Goal: Download file/media: Obtain a digital file from the website

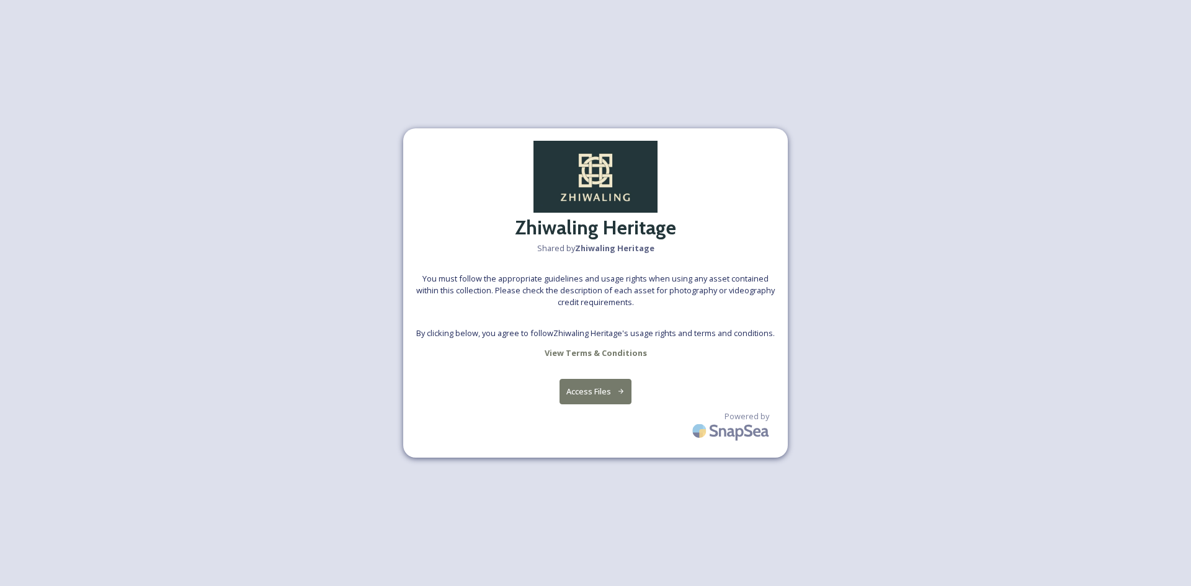
click at [598, 393] on button "Access Files" at bounding box center [596, 391] width 73 height 25
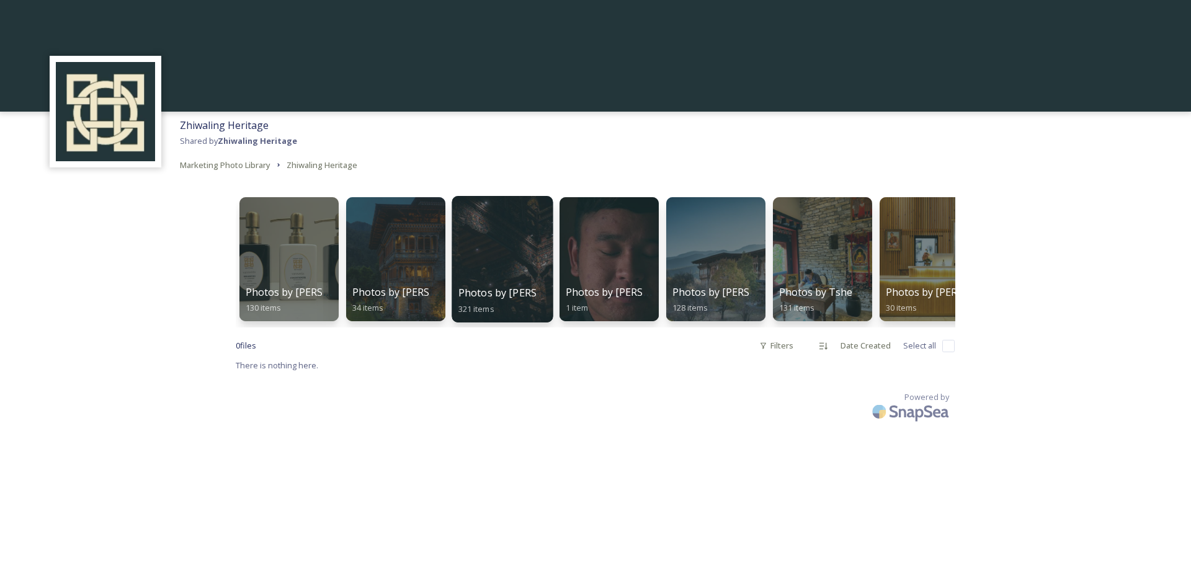
click at [508, 250] on div at bounding box center [502, 259] width 101 height 127
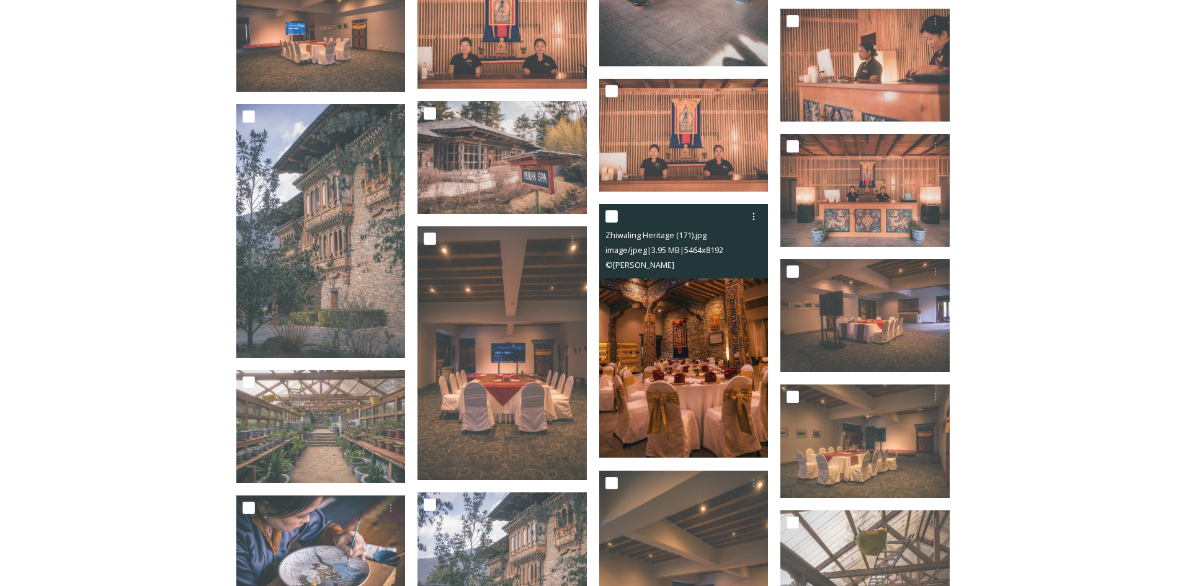
scroll to position [8440, 0]
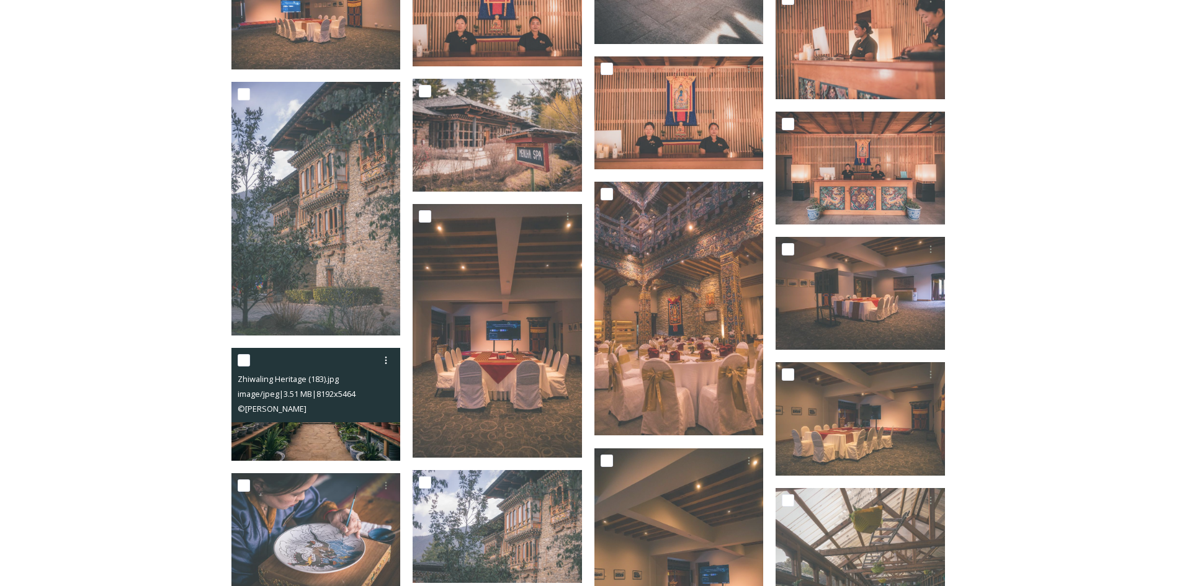
click at [335, 437] on img at bounding box center [315, 404] width 169 height 113
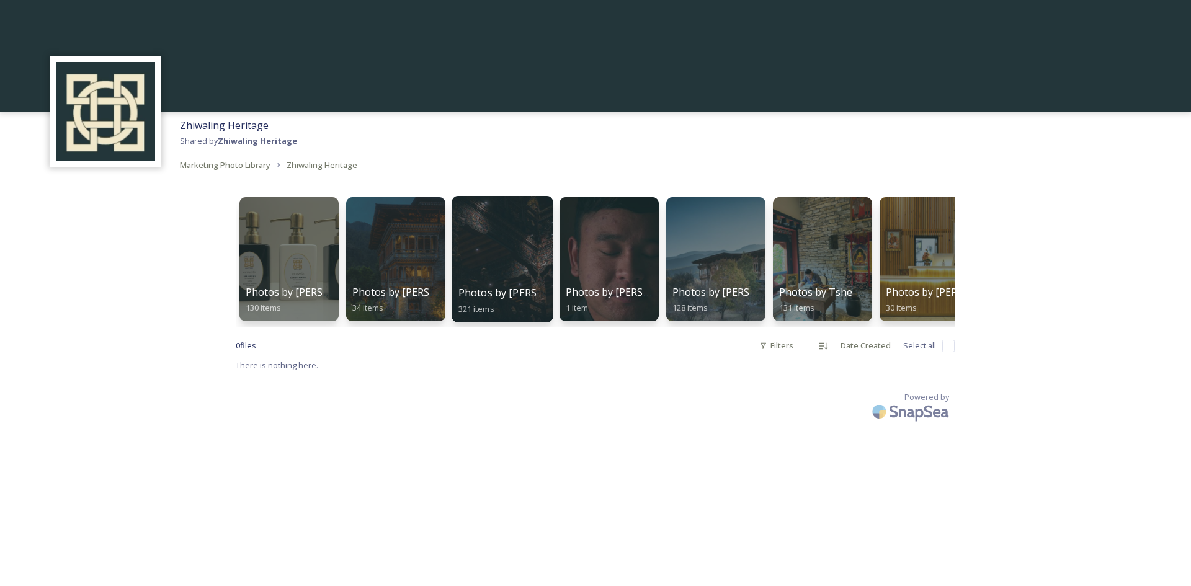
click at [518, 279] on div at bounding box center [502, 259] width 101 height 127
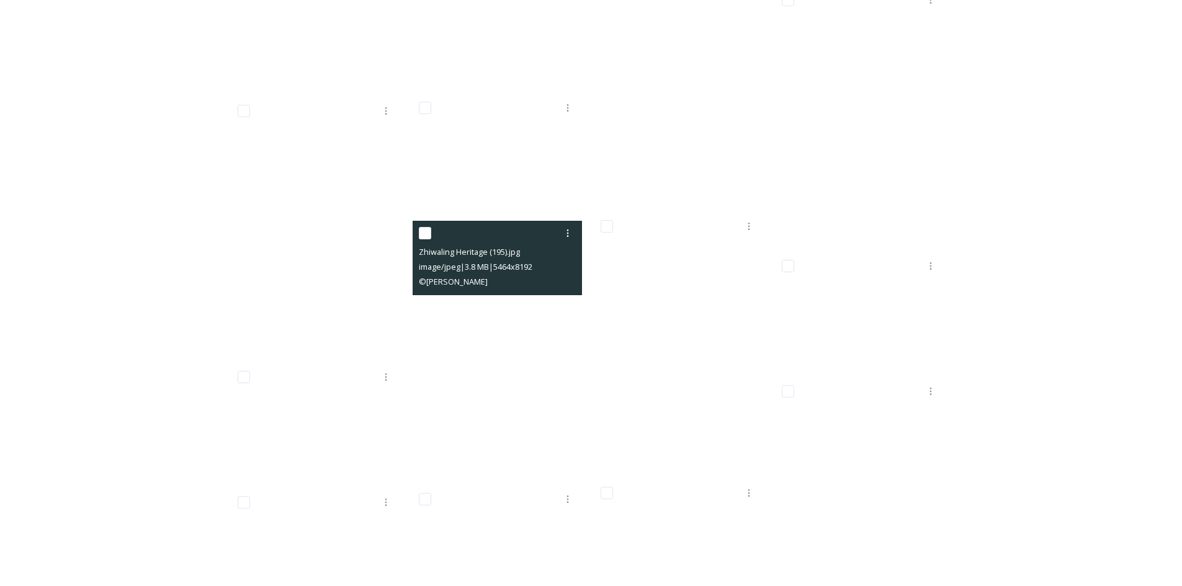
scroll to position [9451, 0]
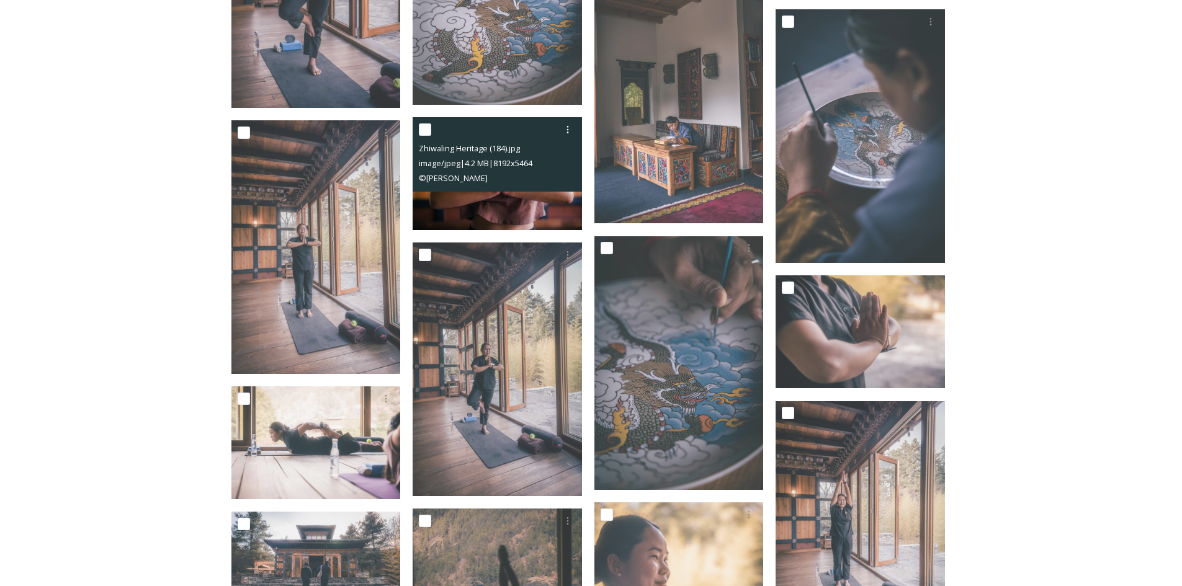
click at [536, 191] on img at bounding box center [497, 173] width 169 height 113
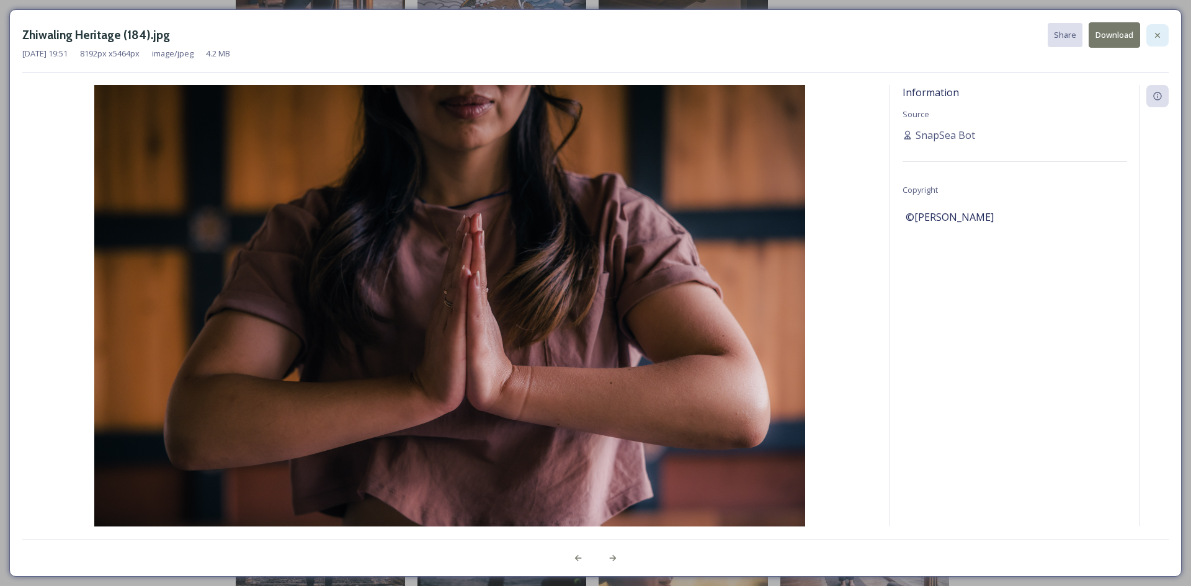
click at [1154, 37] on icon at bounding box center [1158, 35] width 10 height 10
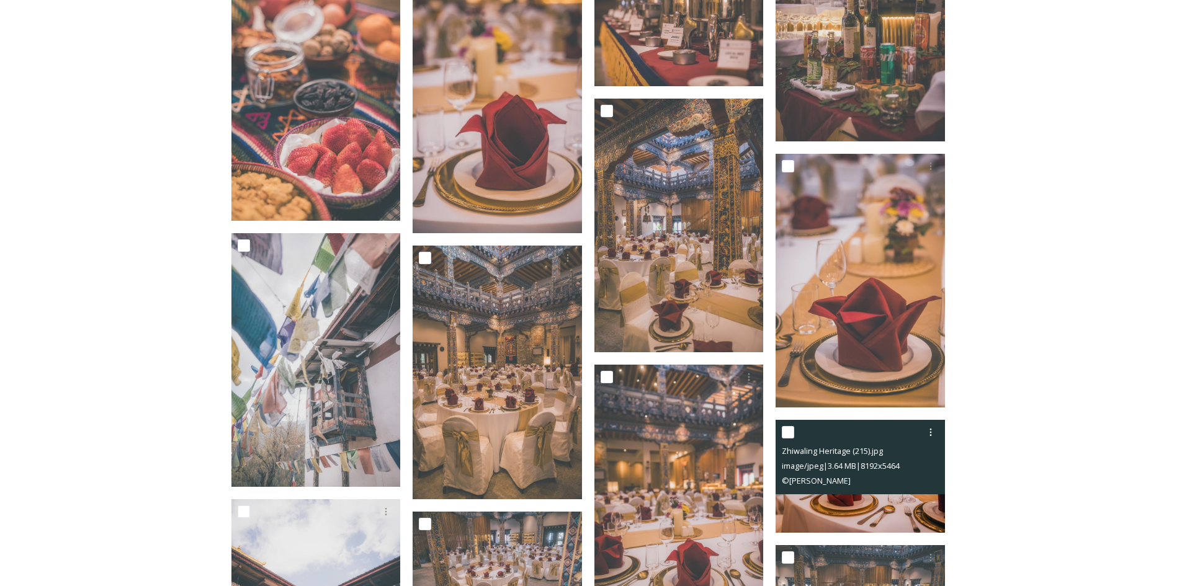
scroll to position [10879, 0]
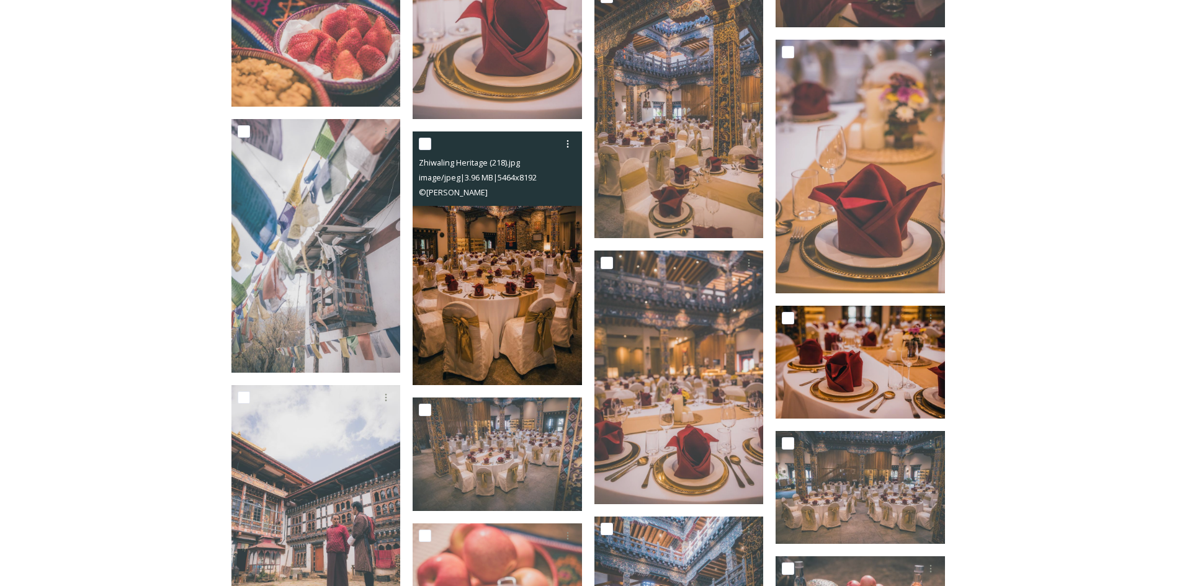
click at [488, 250] on img at bounding box center [497, 259] width 169 height 254
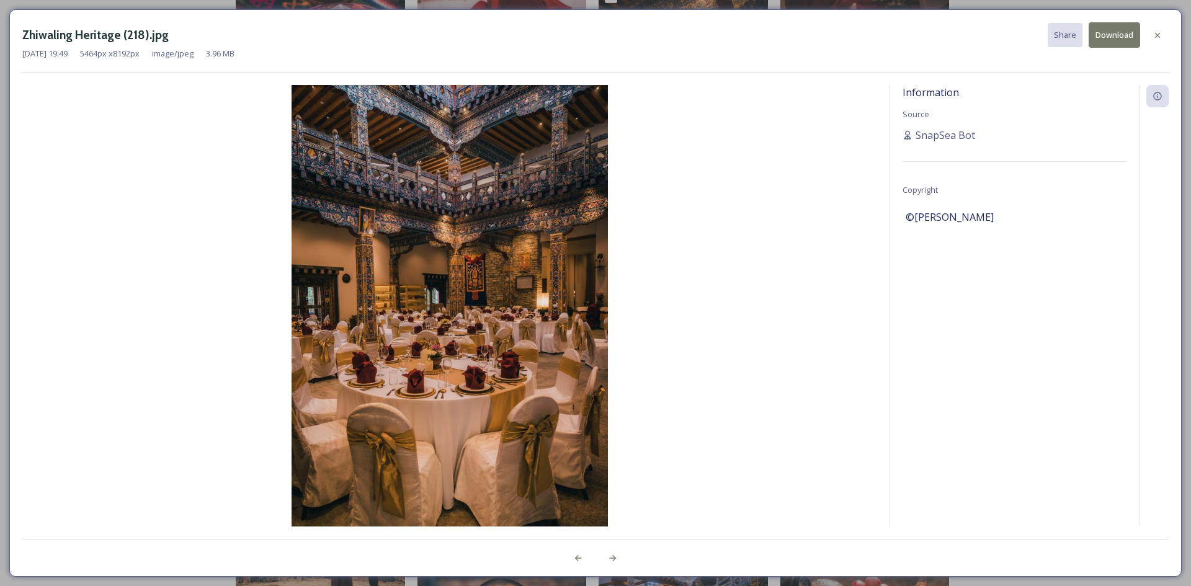
click at [1115, 37] on button "Download" at bounding box center [1115, 34] width 52 height 25
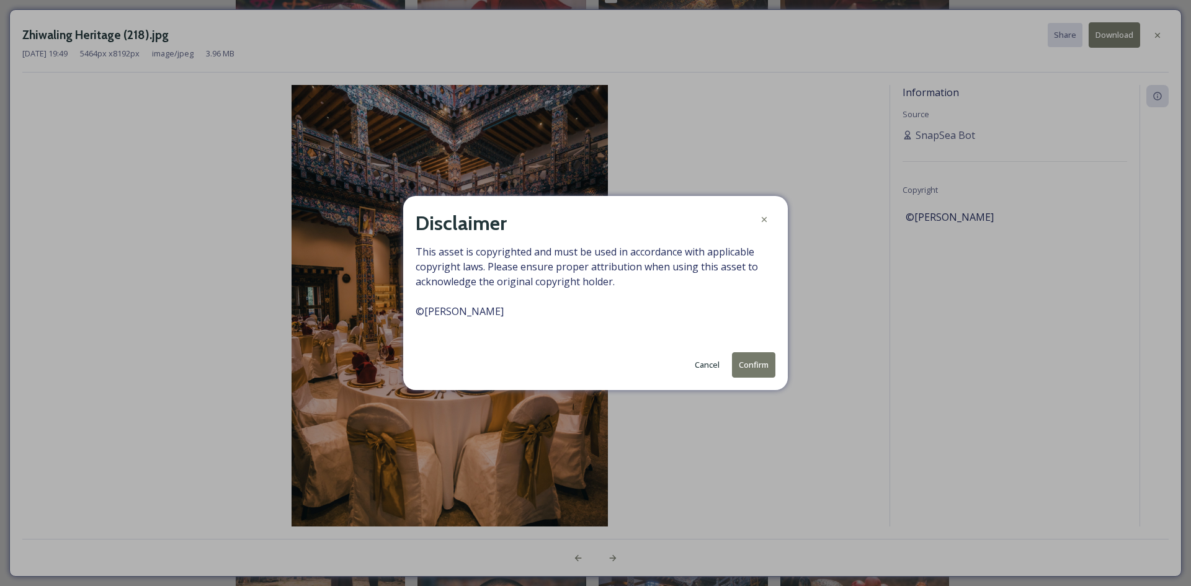
click at [759, 366] on button "Confirm" at bounding box center [753, 364] width 43 height 25
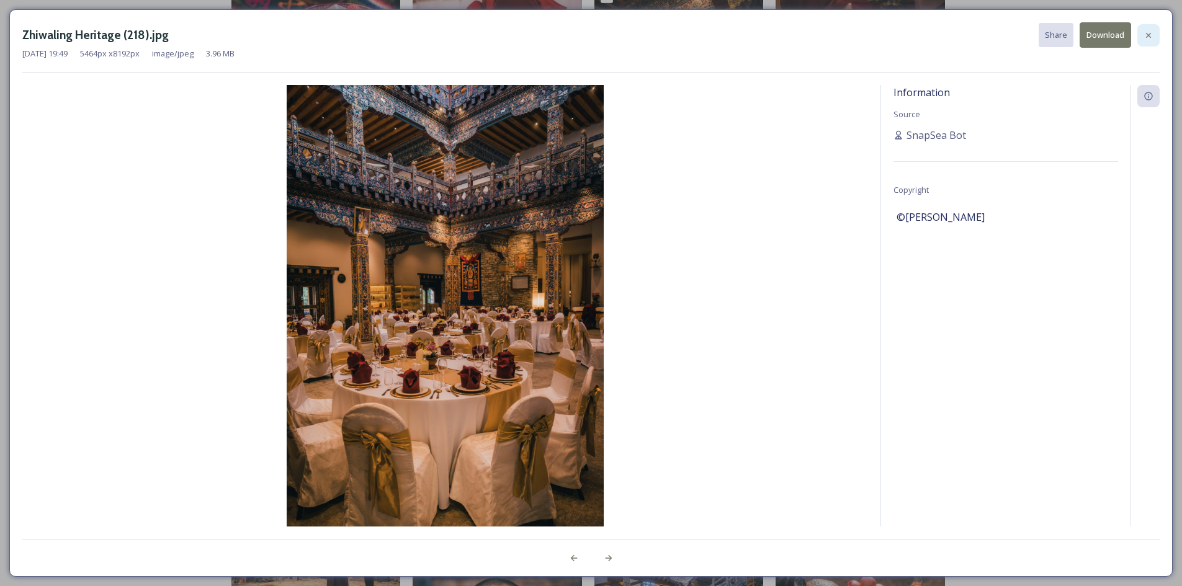
click at [1151, 32] on icon at bounding box center [1149, 35] width 10 height 10
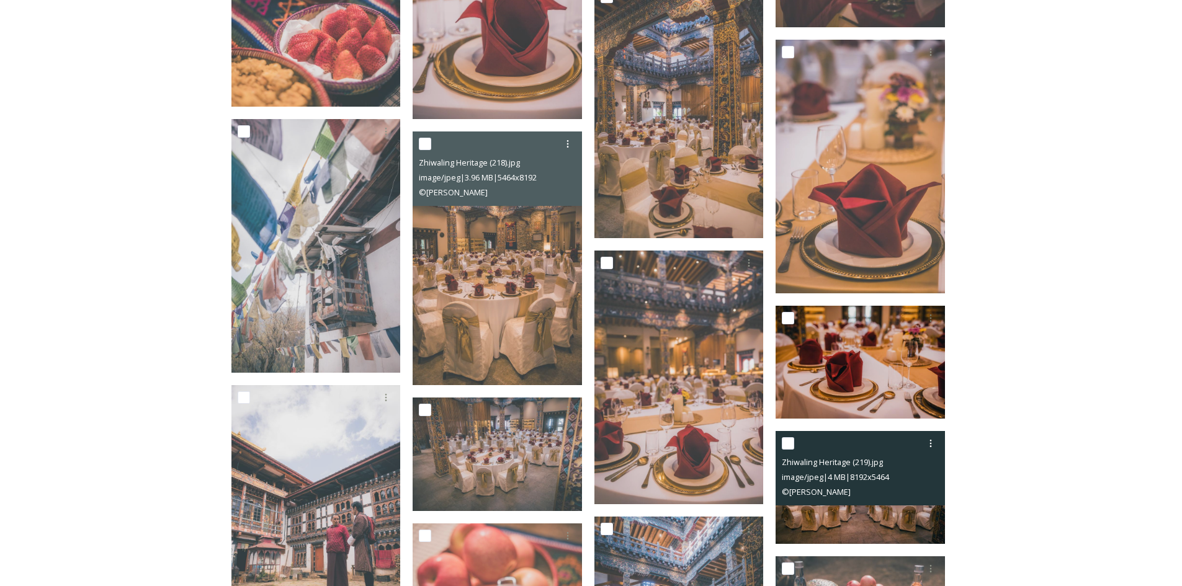
click at [862, 495] on div "© [PERSON_NAME]" at bounding box center [862, 492] width 160 height 15
click at [921, 496] on div "© [PERSON_NAME]" at bounding box center [862, 492] width 160 height 15
click at [820, 447] on div at bounding box center [862, 444] width 160 height 22
click at [931, 444] on icon at bounding box center [931, 444] width 10 height 10
click at [907, 498] on span "Download" at bounding box center [916, 495] width 38 height 12
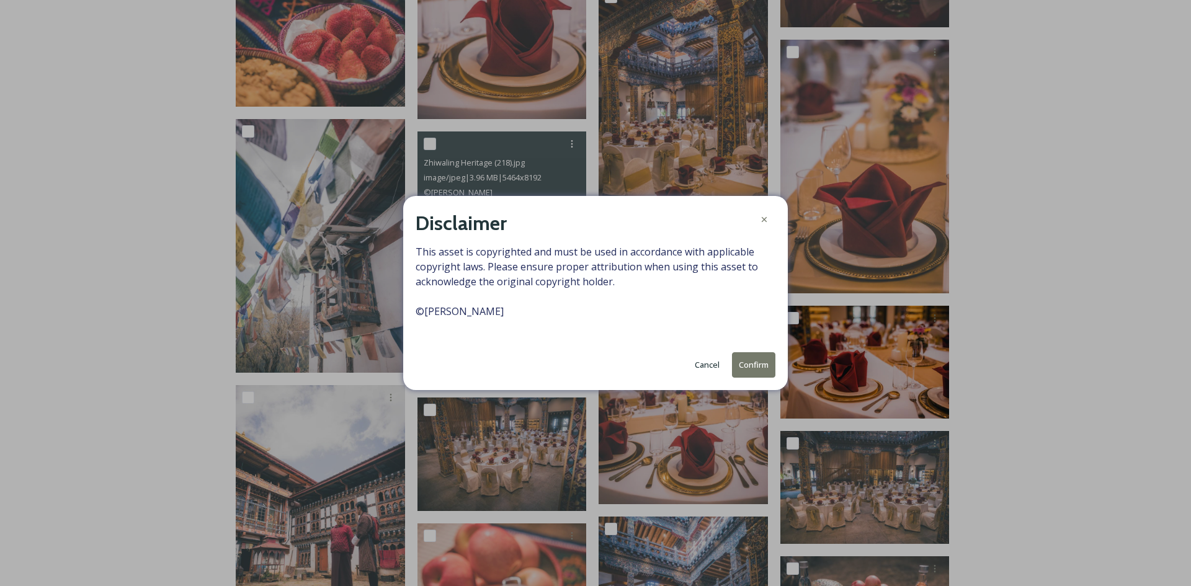
click at [750, 365] on button "Confirm" at bounding box center [753, 364] width 43 height 25
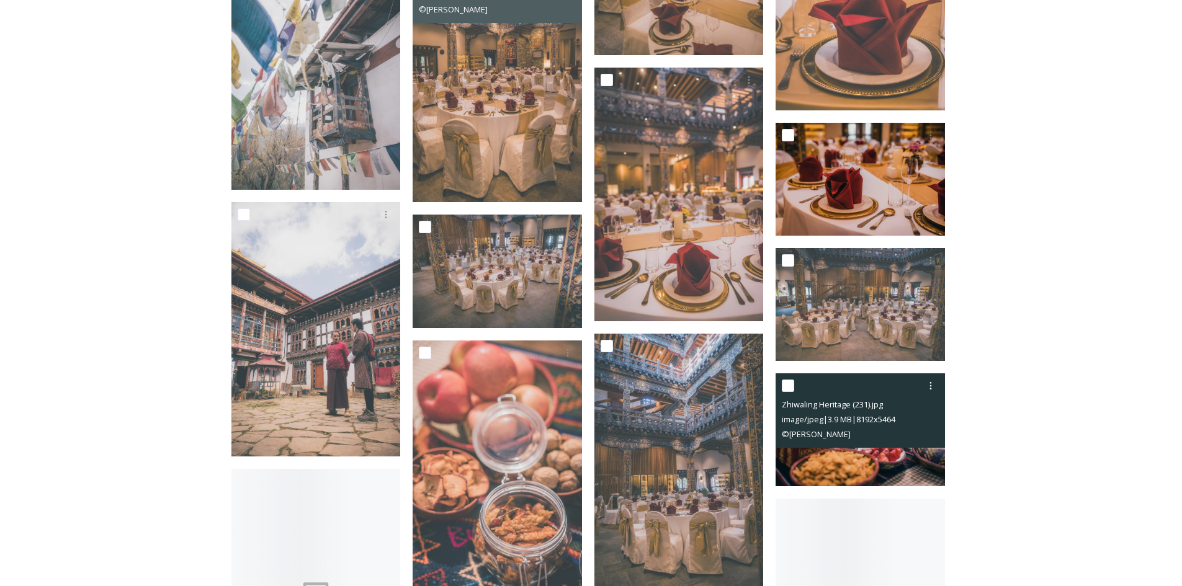
scroll to position [11065, 0]
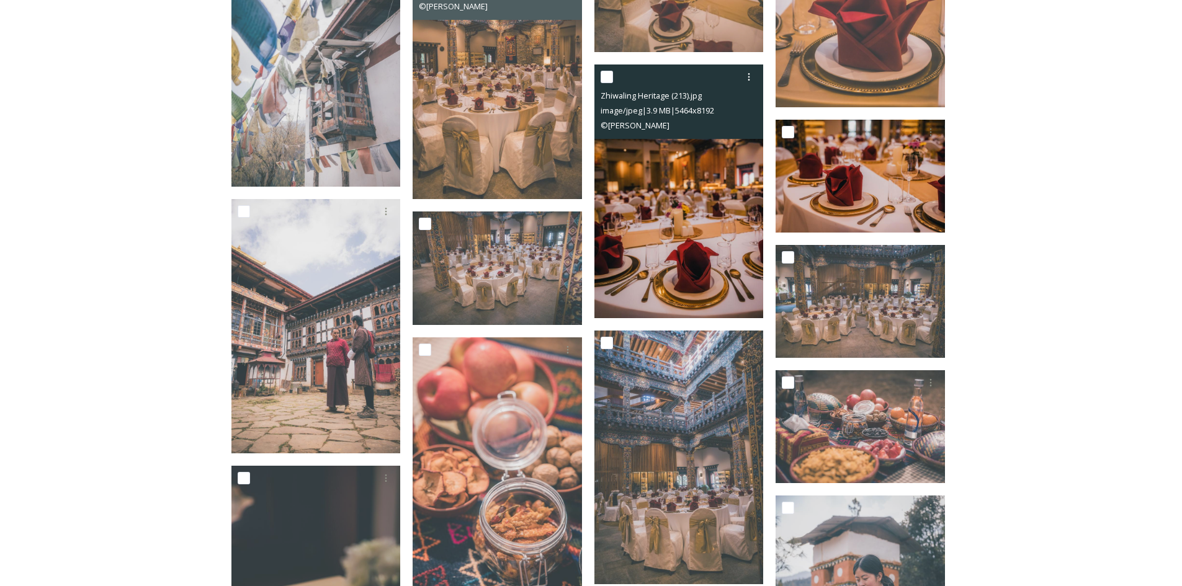
click at [700, 195] on img at bounding box center [679, 192] width 169 height 254
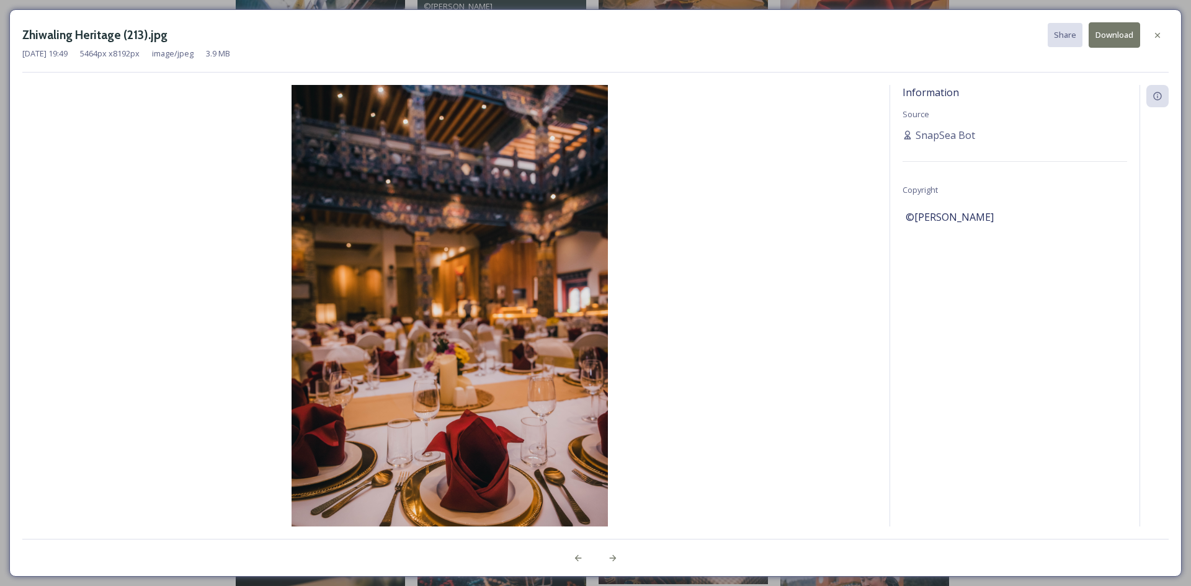
click at [476, 313] on img at bounding box center [449, 322] width 855 height 475
click at [1115, 34] on button "Download" at bounding box center [1115, 34] width 52 height 25
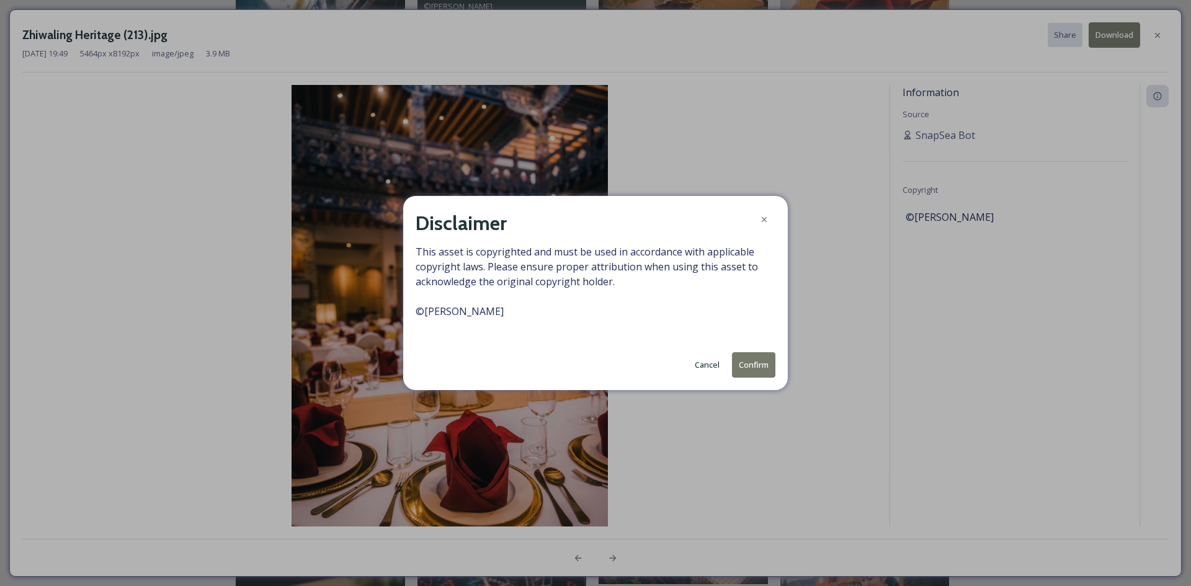
click at [752, 361] on button "Confirm" at bounding box center [753, 364] width 43 height 25
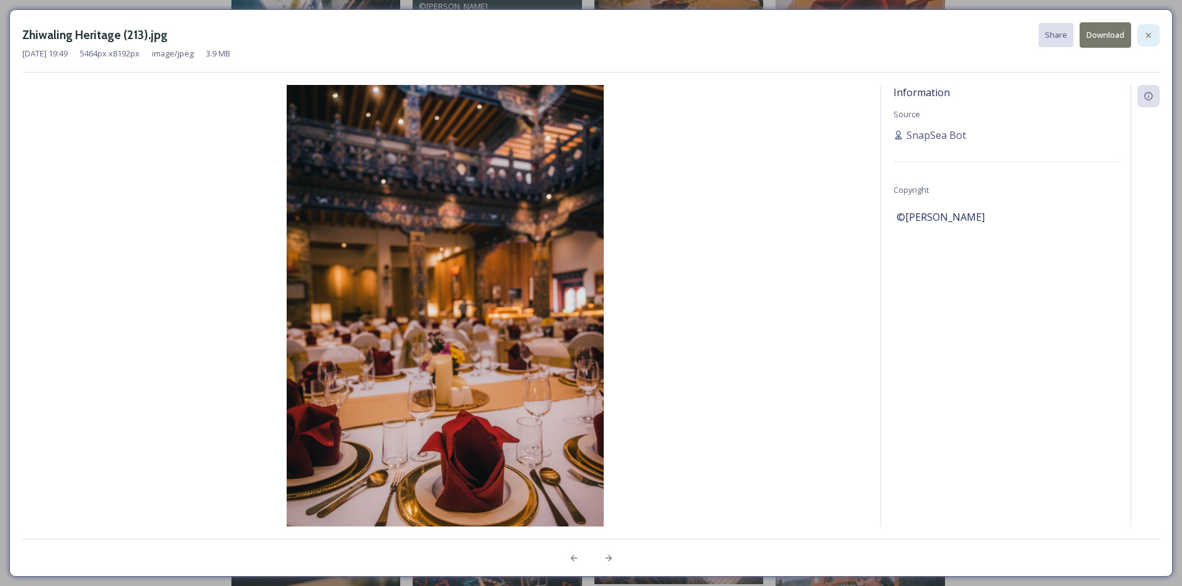
click at [1146, 35] on icon at bounding box center [1149, 35] width 10 height 10
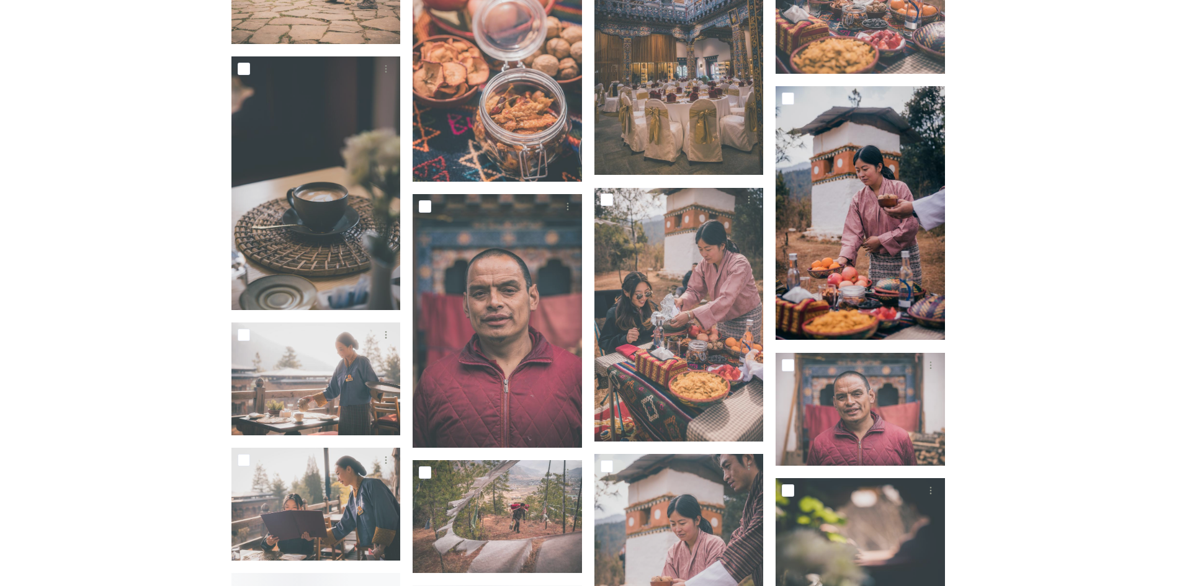
scroll to position [11499, 0]
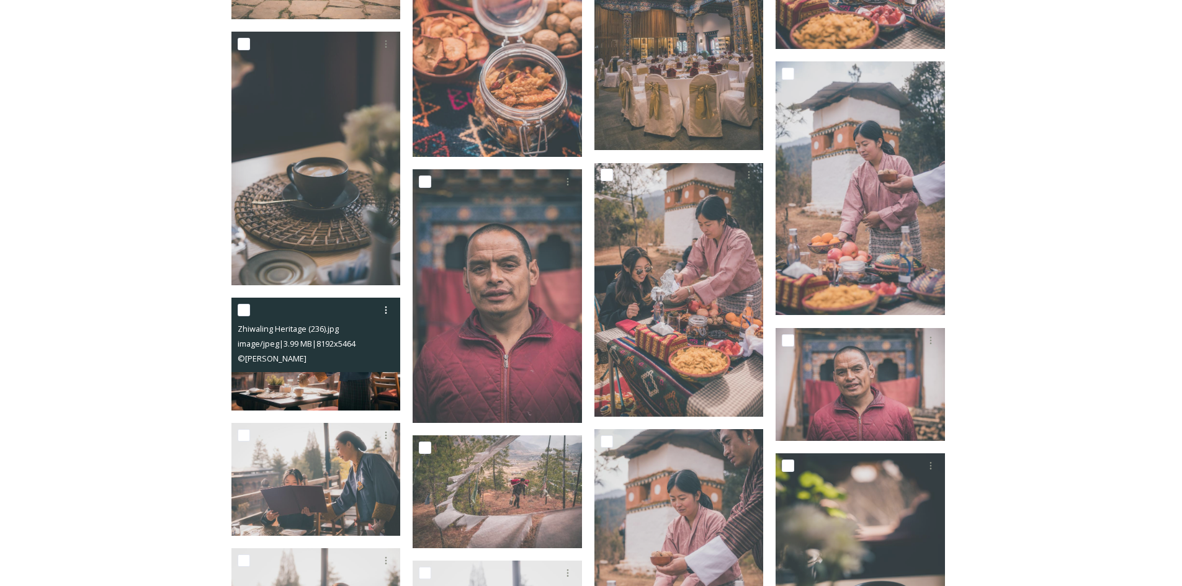
click at [346, 386] on img at bounding box center [315, 354] width 169 height 113
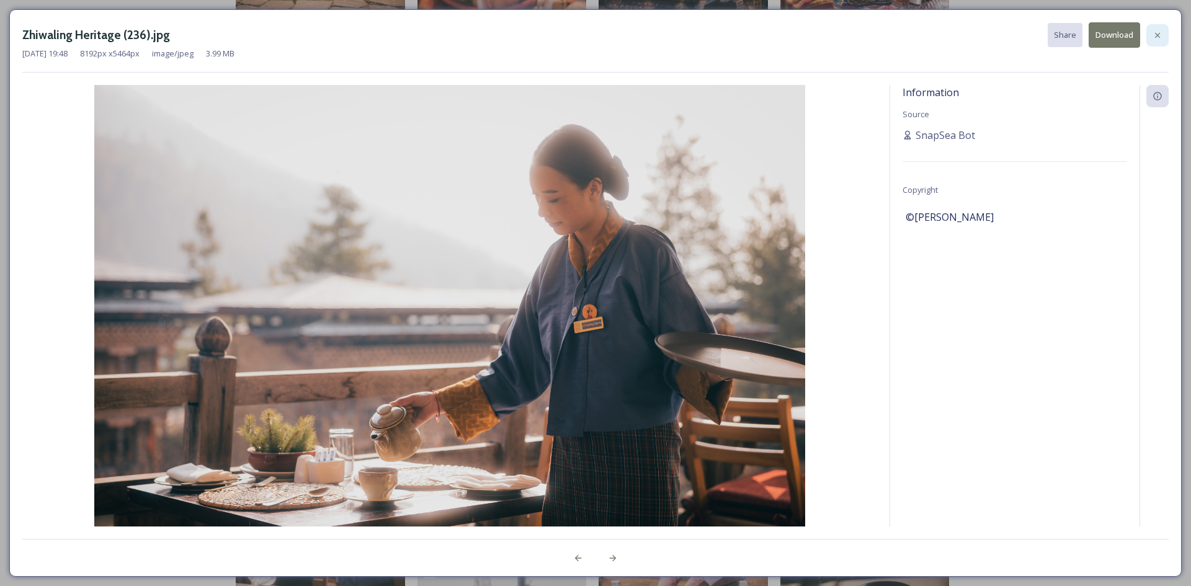
click at [1157, 34] on icon at bounding box center [1157, 34] width 5 height 5
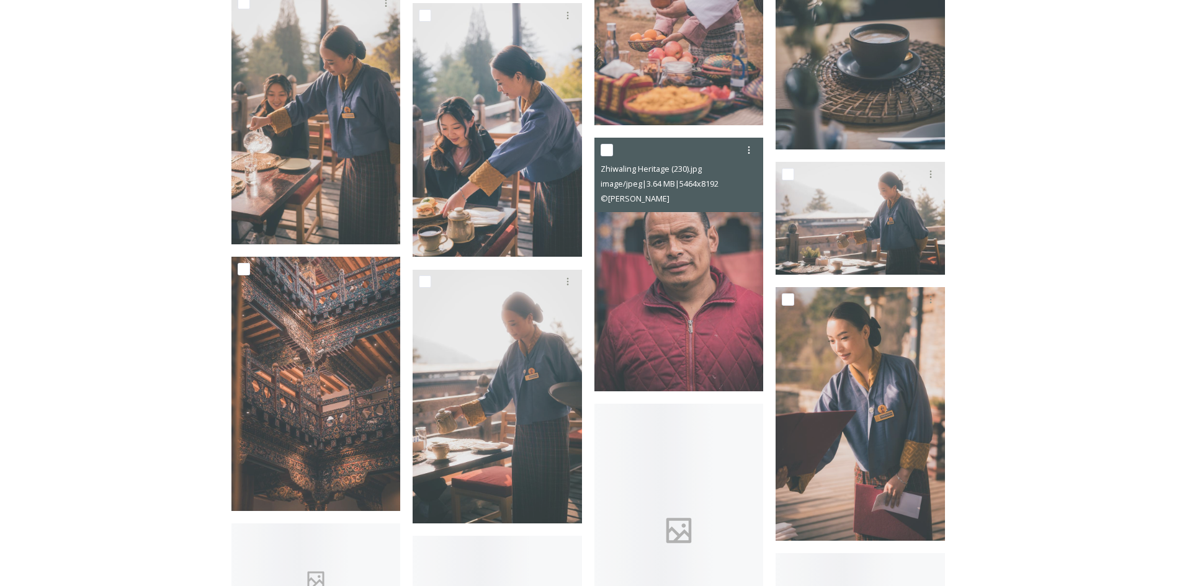
scroll to position [12058, 0]
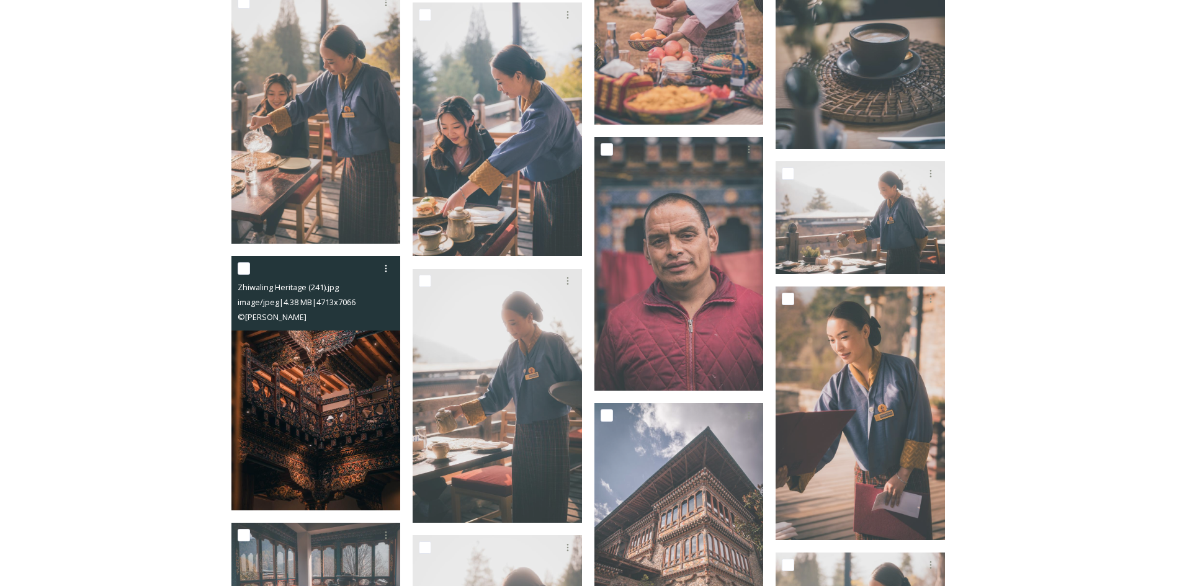
click at [360, 370] on img at bounding box center [315, 383] width 169 height 254
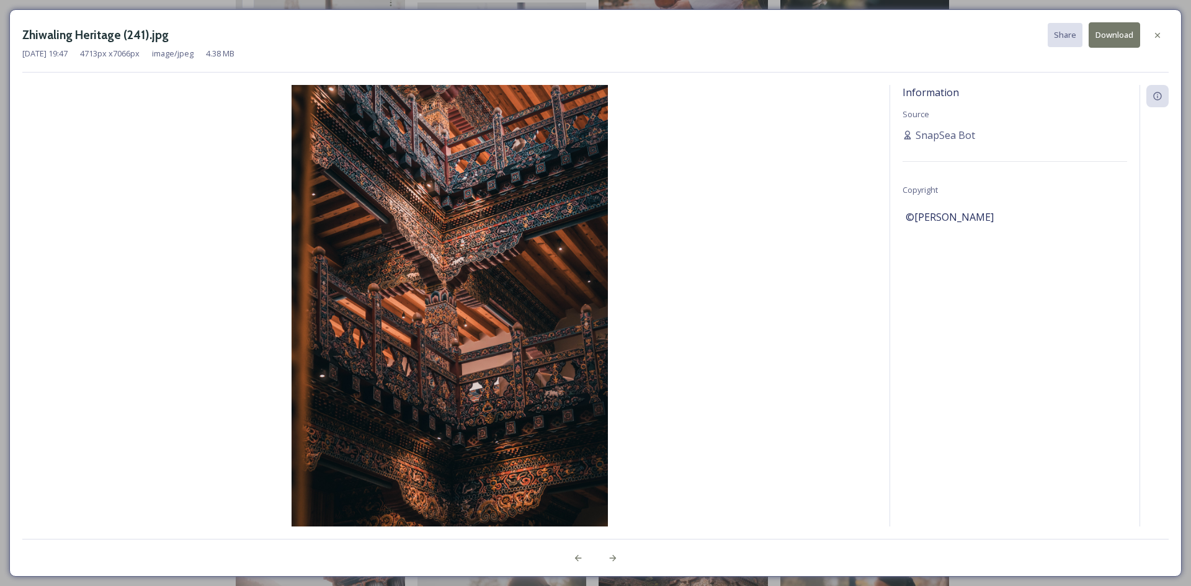
click at [1118, 32] on button "Download" at bounding box center [1115, 34] width 52 height 25
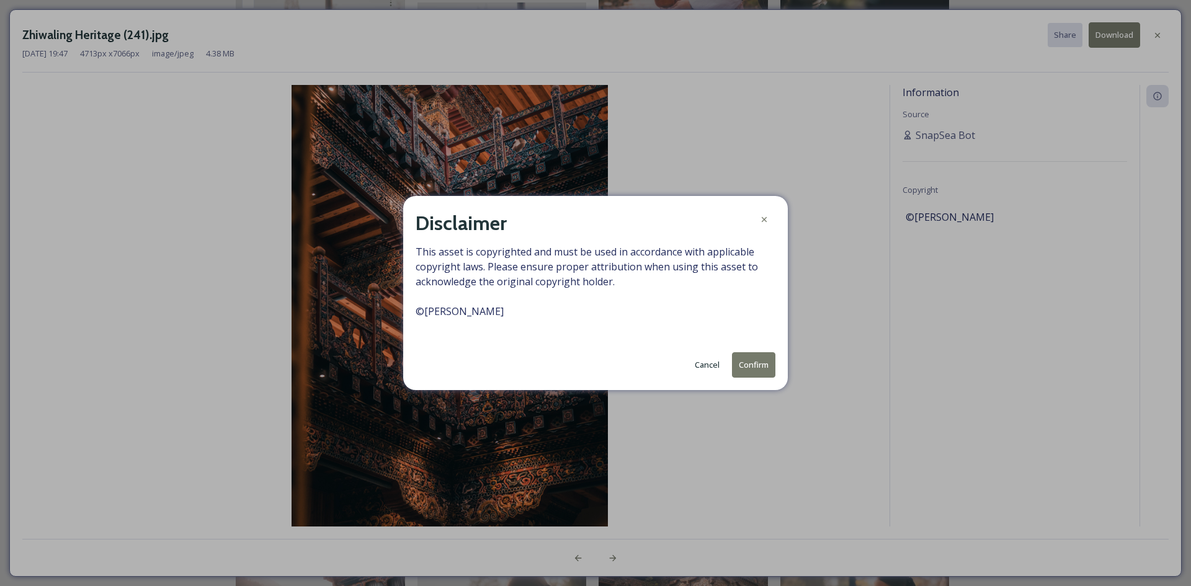
click at [752, 364] on button "Confirm" at bounding box center [753, 364] width 43 height 25
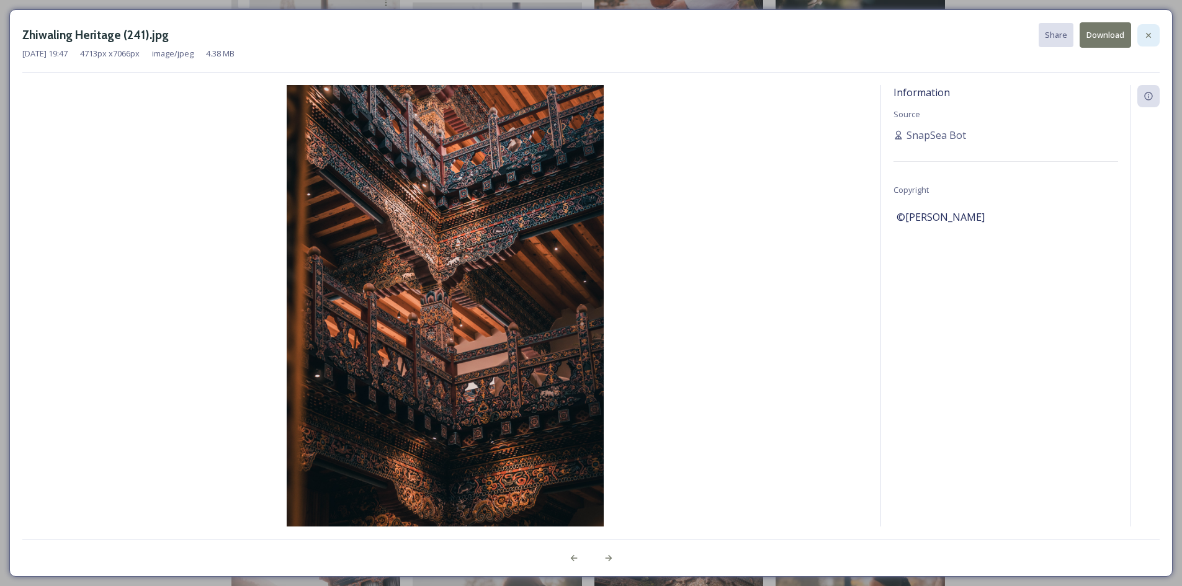
click at [1145, 35] on icon at bounding box center [1149, 35] width 10 height 10
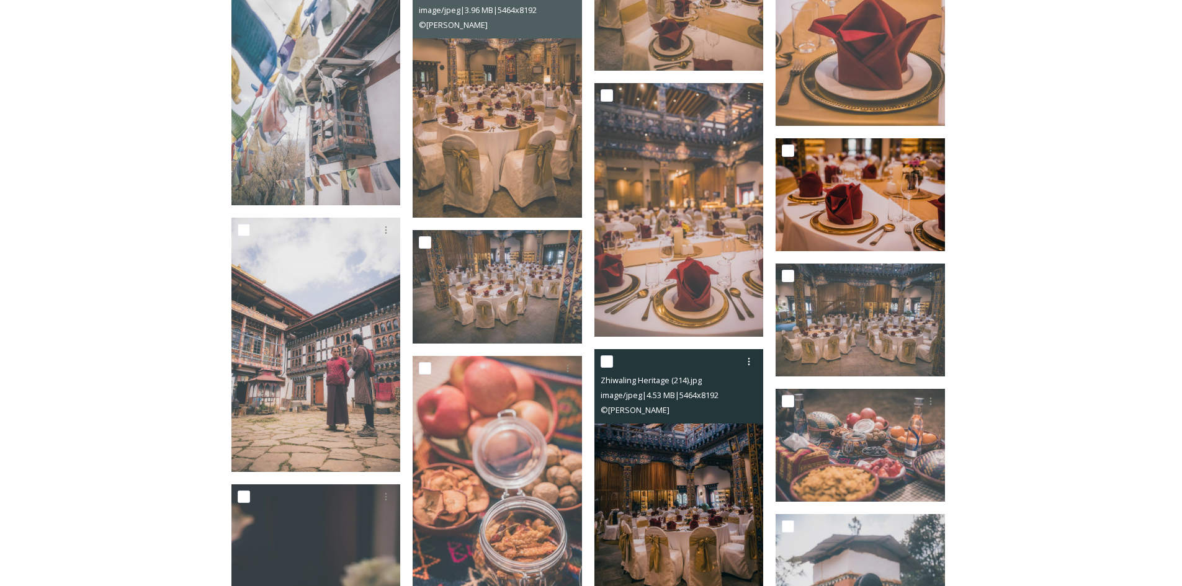
scroll to position [11045, 0]
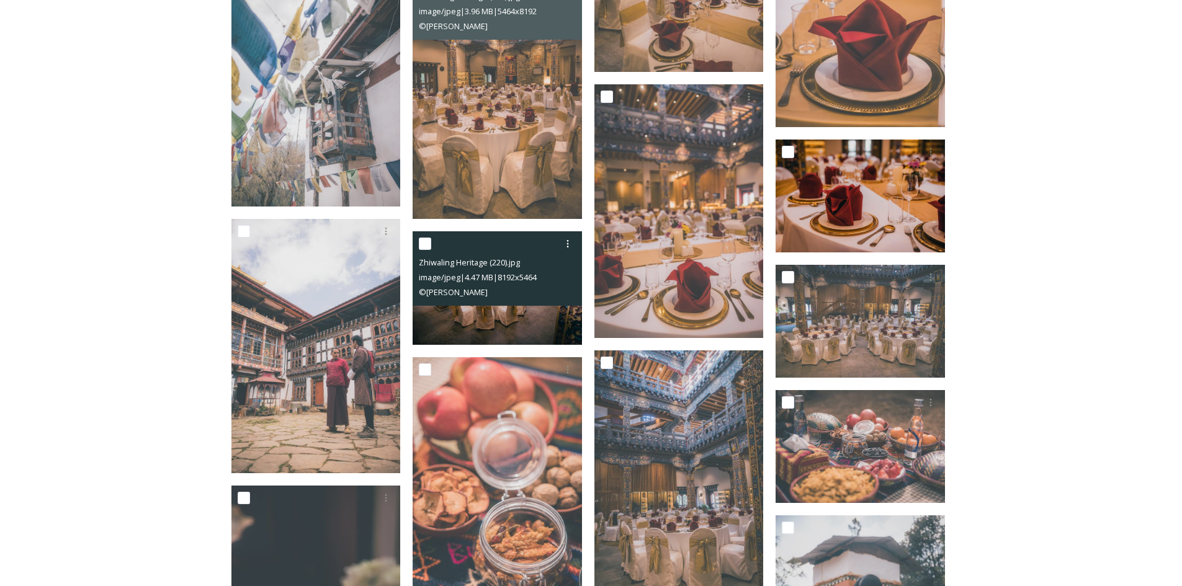
click at [519, 284] on div "Zhiwaling Heritage (220).jpg image/jpeg | 4.47 MB | 8192 x 5464 © [PERSON_NAME]" at bounding box center [497, 268] width 169 height 74
click at [511, 318] on img at bounding box center [497, 287] width 169 height 113
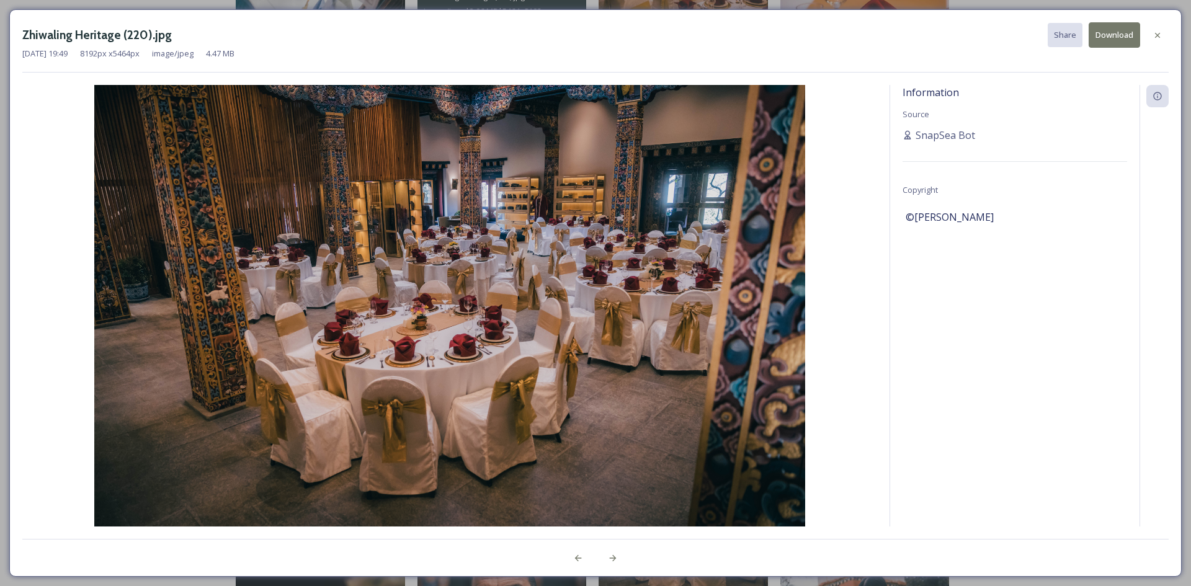
click at [1111, 36] on button "Download" at bounding box center [1115, 34] width 52 height 25
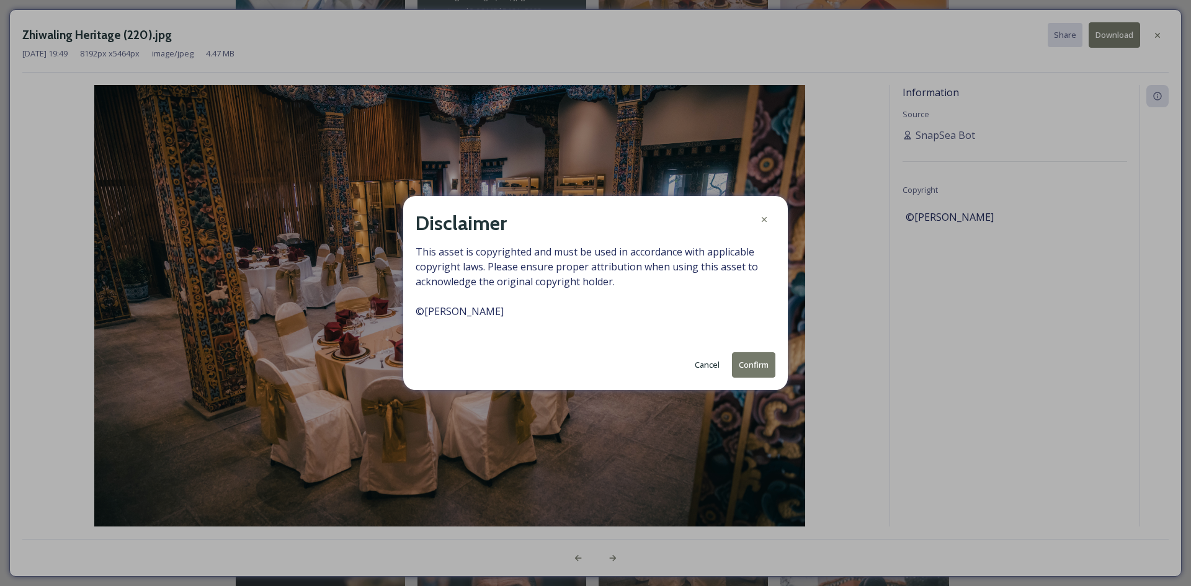
click at [758, 369] on button "Confirm" at bounding box center [753, 364] width 43 height 25
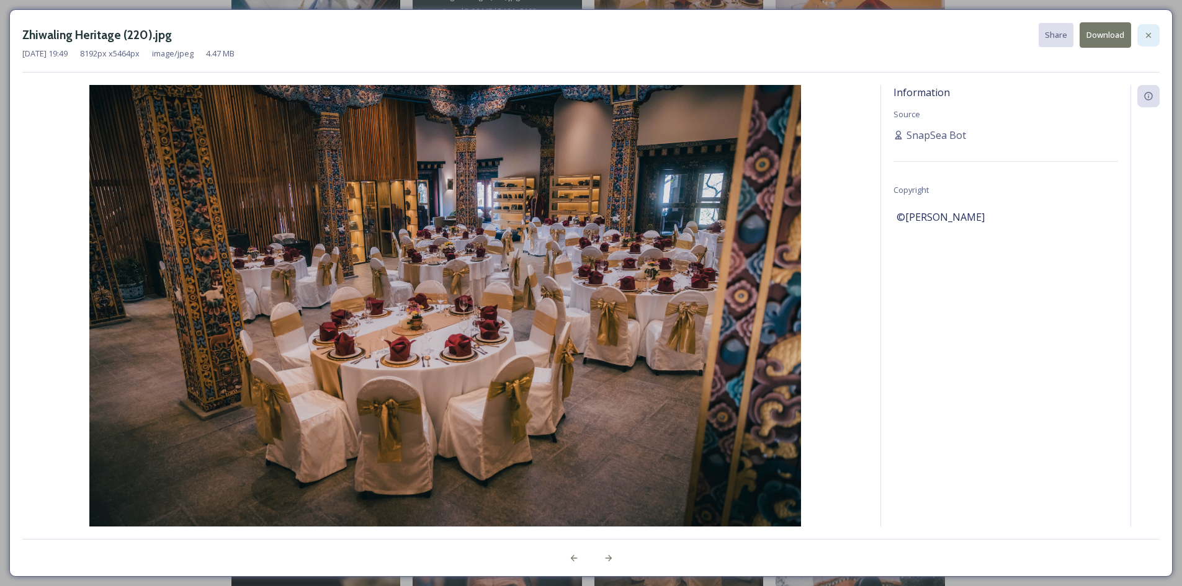
click at [1152, 35] on icon at bounding box center [1149, 35] width 10 height 10
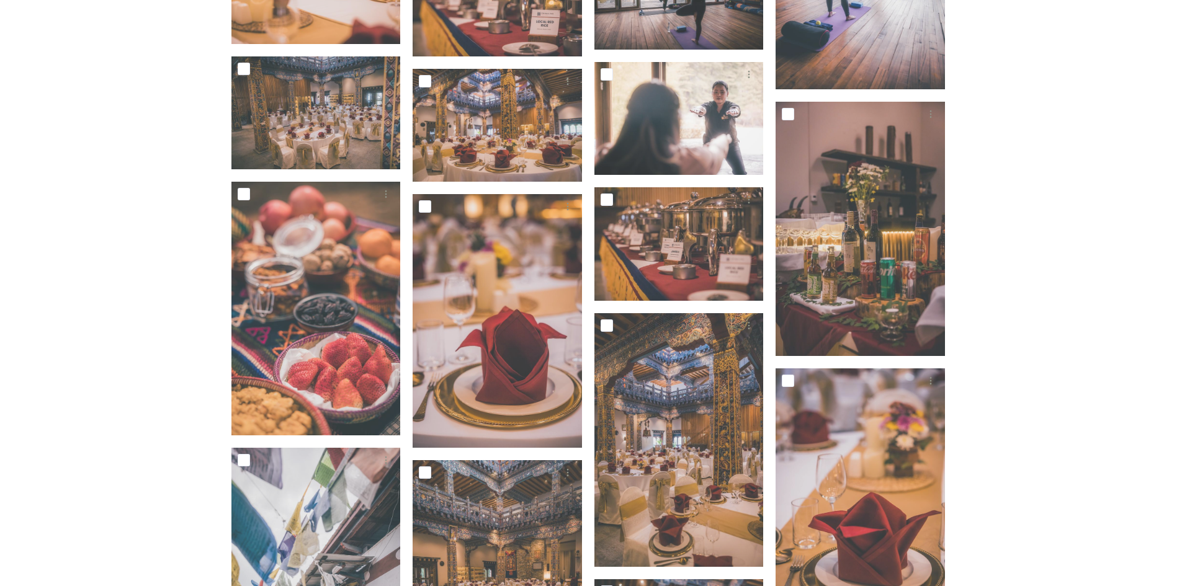
scroll to position [10548, 0]
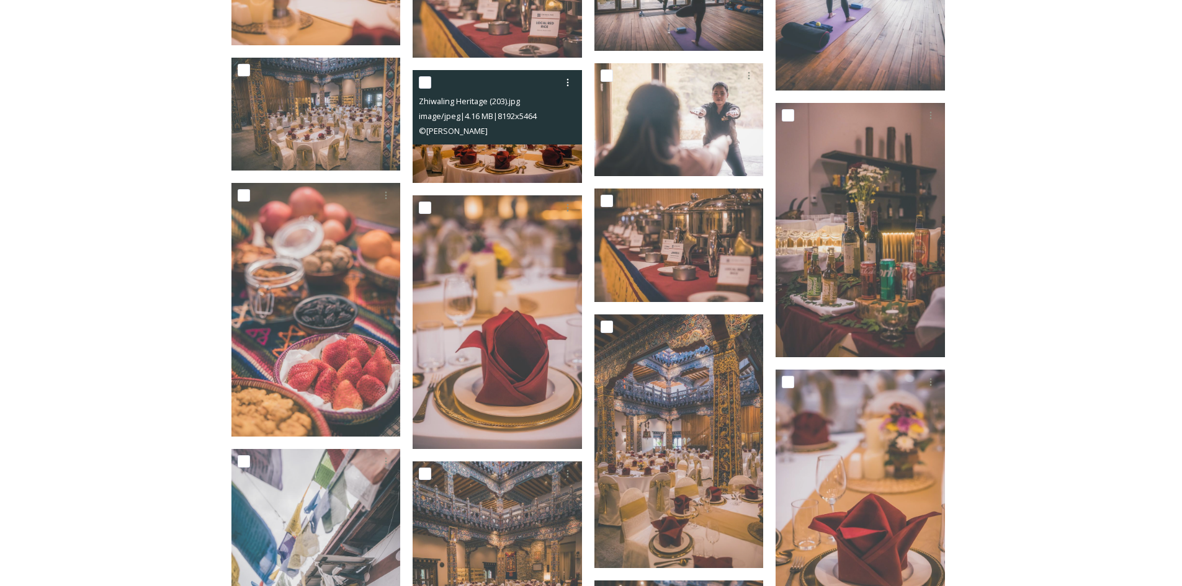
click at [495, 111] on span "image/jpeg | 4.16 MB | 8192 x 5464" at bounding box center [478, 115] width 118 height 11
click at [557, 156] on img at bounding box center [497, 126] width 169 height 113
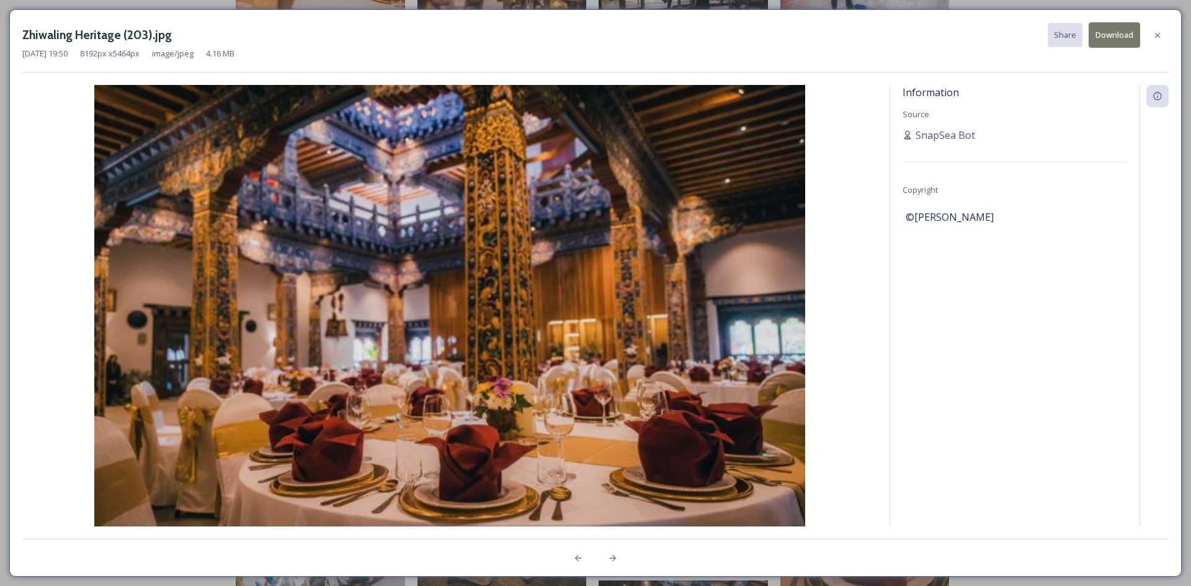
click at [557, 156] on img at bounding box center [449, 322] width 855 height 475
click at [1114, 34] on button "Download" at bounding box center [1115, 34] width 52 height 25
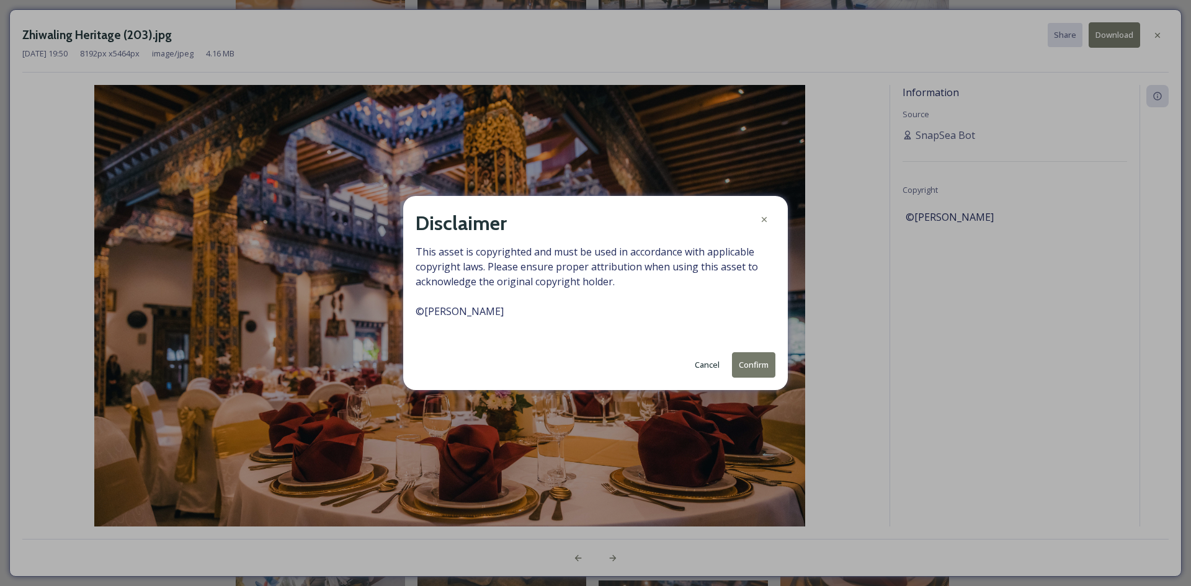
click at [757, 363] on button "Confirm" at bounding box center [753, 364] width 43 height 25
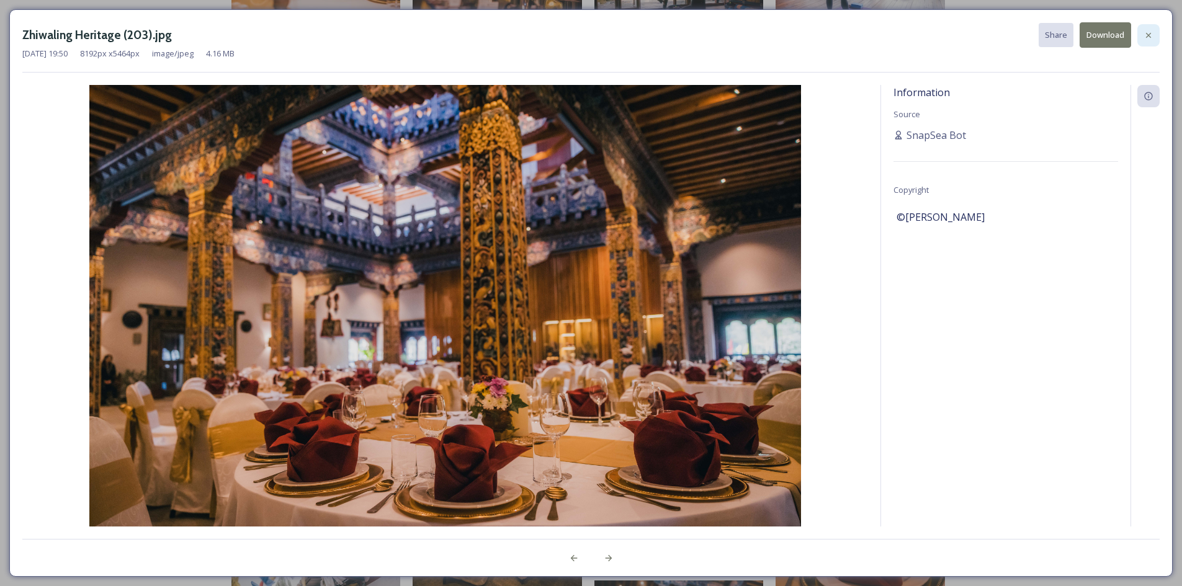
click at [1148, 36] on icon at bounding box center [1148, 34] width 5 height 5
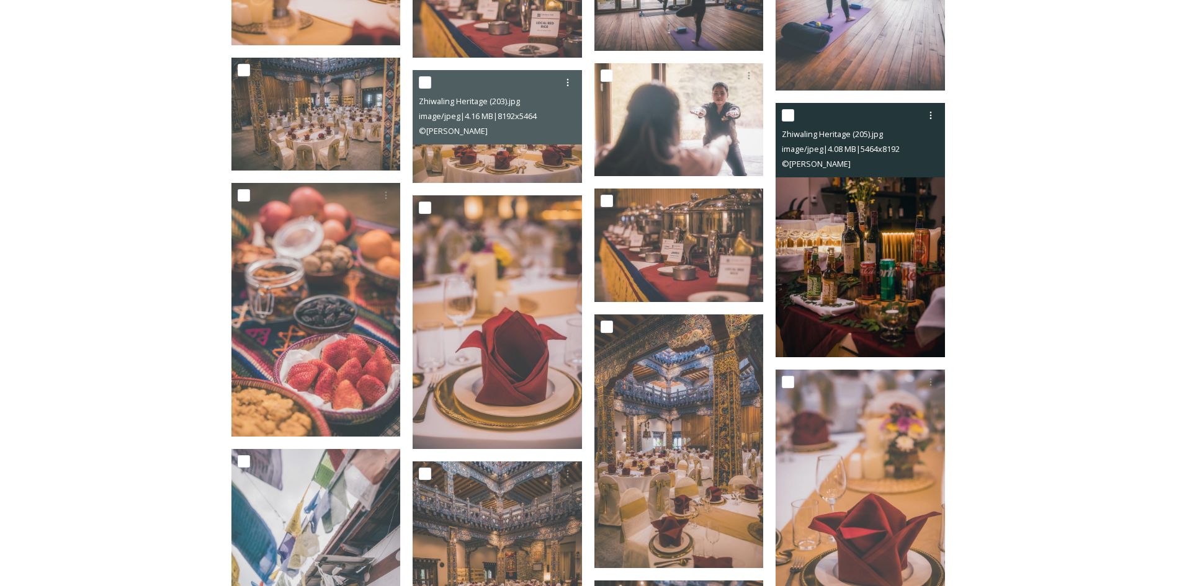
click at [856, 274] on img at bounding box center [860, 230] width 169 height 254
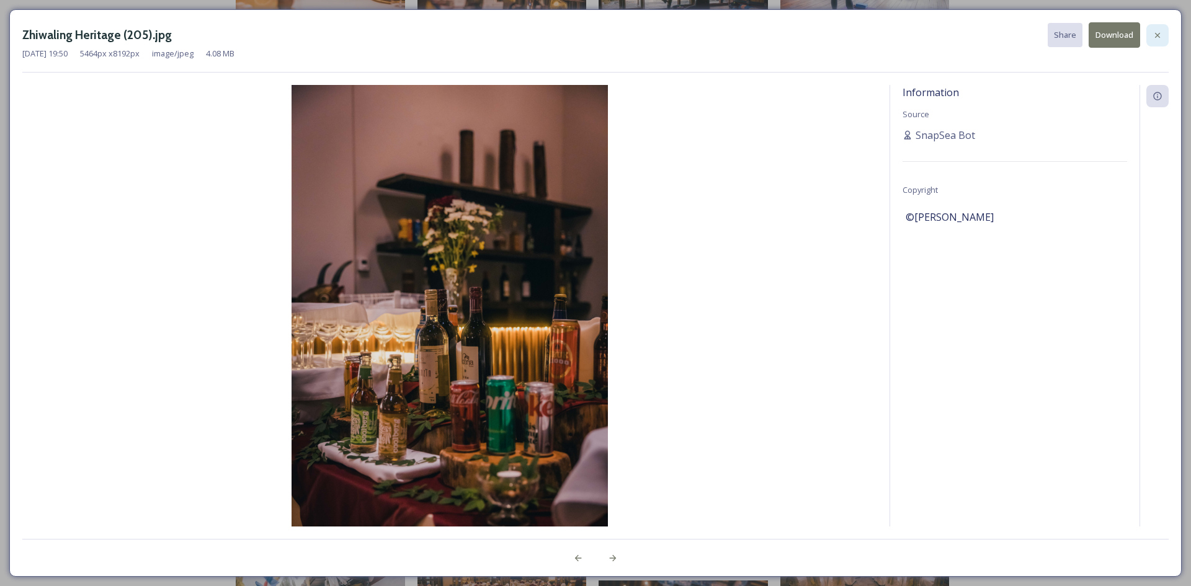
click at [1154, 32] on icon at bounding box center [1158, 35] width 10 height 10
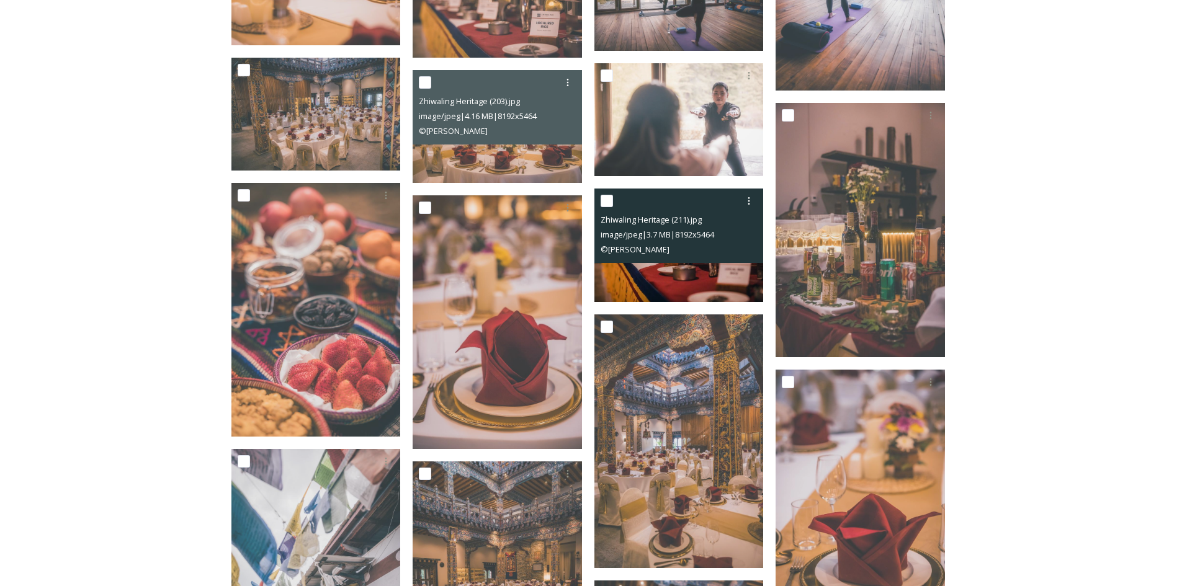
click at [680, 254] on div "© [PERSON_NAME]" at bounding box center [681, 249] width 160 height 15
click at [693, 276] on img at bounding box center [679, 245] width 169 height 113
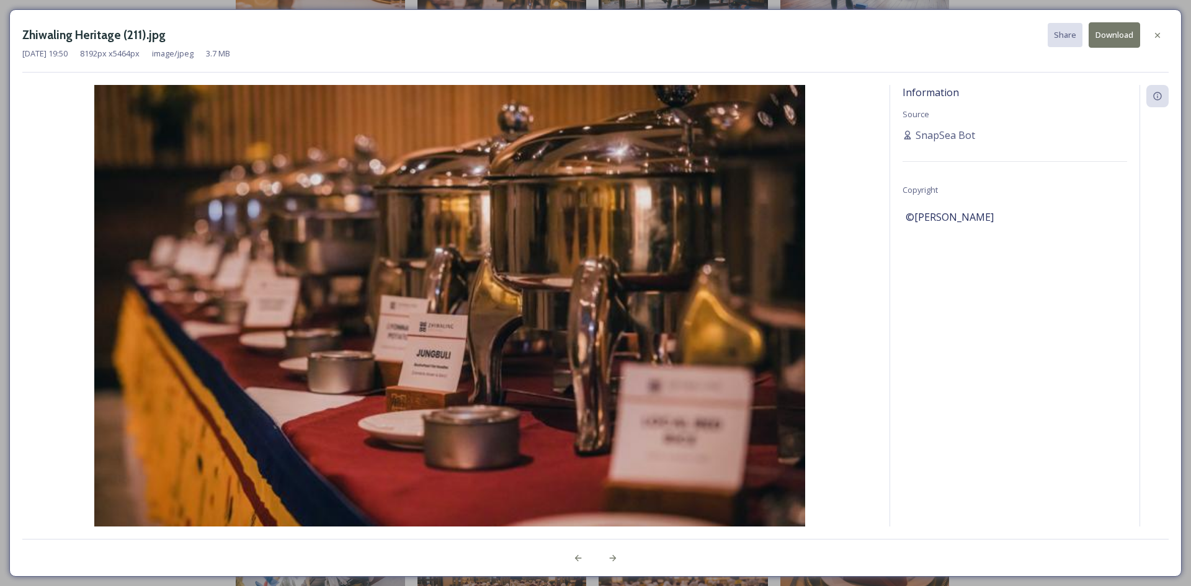
click at [693, 276] on img at bounding box center [449, 322] width 855 height 475
click at [1114, 40] on button "Download" at bounding box center [1115, 34] width 52 height 25
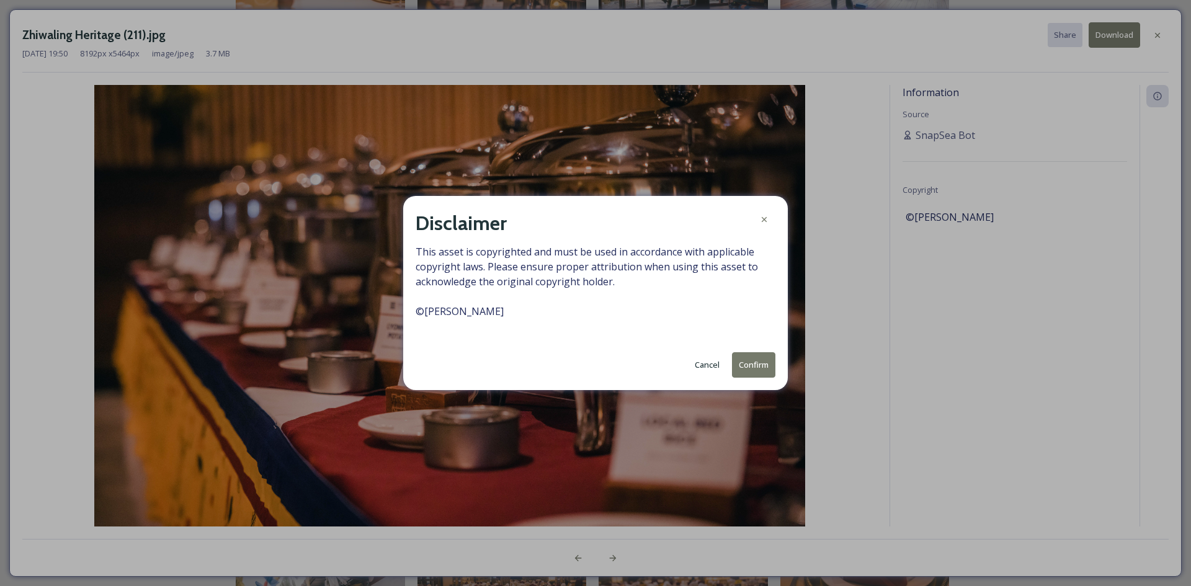
click at [748, 372] on button "Confirm" at bounding box center [753, 364] width 43 height 25
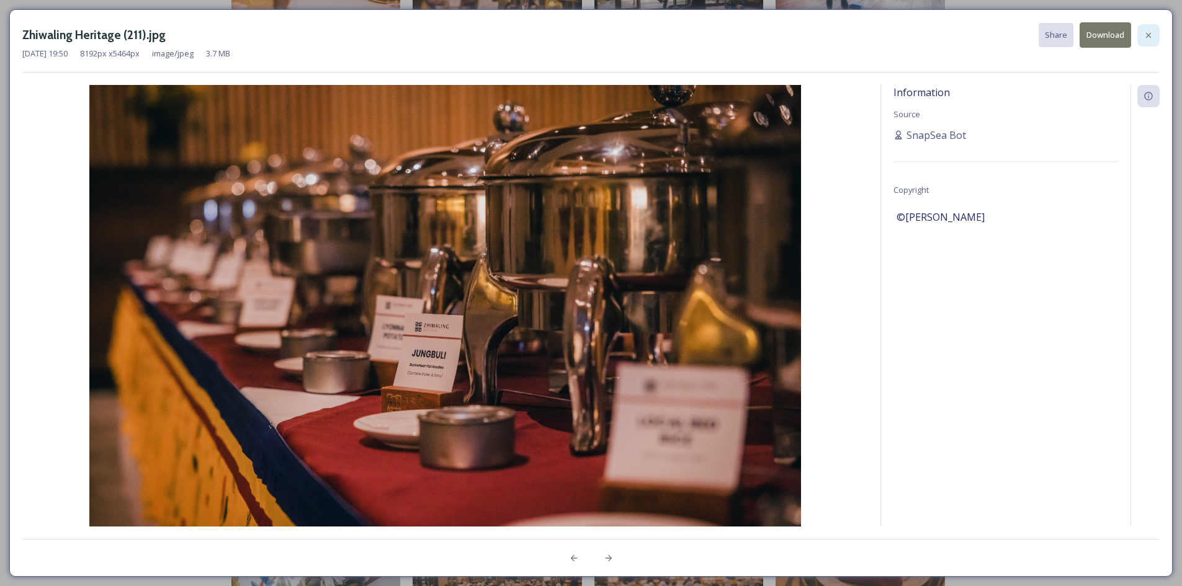
click at [1149, 36] on icon at bounding box center [1149, 35] width 10 height 10
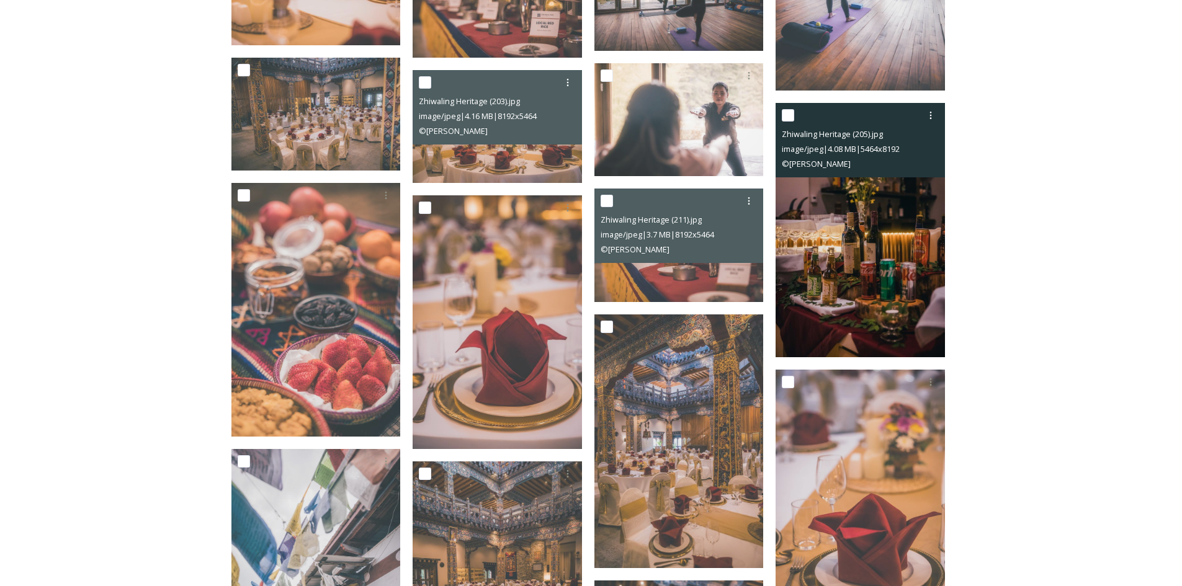
click at [797, 279] on img at bounding box center [860, 230] width 169 height 254
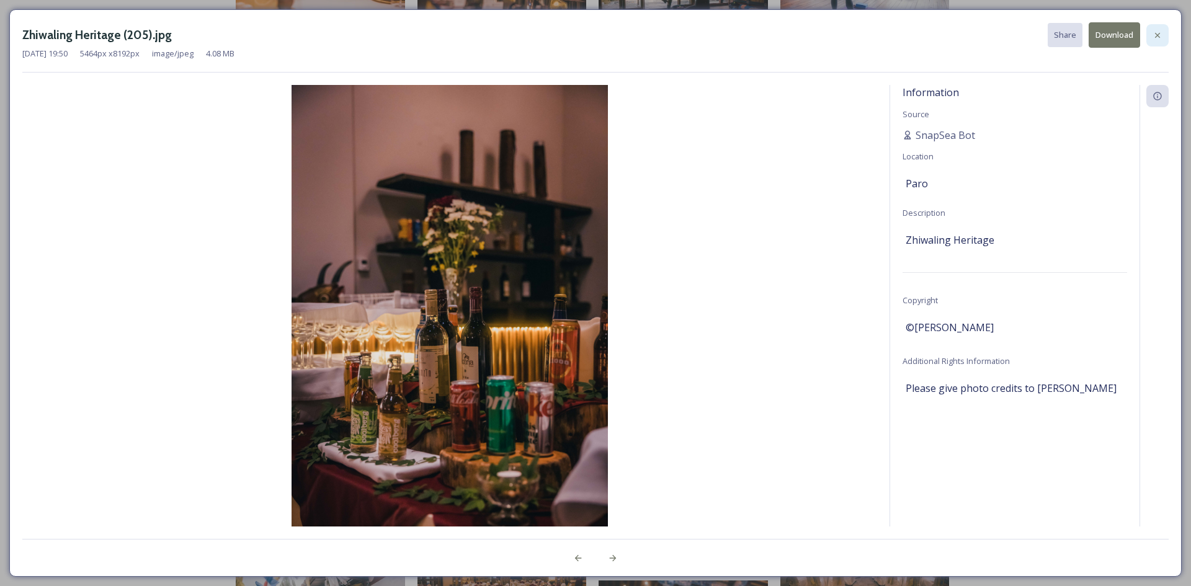
click at [1155, 37] on icon at bounding box center [1158, 35] width 10 height 10
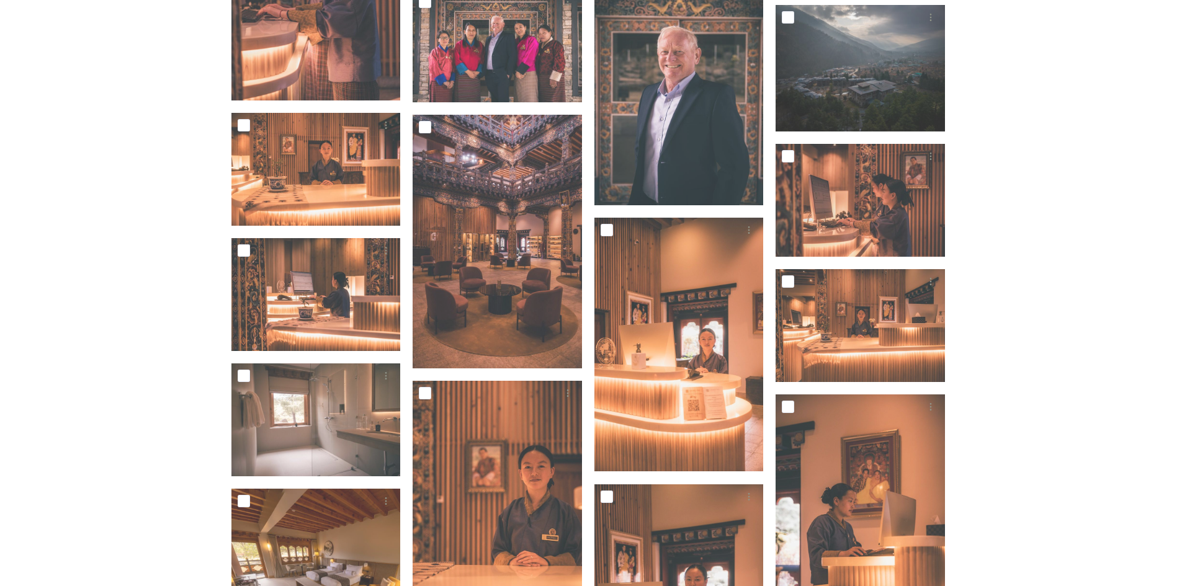
scroll to position [1488, 0]
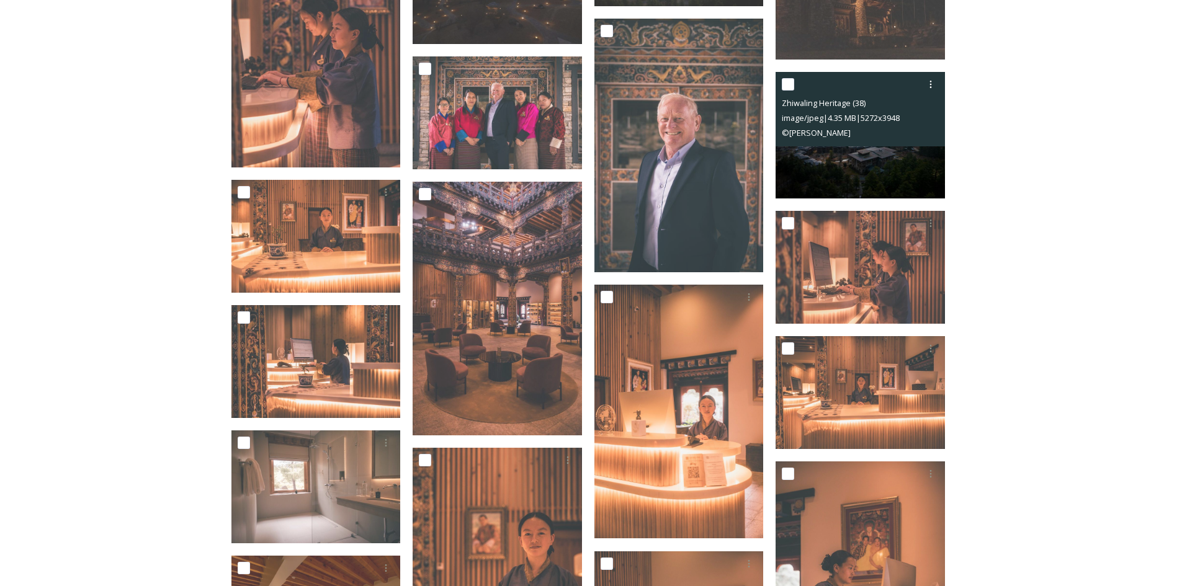
click at [863, 158] on img at bounding box center [860, 135] width 169 height 127
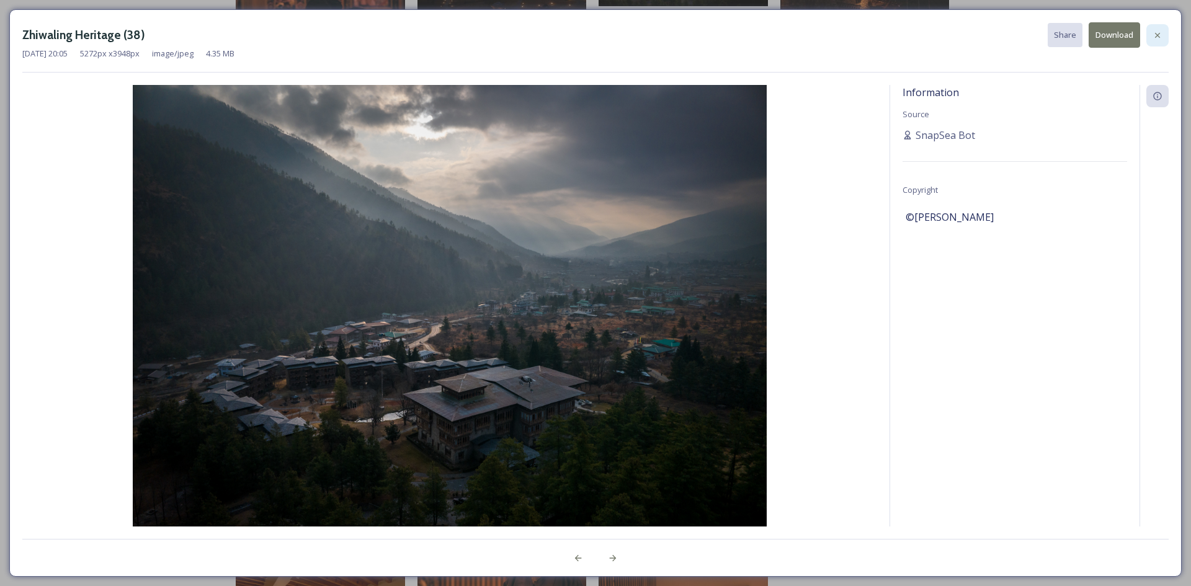
click at [1154, 33] on icon at bounding box center [1158, 35] width 10 height 10
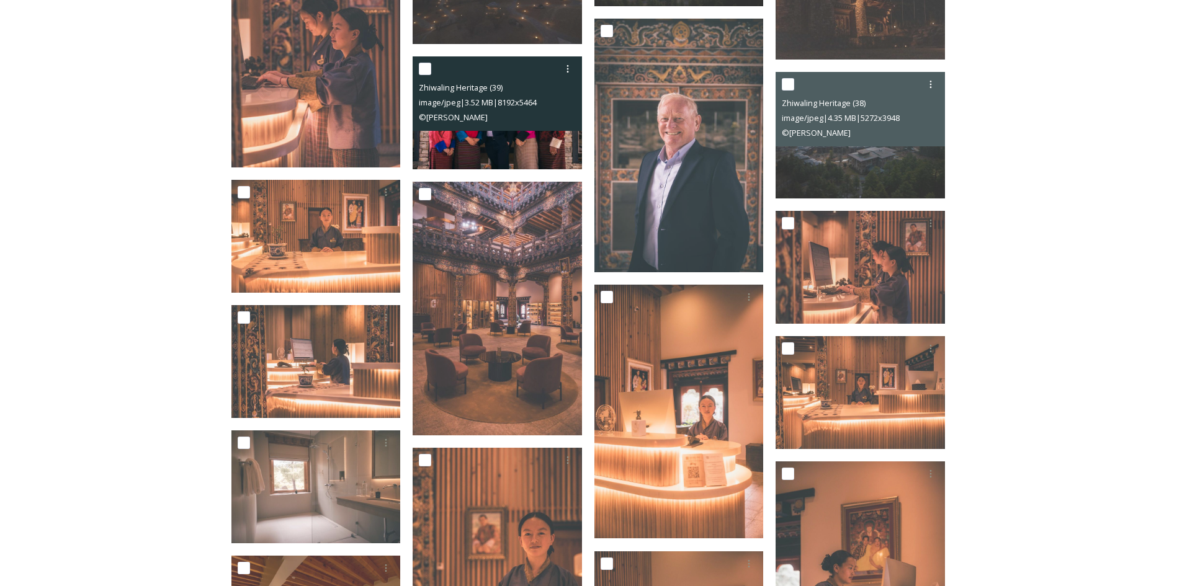
click at [499, 146] on img at bounding box center [497, 112] width 169 height 113
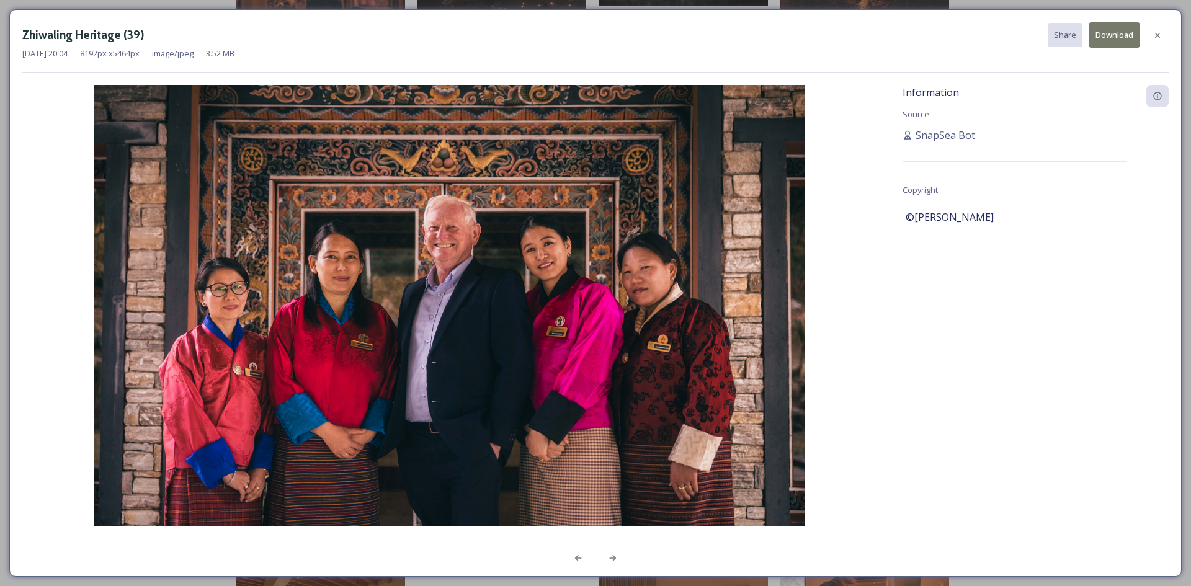
click at [1123, 35] on button "Download" at bounding box center [1115, 34] width 52 height 25
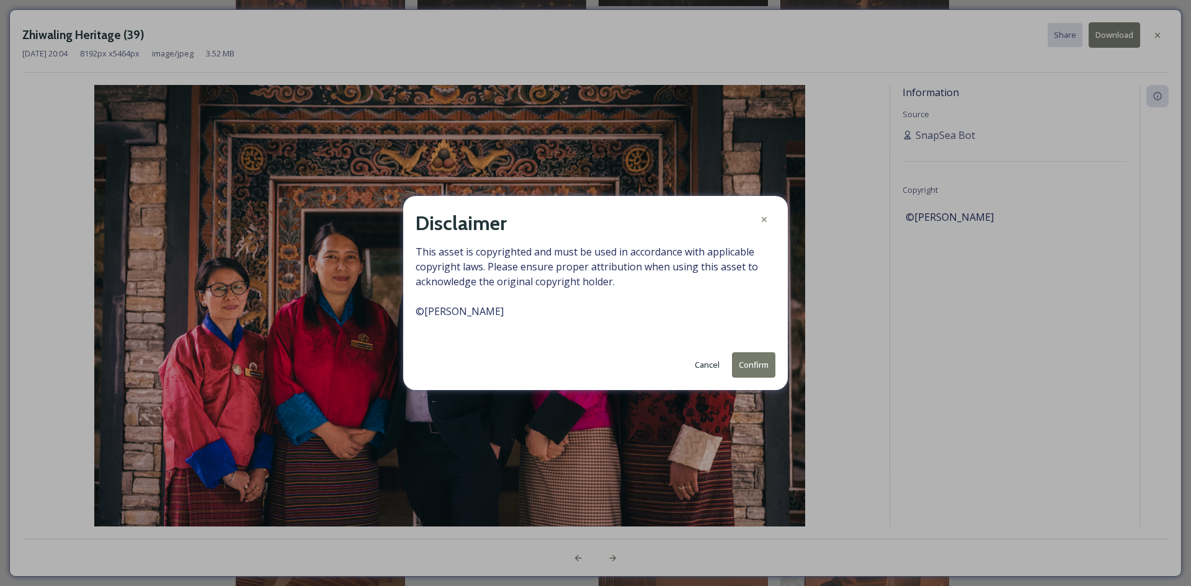
click at [755, 369] on button "Confirm" at bounding box center [753, 364] width 43 height 25
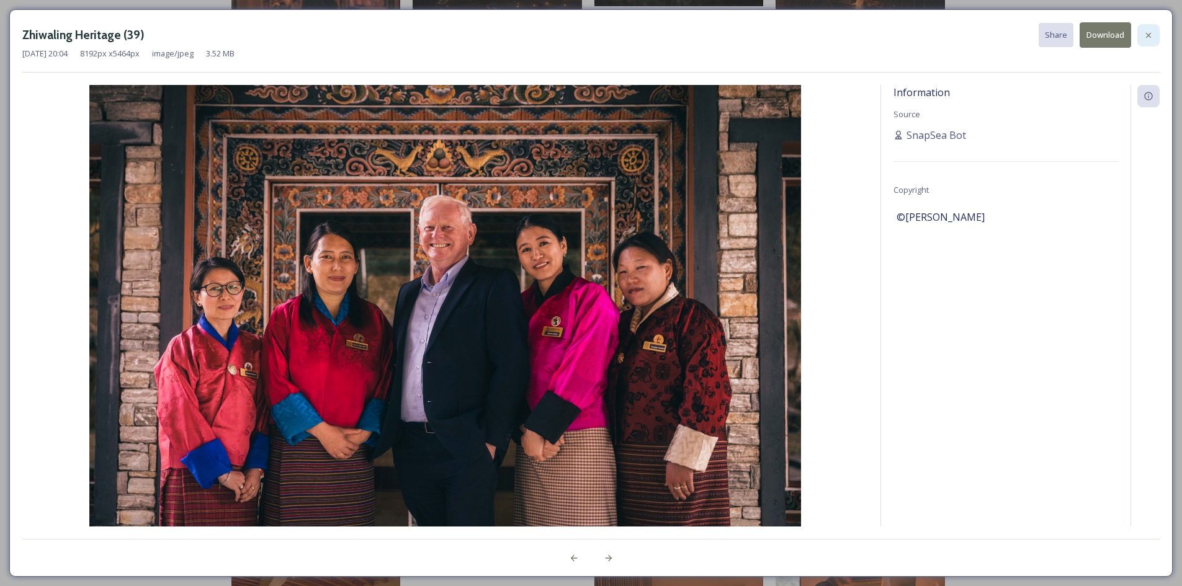
click at [1150, 34] on icon at bounding box center [1148, 34] width 5 height 5
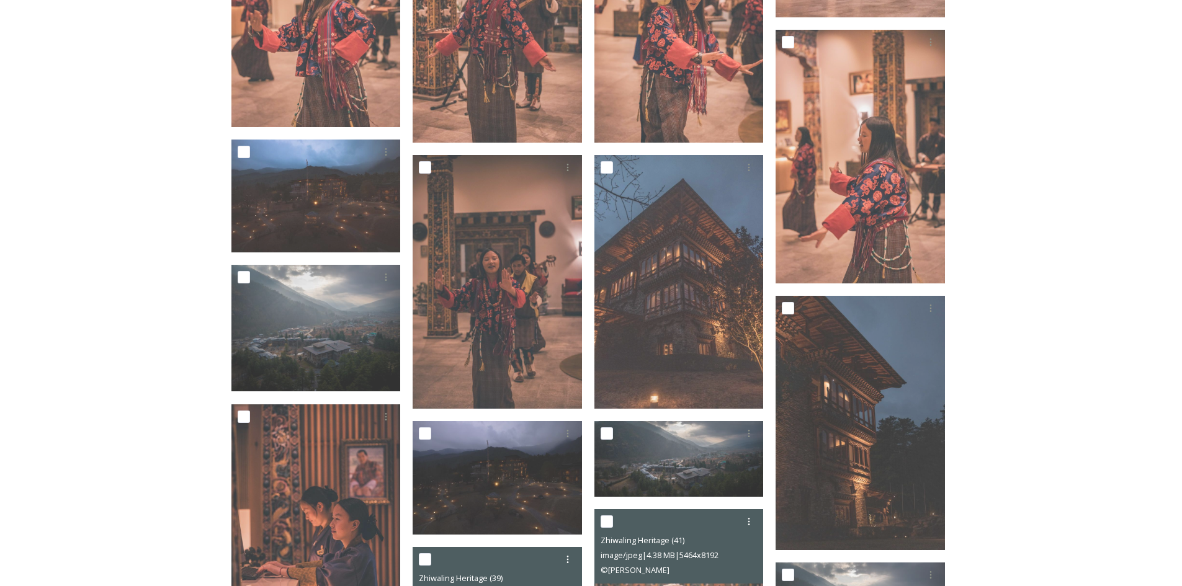
scroll to position [992, 0]
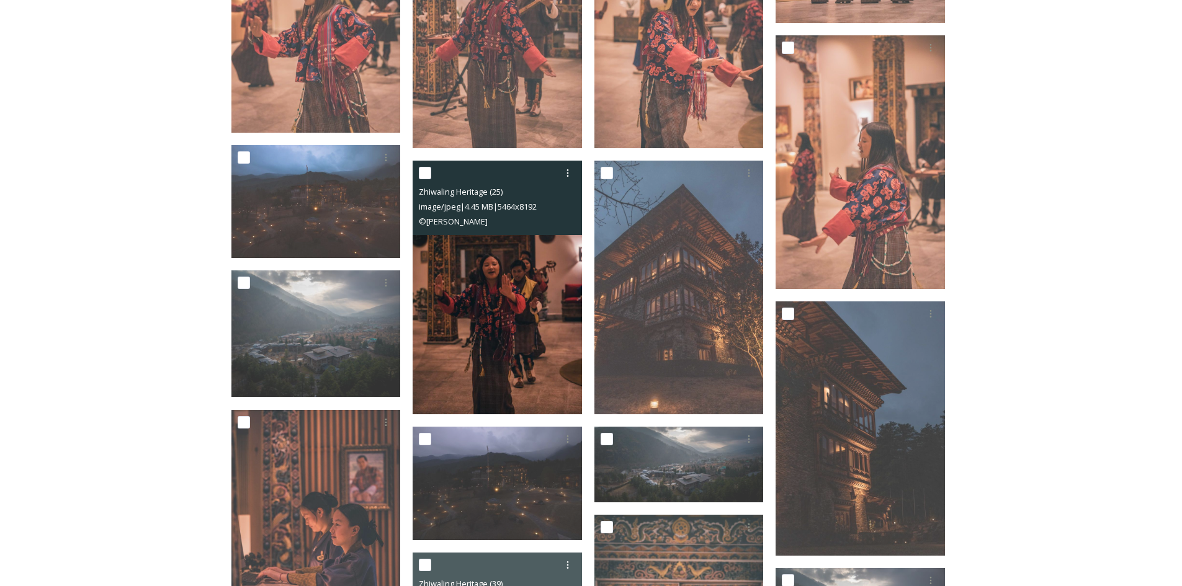
click at [530, 321] on img at bounding box center [497, 288] width 169 height 254
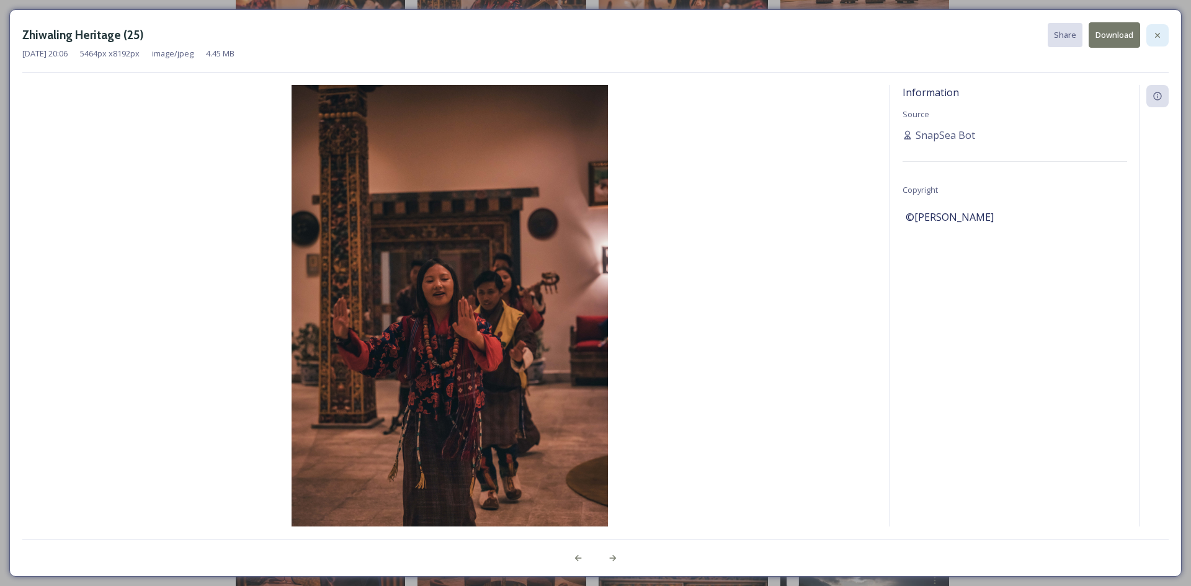
click at [1157, 31] on icon at bounding box center [1158, 35] width 10 height 10
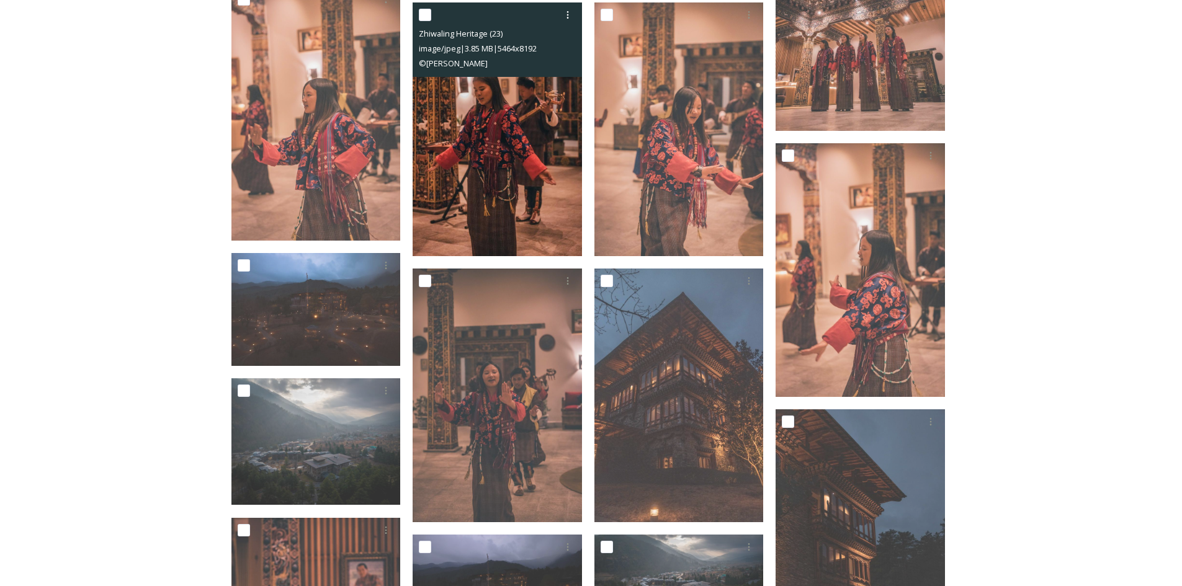
scroll to position [743, 0]
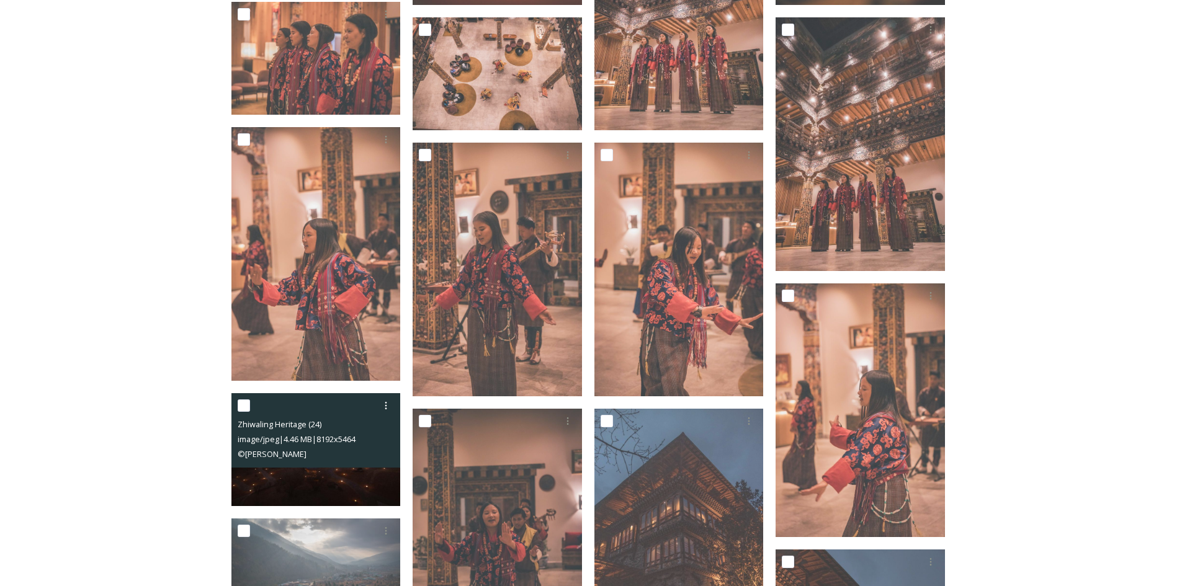
click at [356, 483] on img at bounding box center [315, 449] width 169 height 113
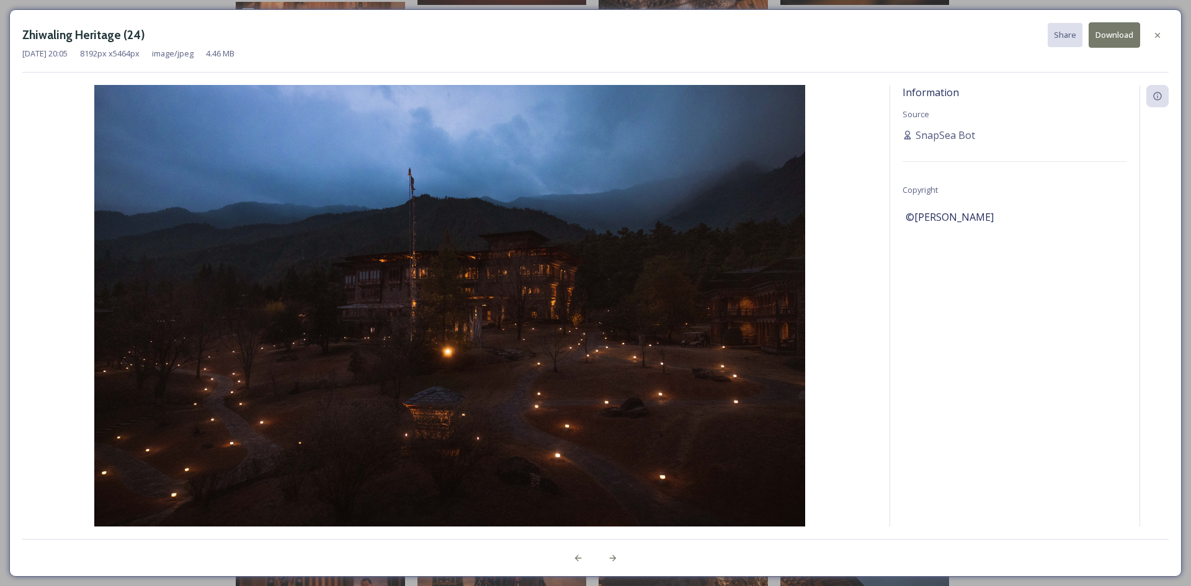
click at [1125, 40] on button "Download" at bounding box center [1115, 34] width 52 height 25
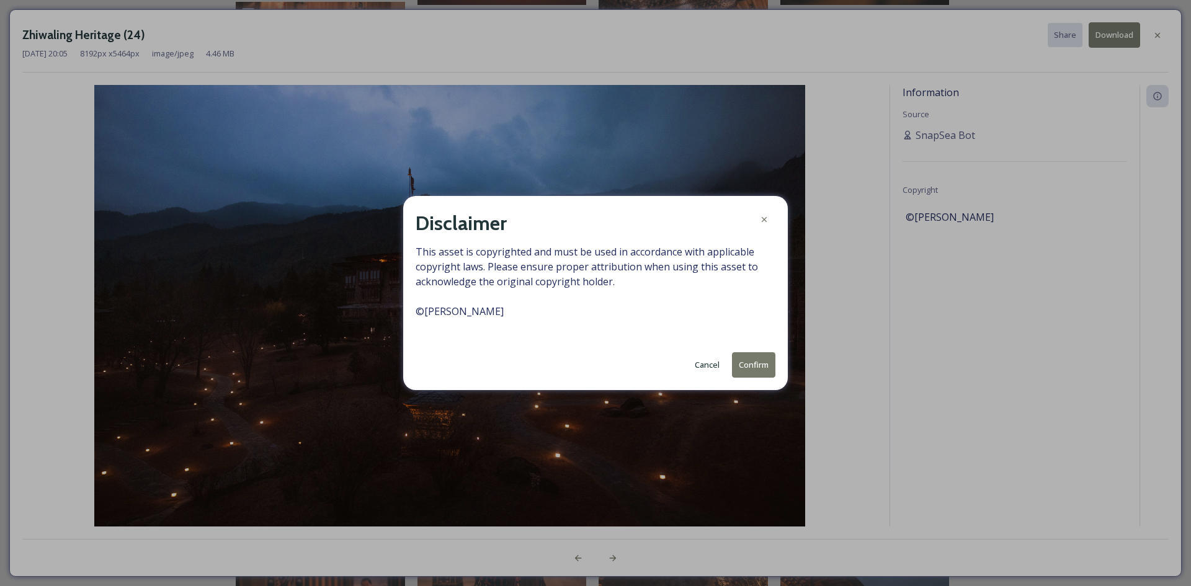
click at [752, 367] on button "Confirm" at bounding box center [753, 364] width 43 height 25
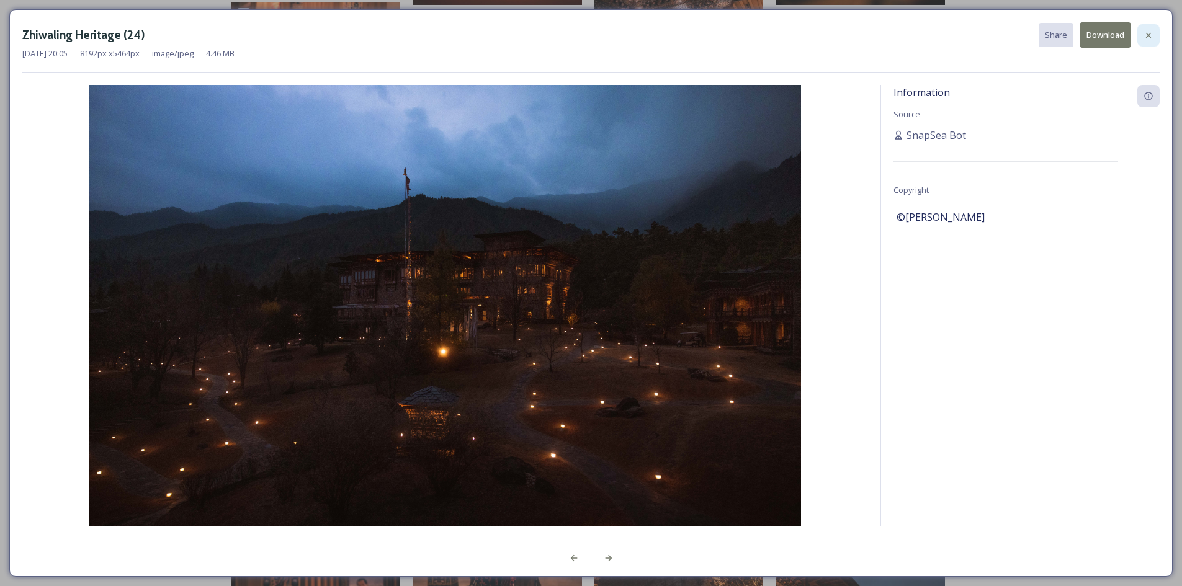
click at [1144, 34] on icon at bounding box center [1149, 35] width 10 height 10
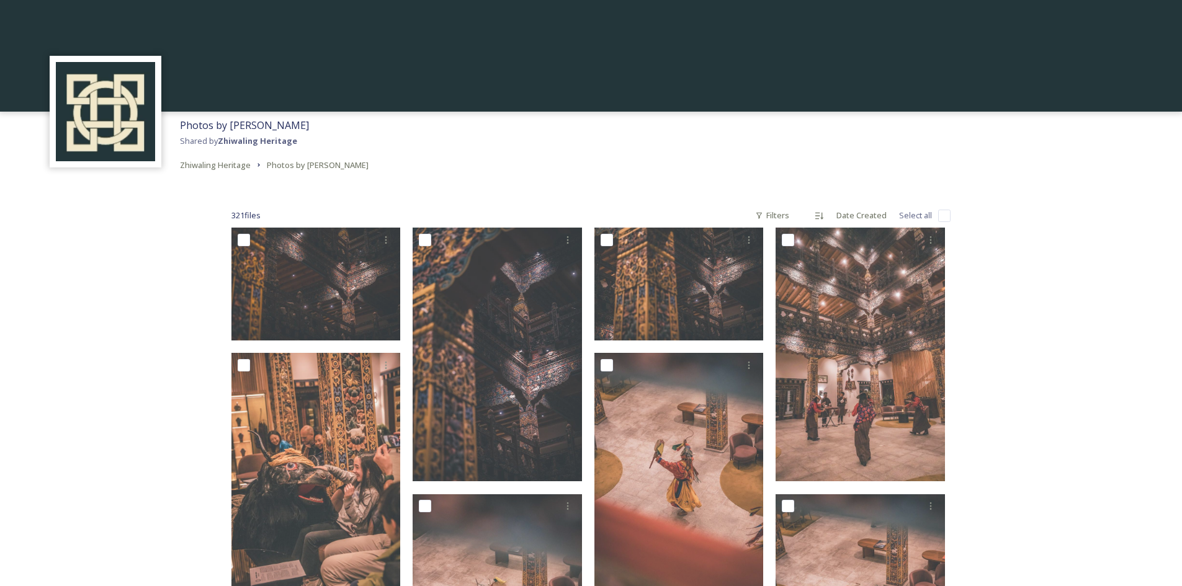
click at [56, 73] on img at bounding box center [105, 111] width 99 height 99
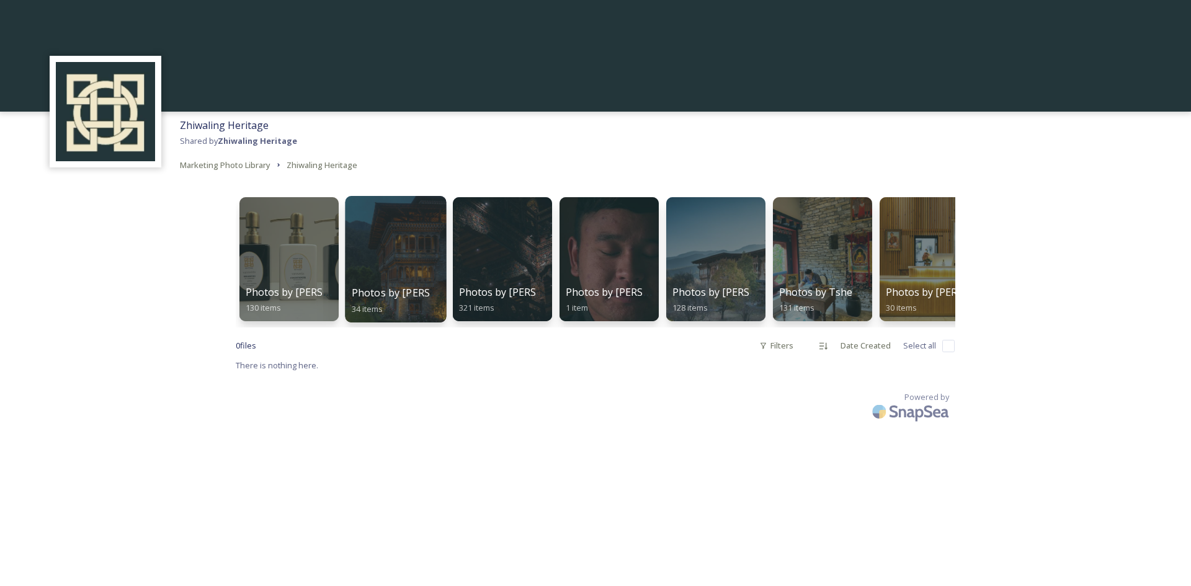
click at [367, 295] on span "Photos by [PERSON_NAME] and [PERSON_NAME]" at bounding box center [469, 293] width 235 height 14
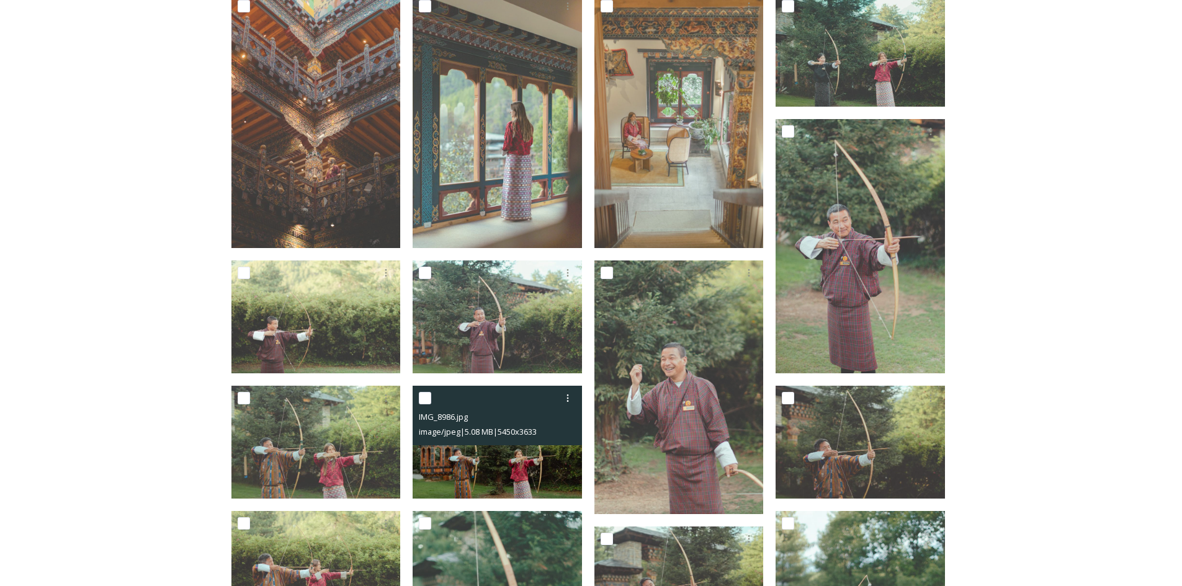
scroll to position [248, 0]
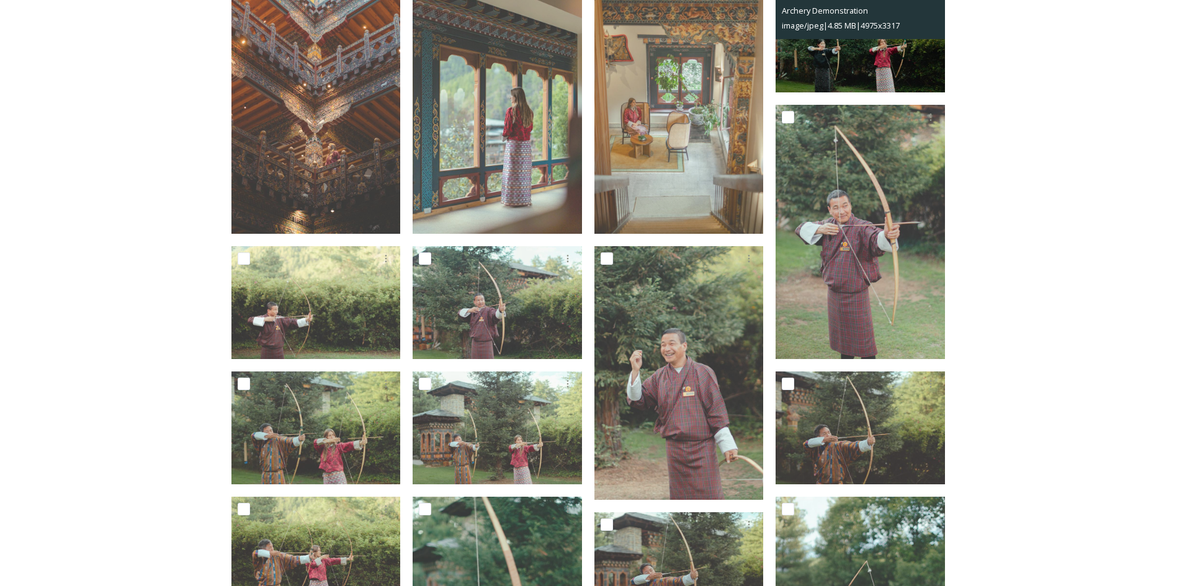
click at [839, 68] on img at bounding box center [860, 36] width 169 height 113
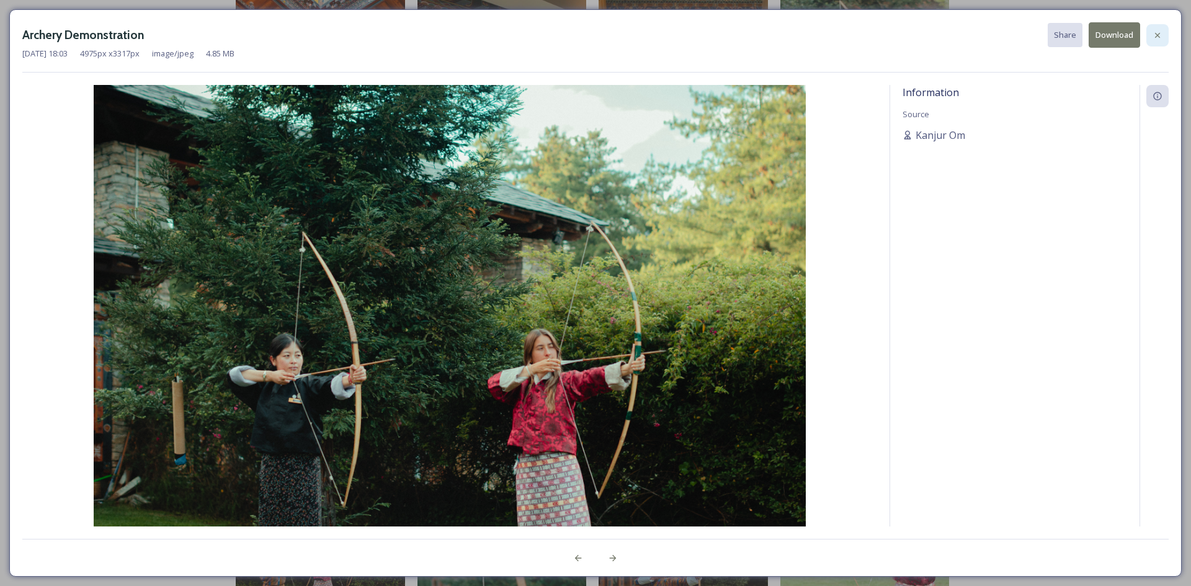
click at [1159, 35] on icon at bounding box center [1158, 35] width 10 height 10
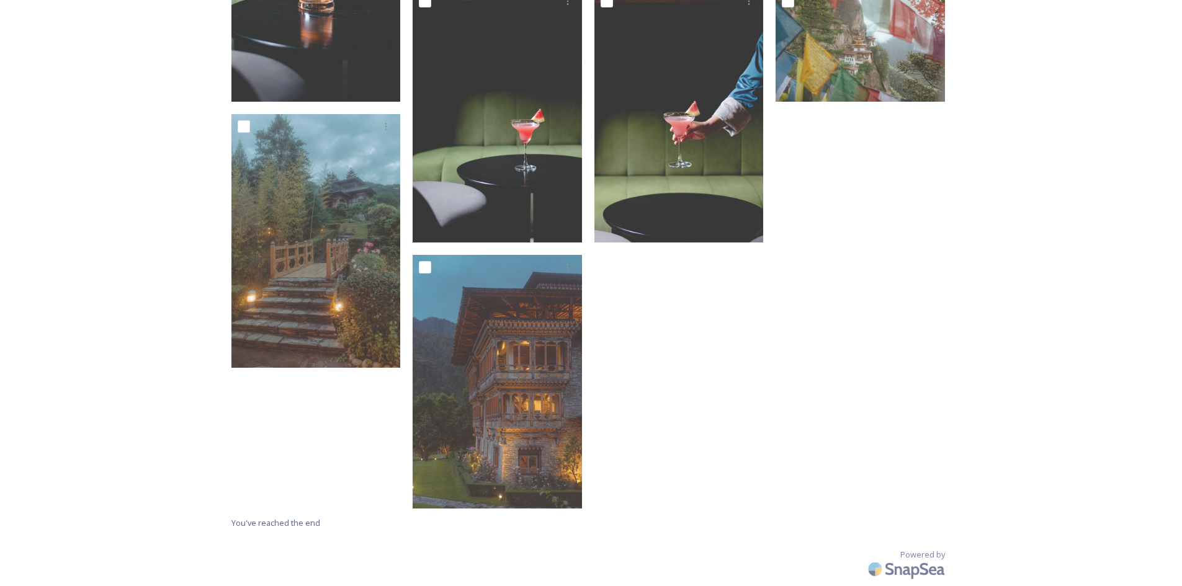
scroll to position [1832, 0]
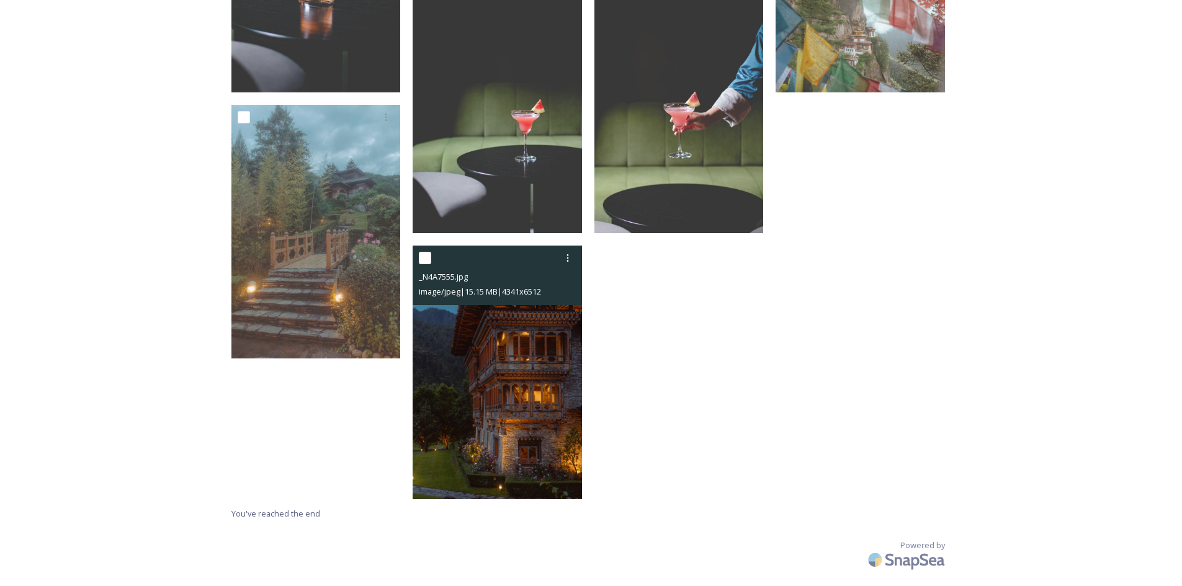
click at [513, 411] on img at bounding box center [497, 373] width 169 height 254
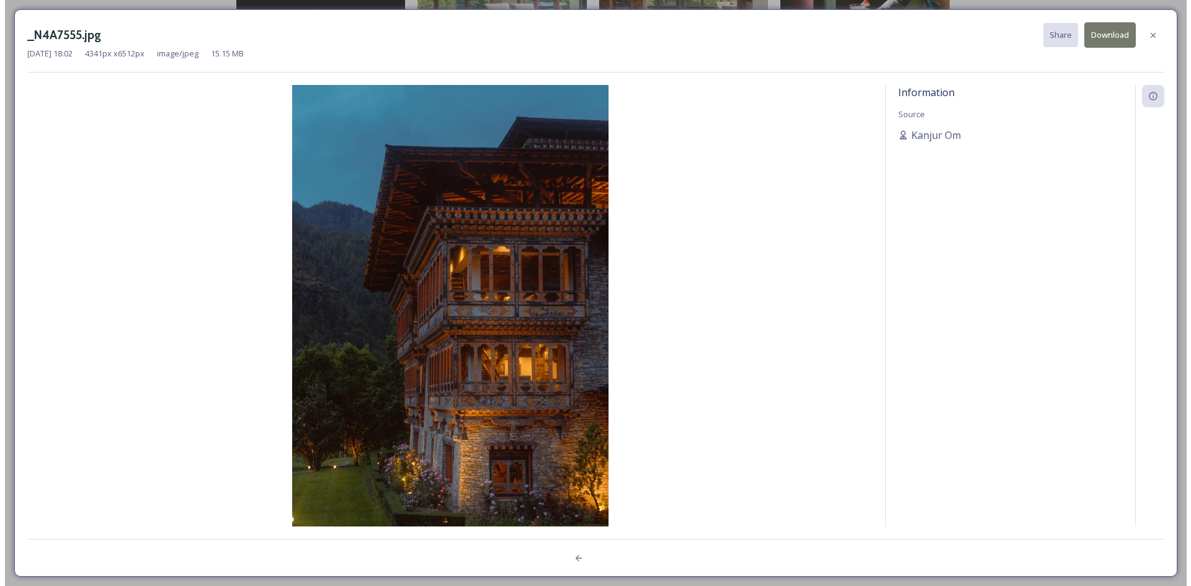
scroll to position [1690, 0]
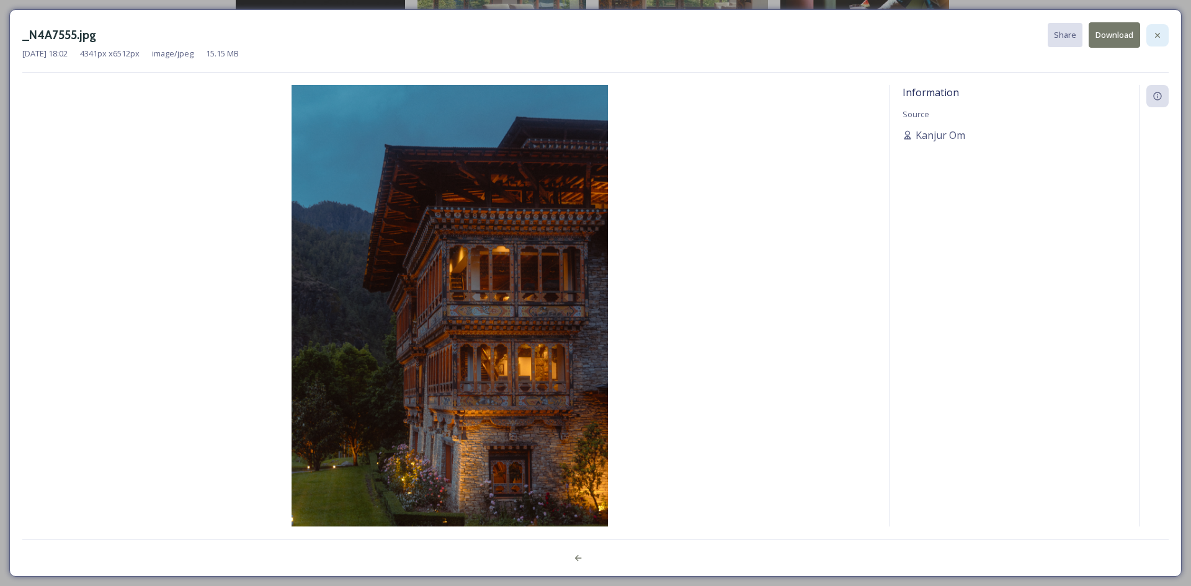
click at [1157, 36] on icon at bounding box center [1157, 34] width 5 height 5
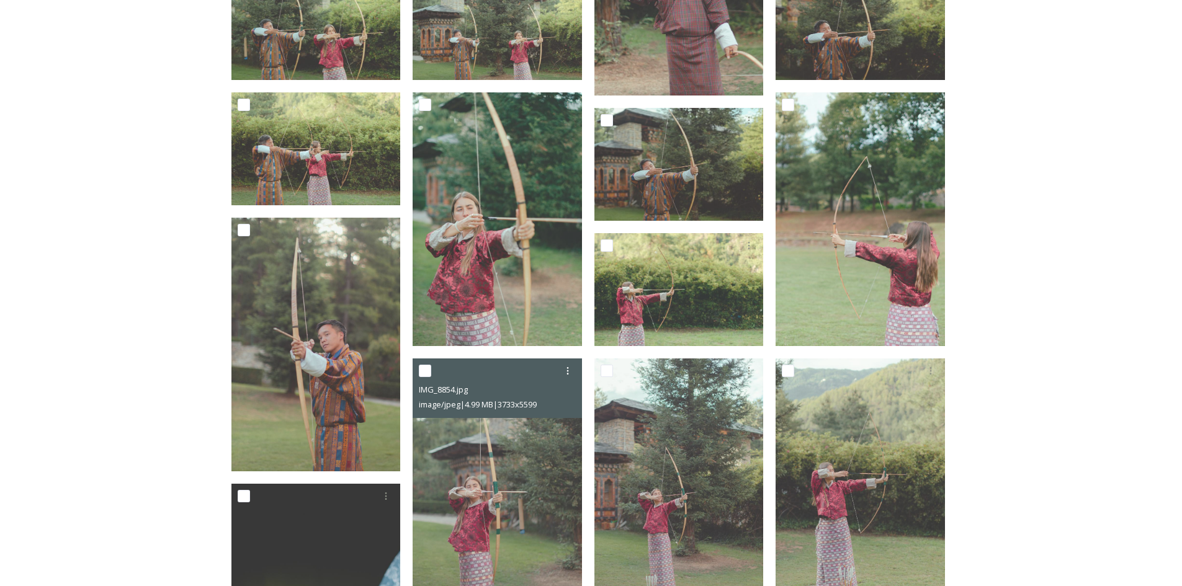
scroll to position [591, 0]
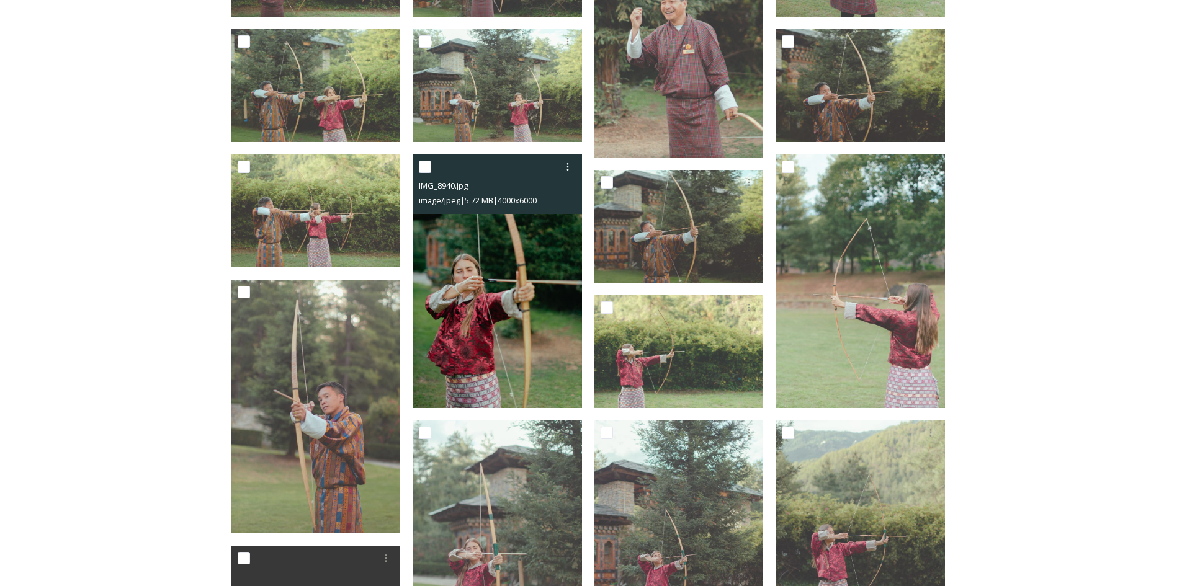
click at [557, 363] on img at bounding box center [497, 282] width 169 height 254
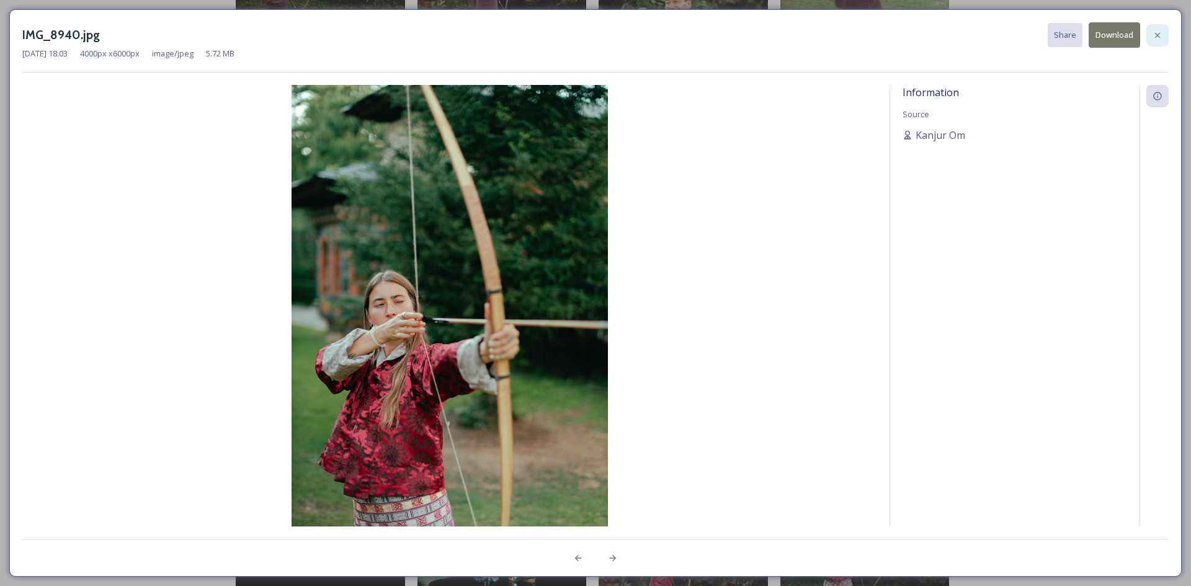
click at [1155, 32] on icon at bounding box center [1158, 35] width 10 height 10
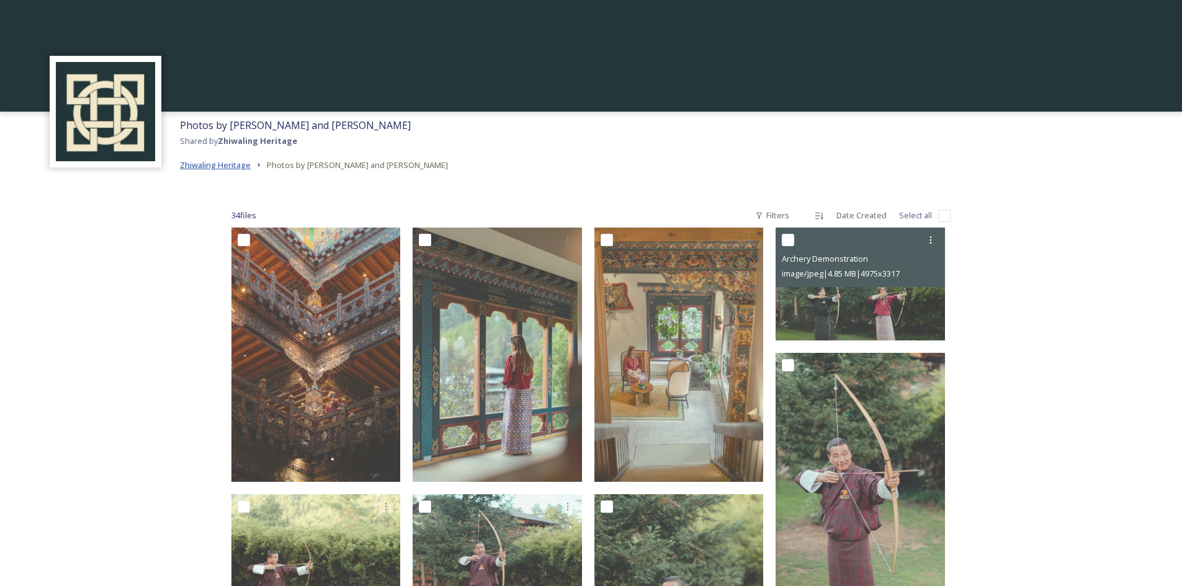
click at [248, 163] on span "Zhiwaling Heritage" at bounding box center [215, 164] width 71 height 11
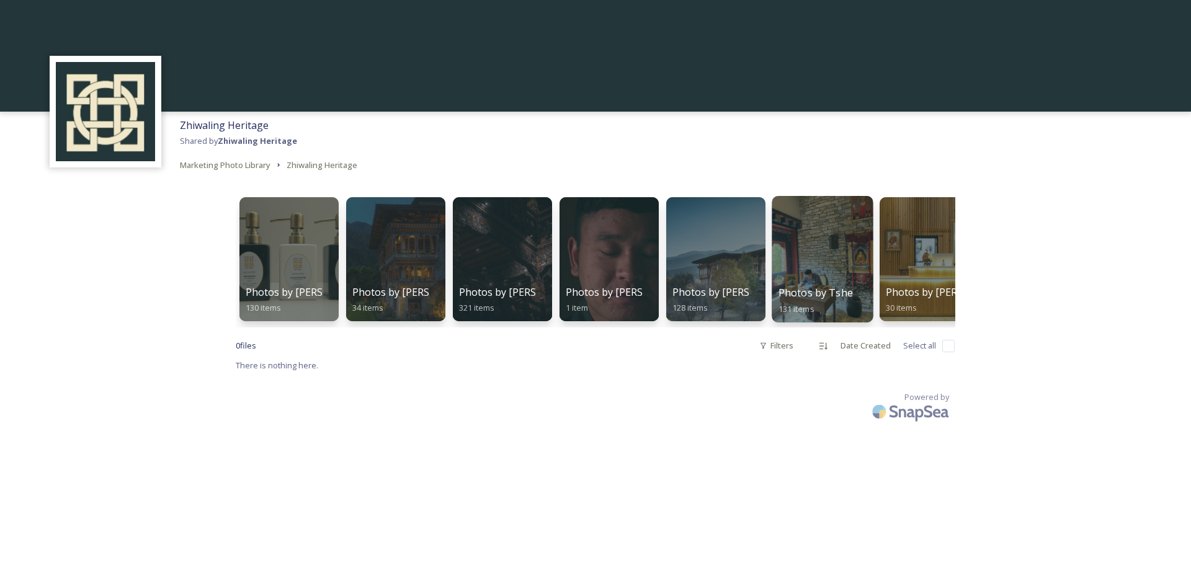
click at [825, 289] on span "Photos by Tshering" at bounding box center [826, 293] width 94 height 14
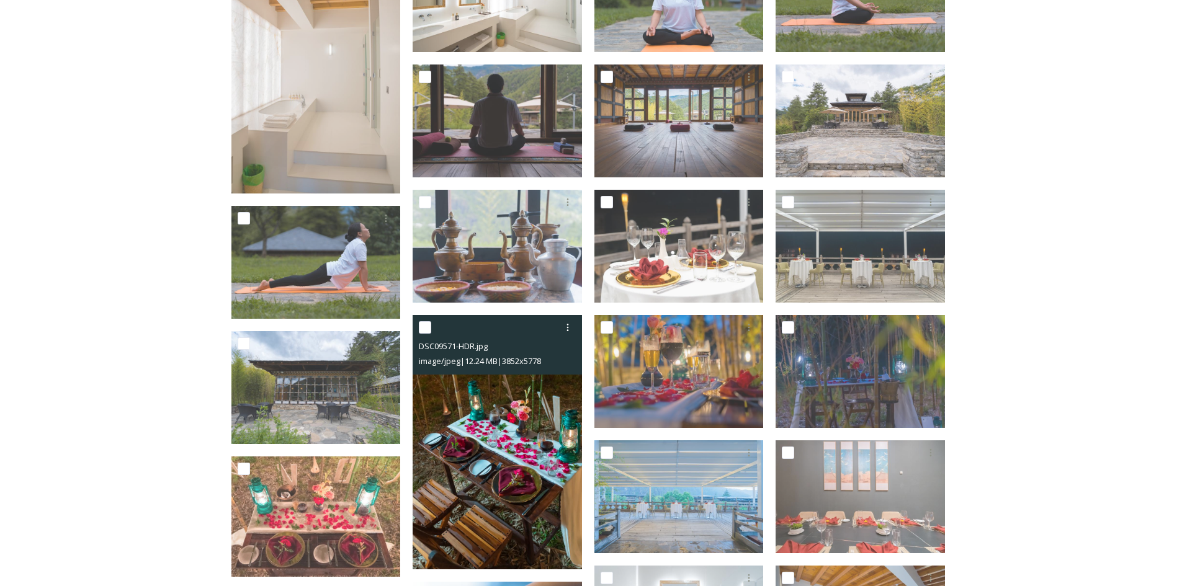
scroll to position [310, 0]
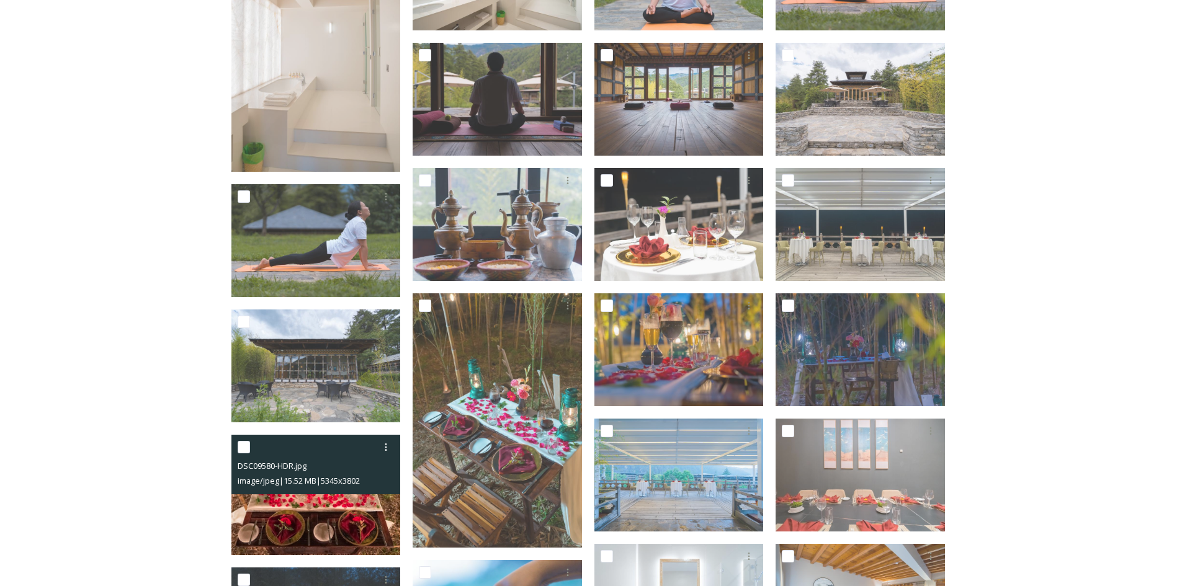
click at [317, 474] on div "image/jpeg | 15.52 MB | 5345 x 3802" at bounding box center [318, 480] width 160 height 15
click at [349, 526] on img at bounding box center [315, 495] width 169 height 120
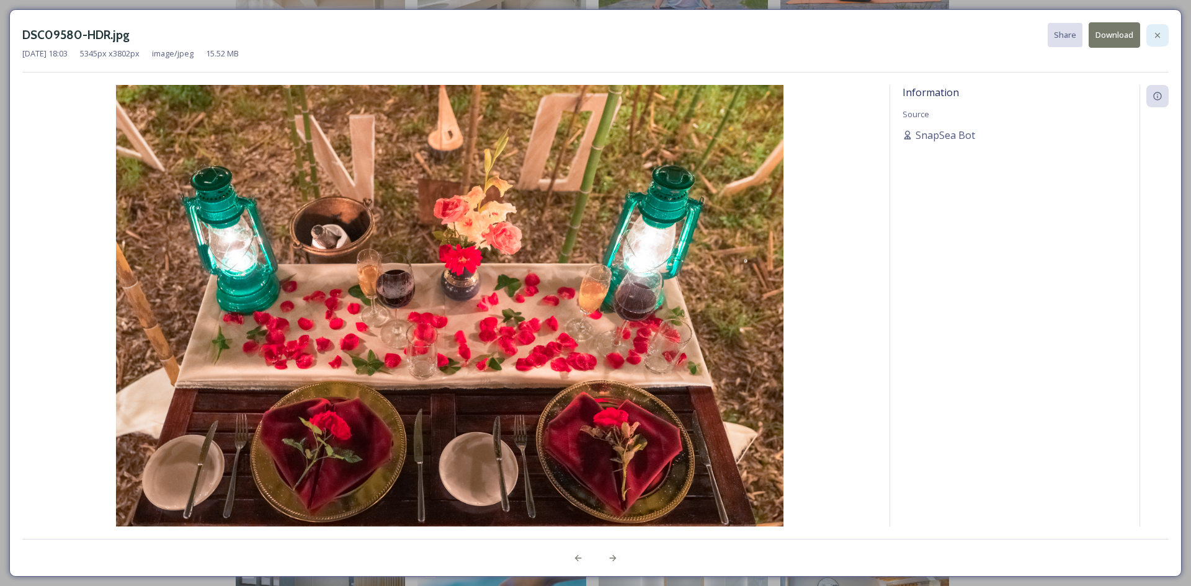
click at [1157, 36] on icon at bounding box center [1157, 34] width 5 height 5
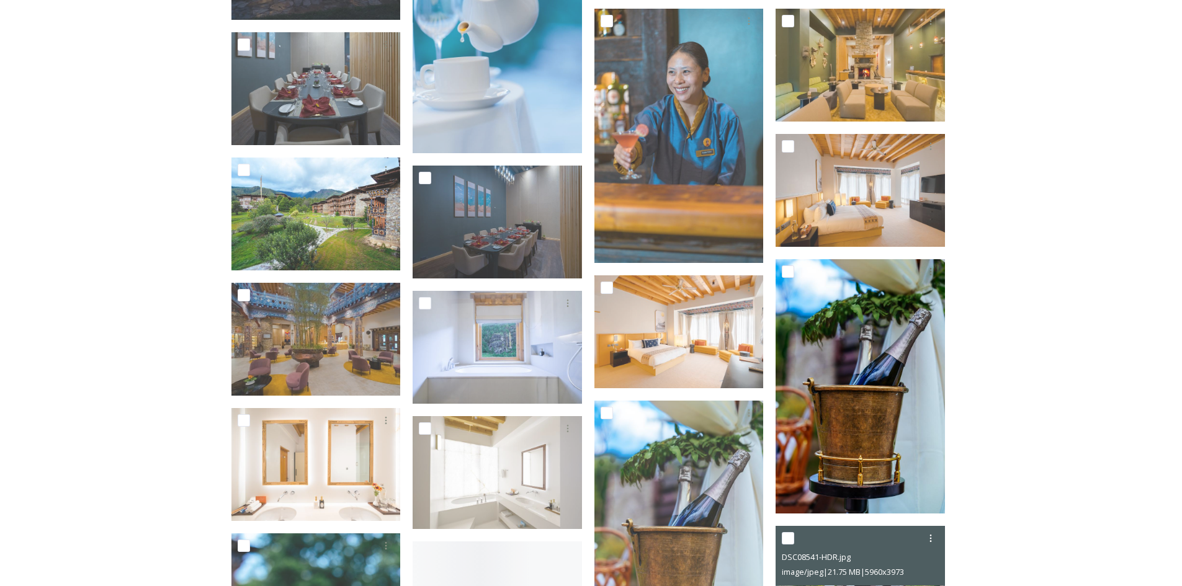
scroll to position [993, 0]
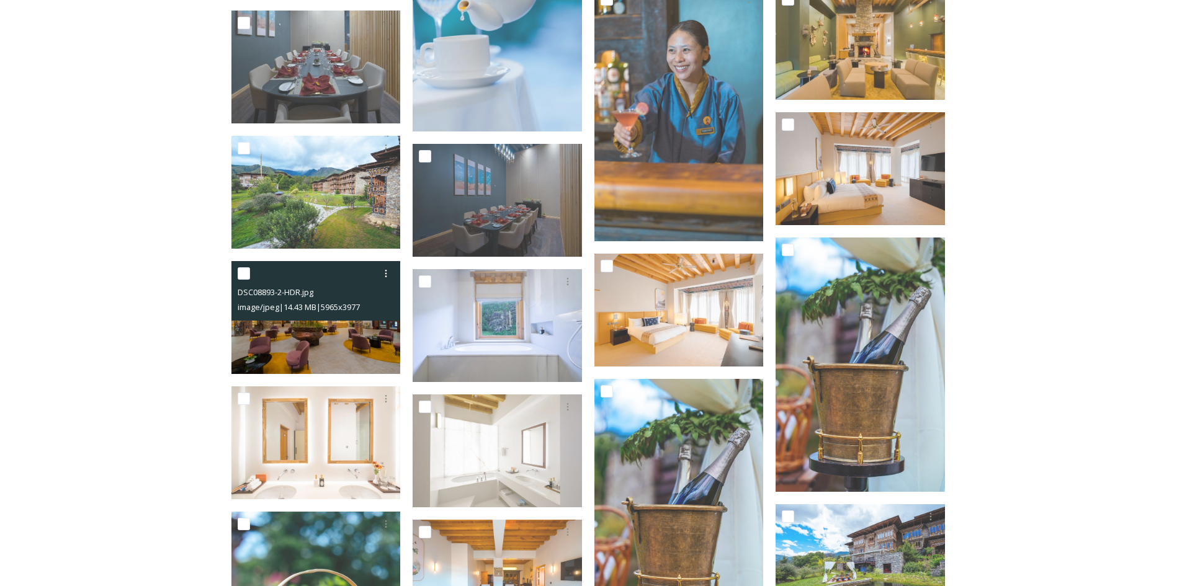
click at [377, 352] on img at bounding box center [315, 317] width 169 height 113
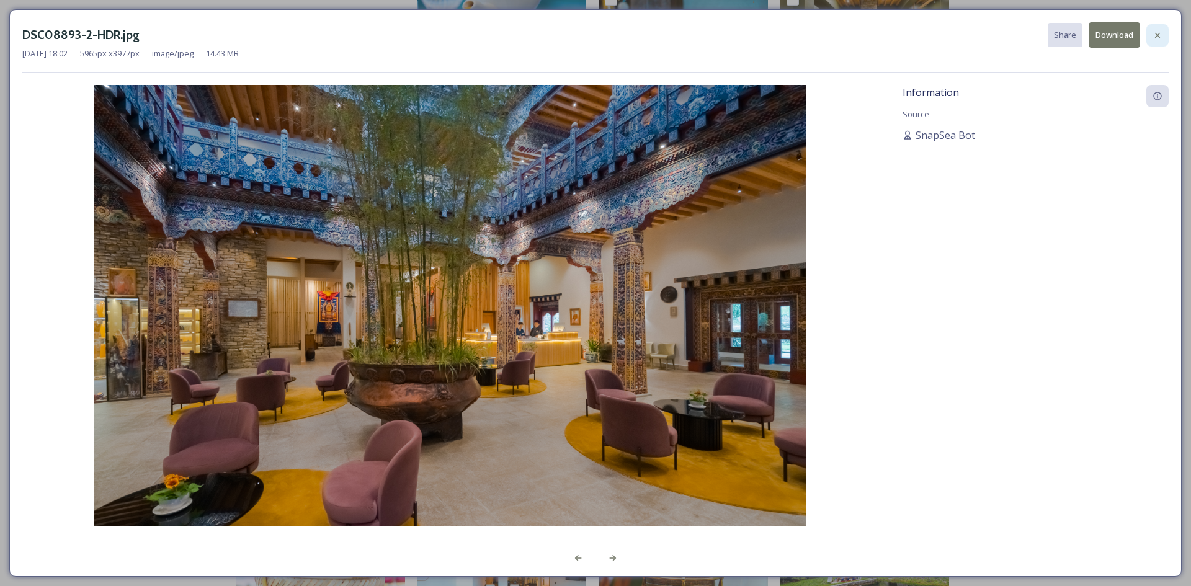
click at [1157, 37] on icon at bounding box center [1157, 34] width 5 height 5
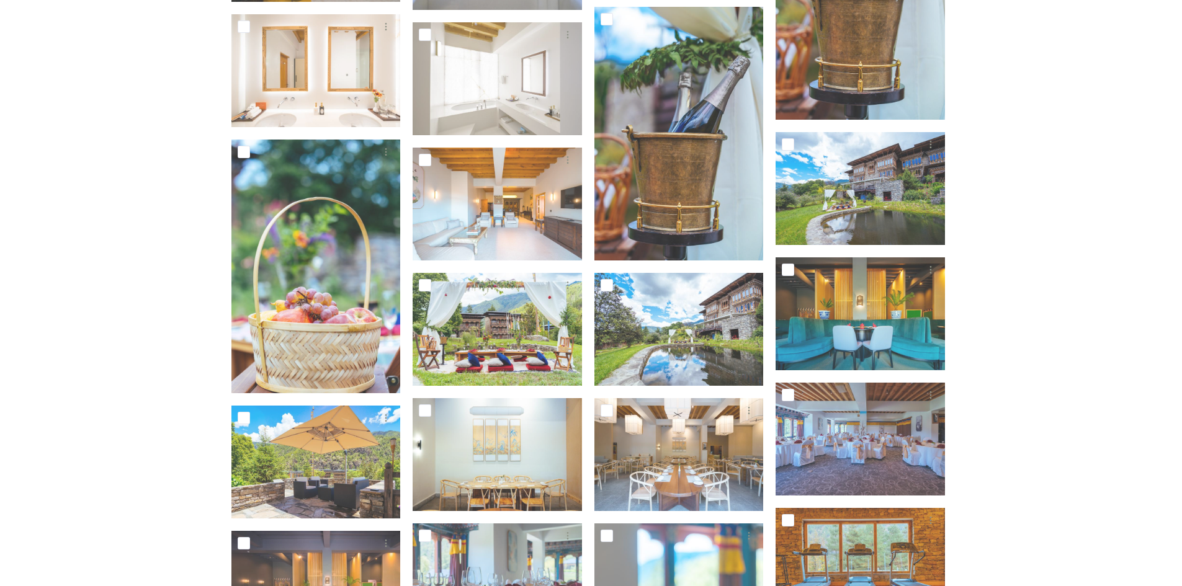
scroll to position [1427, 0]
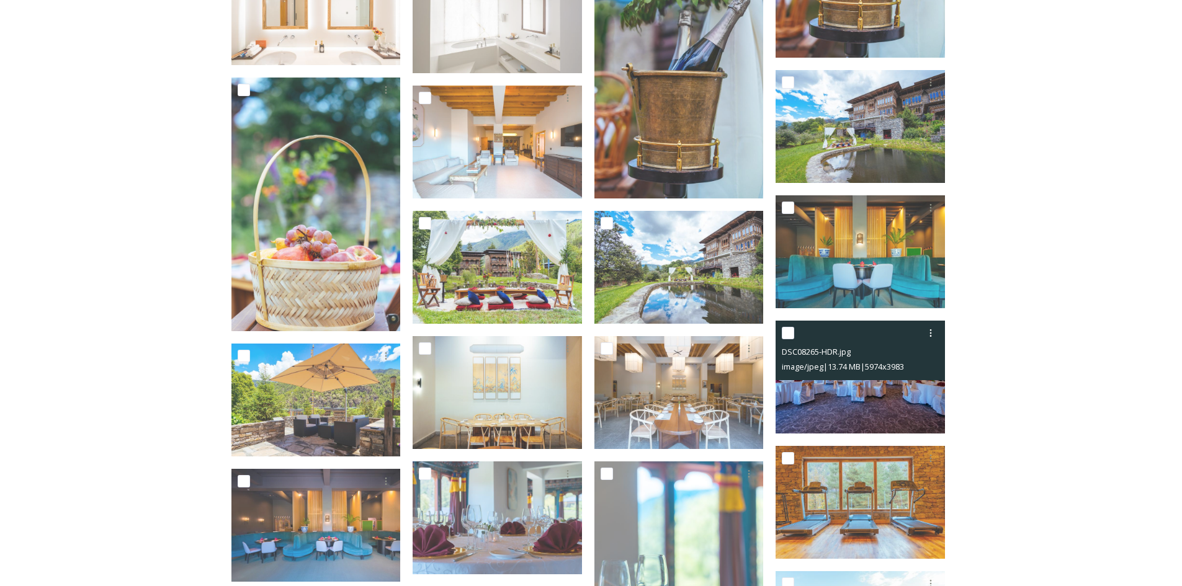
click at [856, 397] on img at bounding box center [860, 377] width 169 height 113
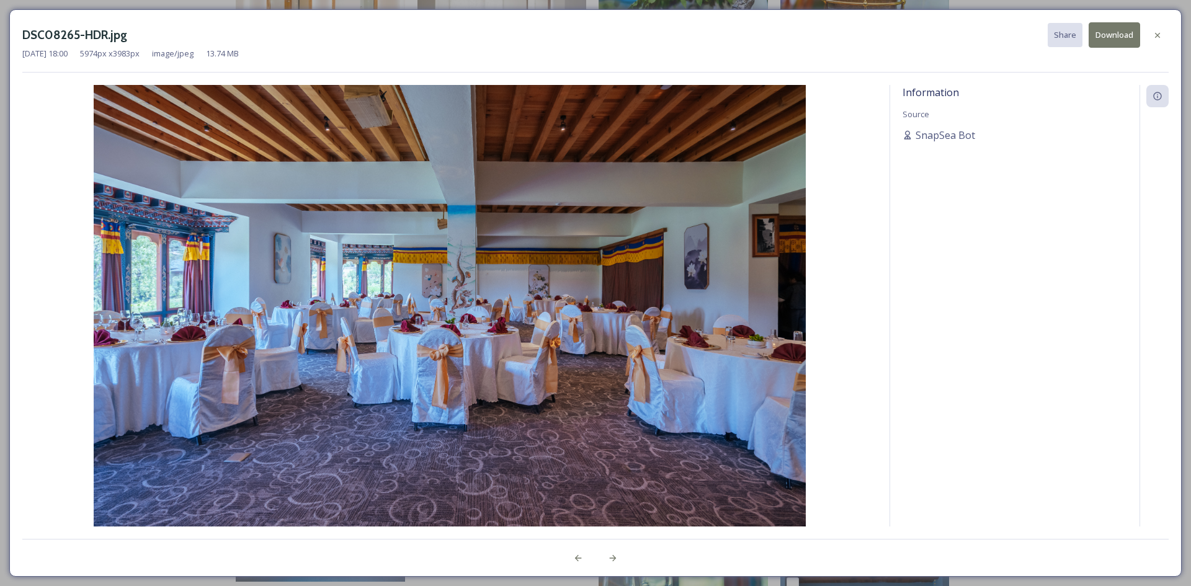
click at [1123, 34] on button "Download" at bounding box center [1115, 34] width 52 height 25
click at [1154, 35] on icon at bounding box center [1158, 35] width 10 height 10
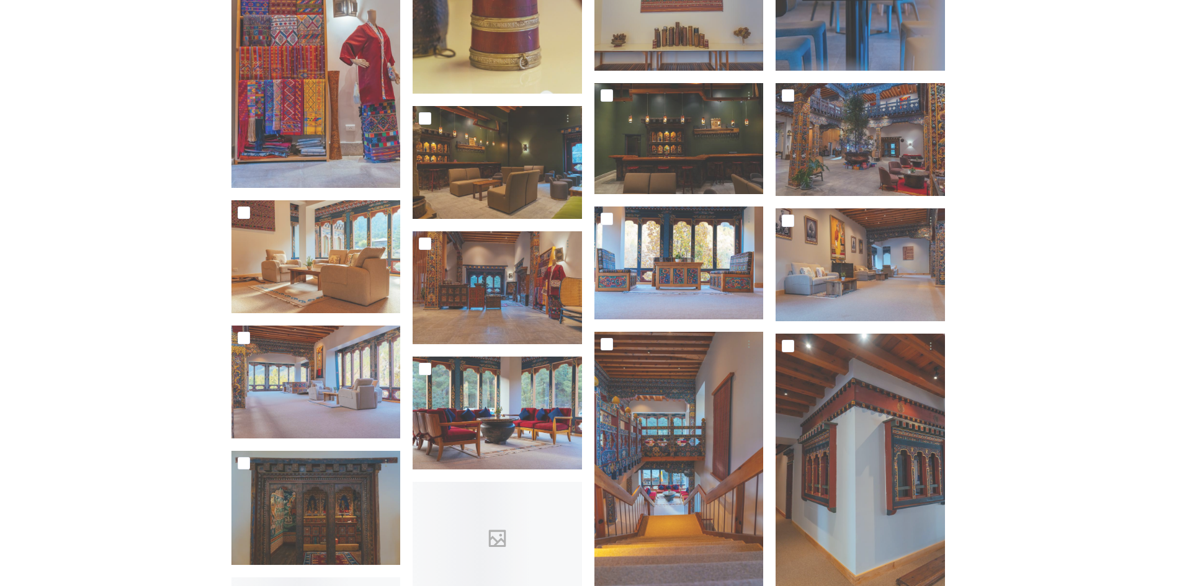
scroll to position [2979, 0]
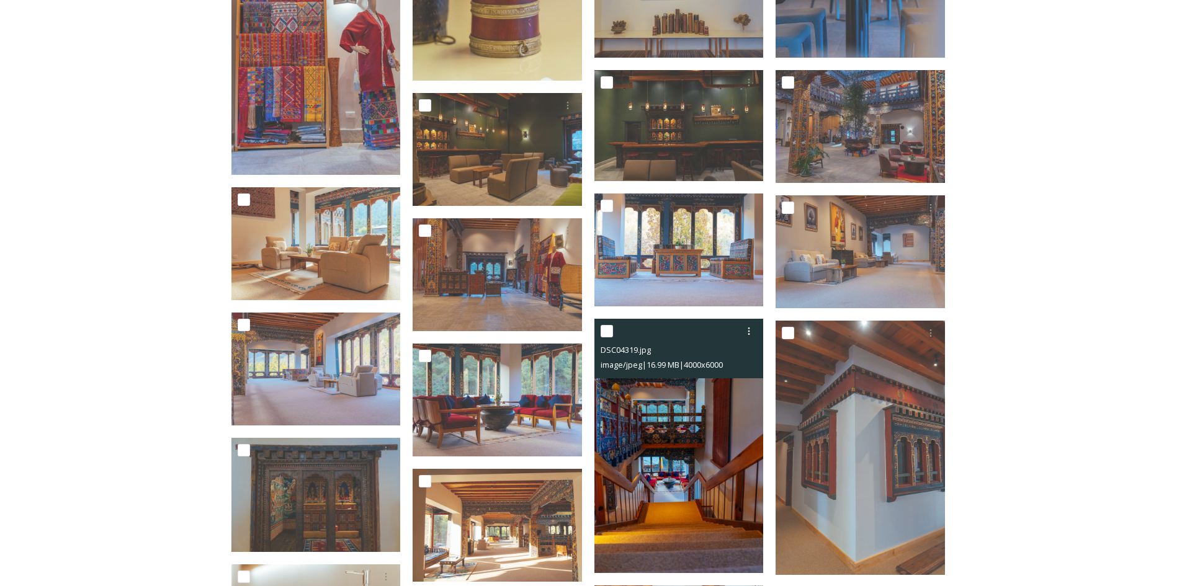
click at [634, 452] on img at bounding box center [679, 446] width 169 height 254
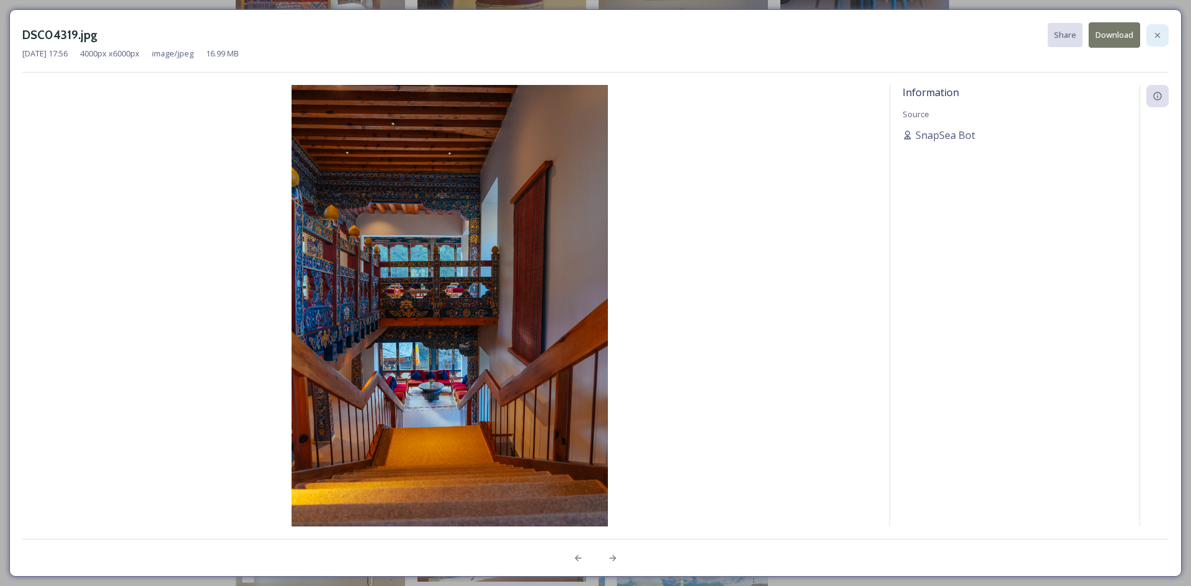
click at [1155, 32] on icon at bounding box center [1158, 35] width 10 height 10
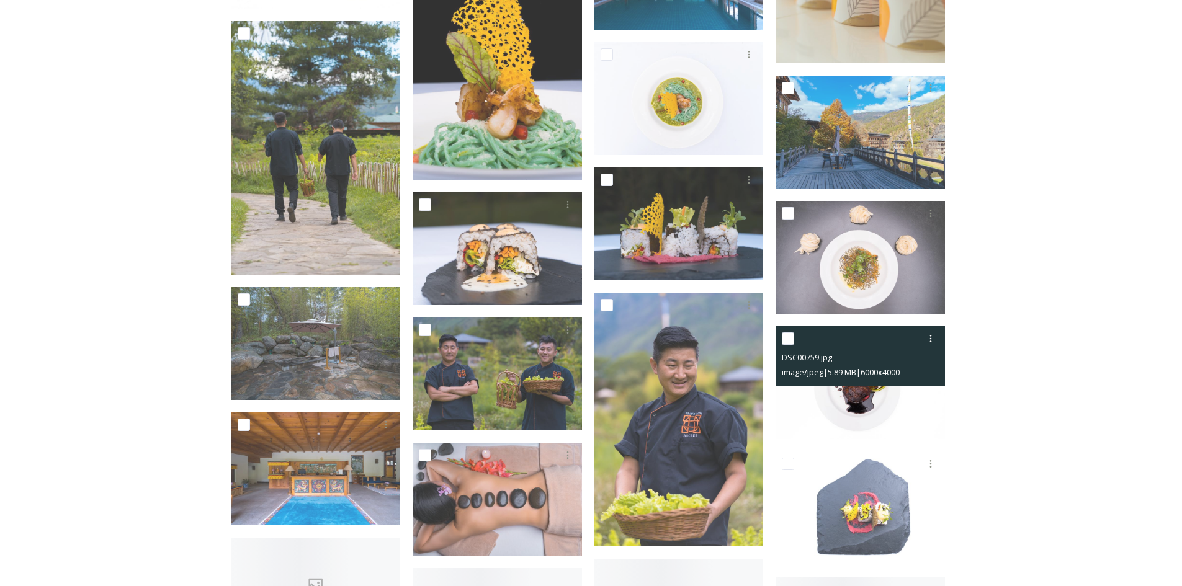
scroll to position [4034, 0]
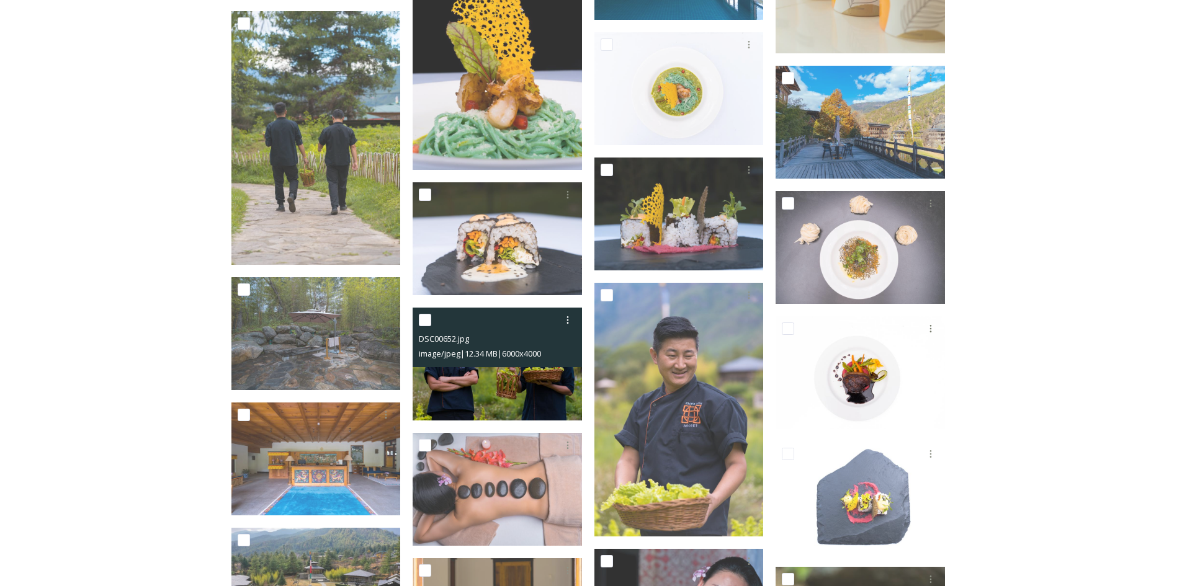
click at [549, 403] on img at bounding box center [497, 364] width 169 height 113
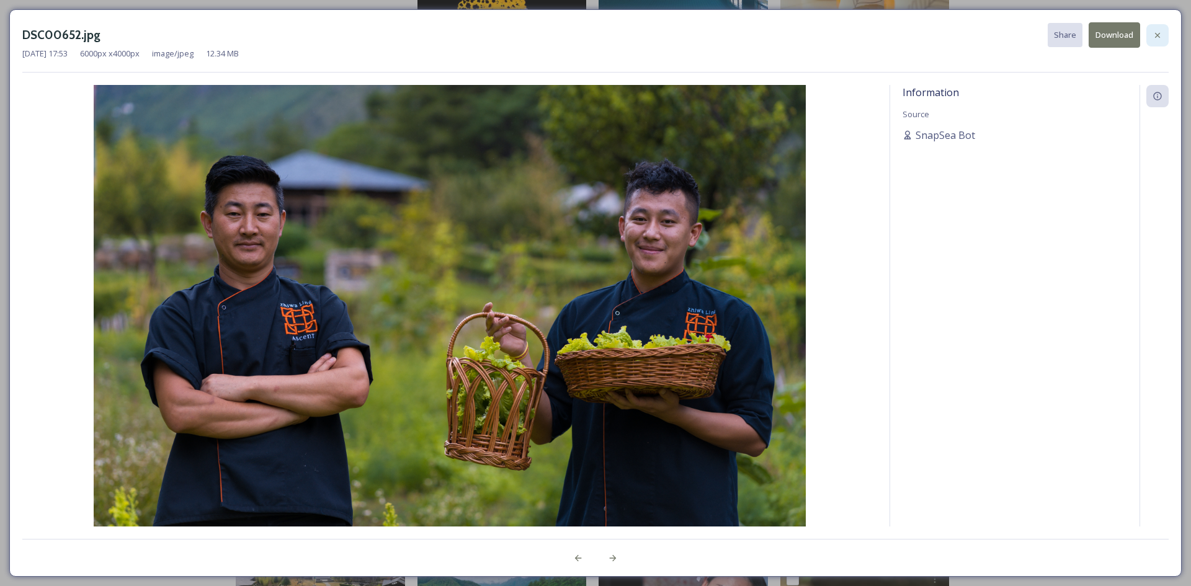
click at [1162, 37] on icon at bounding box center [1158, 35] width 10 height 10
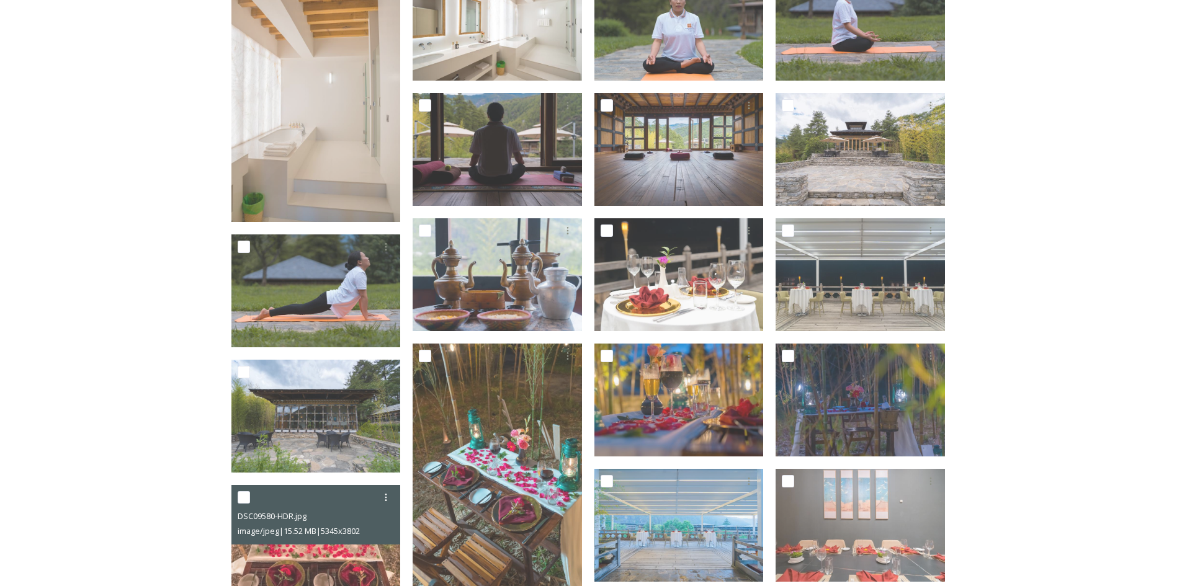
scroll to position [24, 0]
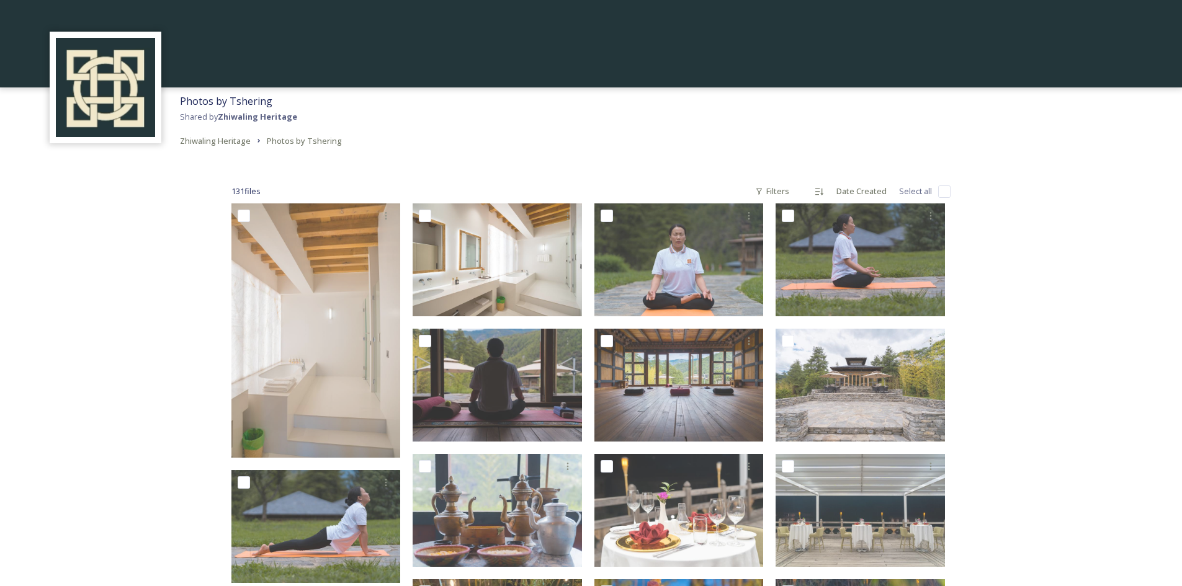
click at [253, 138] on div "Zhiwaling Heritage Photos by Tshering" at bounding box center [261, 140] width 162 height 15
click at [257, 137] on icon at bounding box center [259, 141] width 10 height 10
click at [210, 140] on span "Zhiwaling Heritage" at bounding box center [215, 140] width 71 height 11
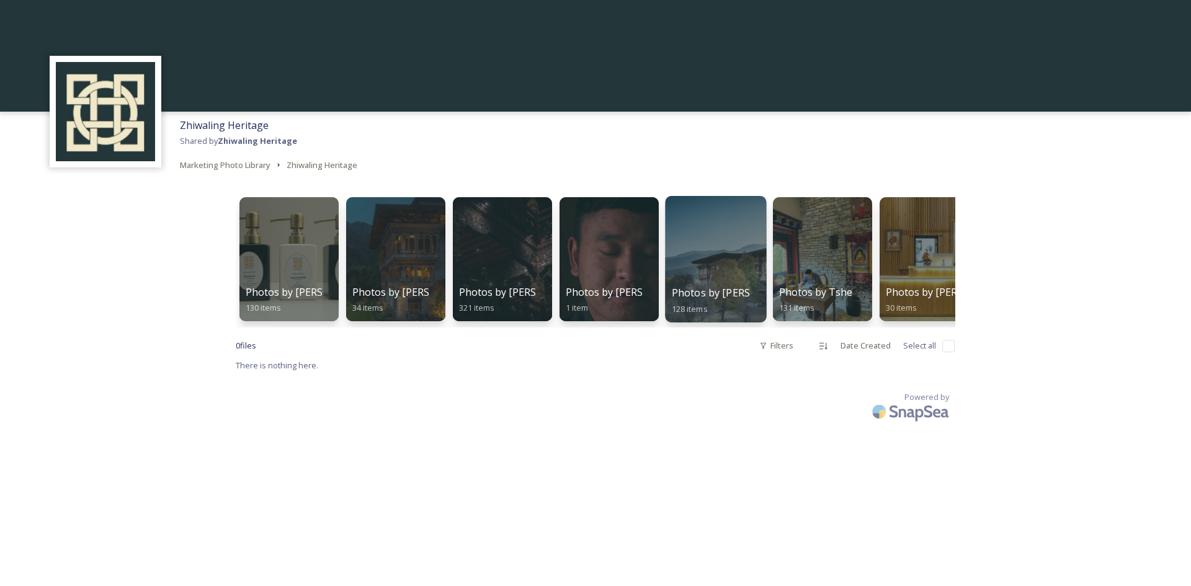
click at [712, 256] on div at bounding box center [715, 259] width 101 height 127
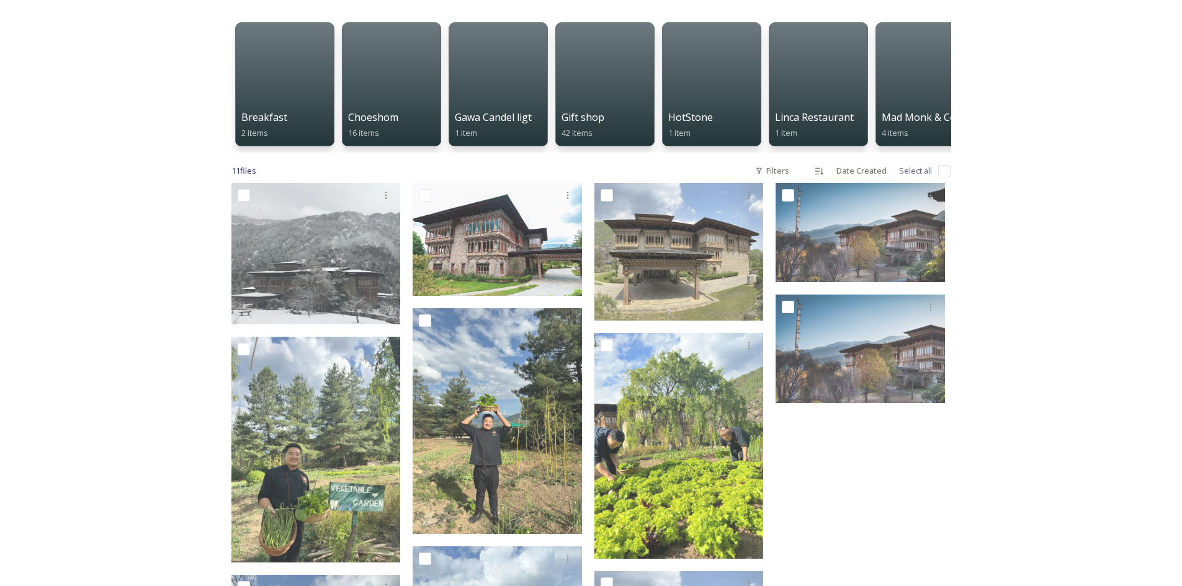
scroll to position [51, 0]
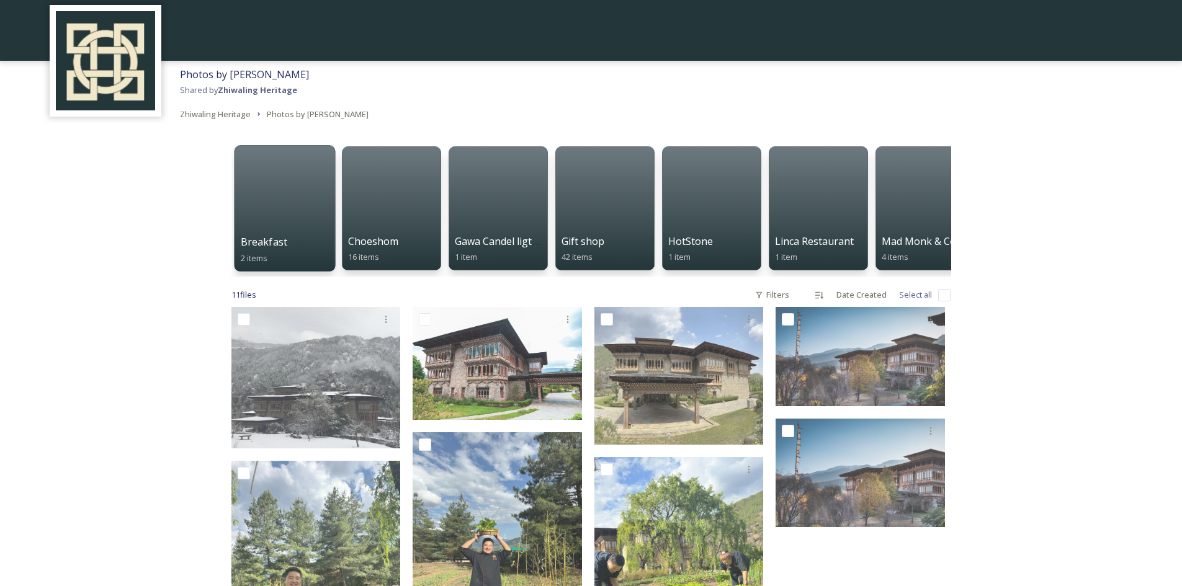
click at [284, 240] on span "Breakfast" at bounding box center [263, 242] width 47 height 14
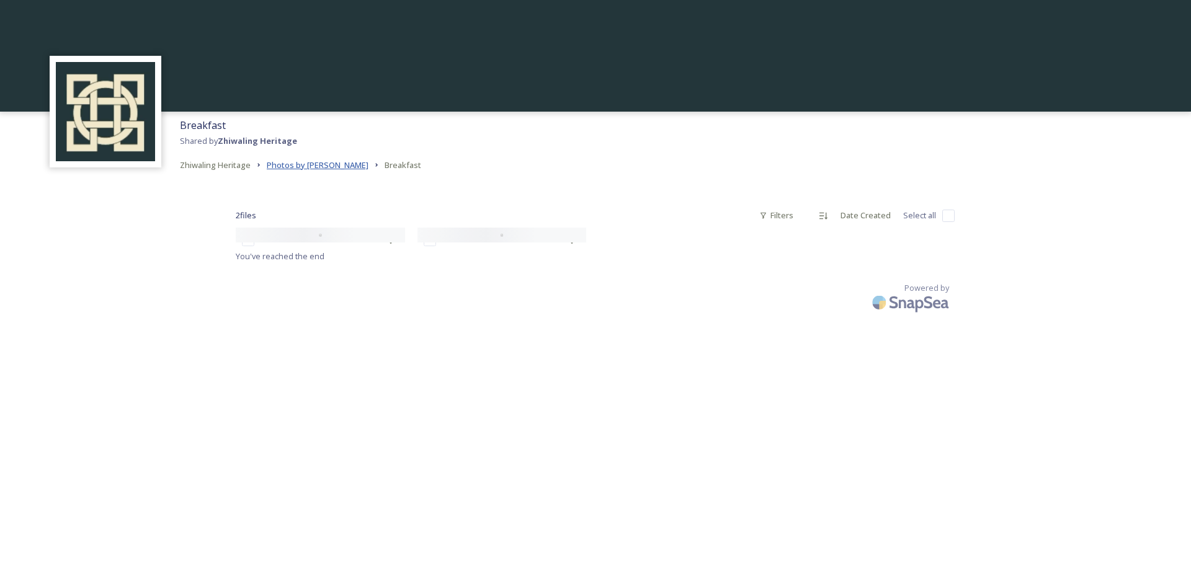
click at [330, 167] on span "Photos by [PERSON_NAME]" at bounding box center [318, 164] width 102 height 11
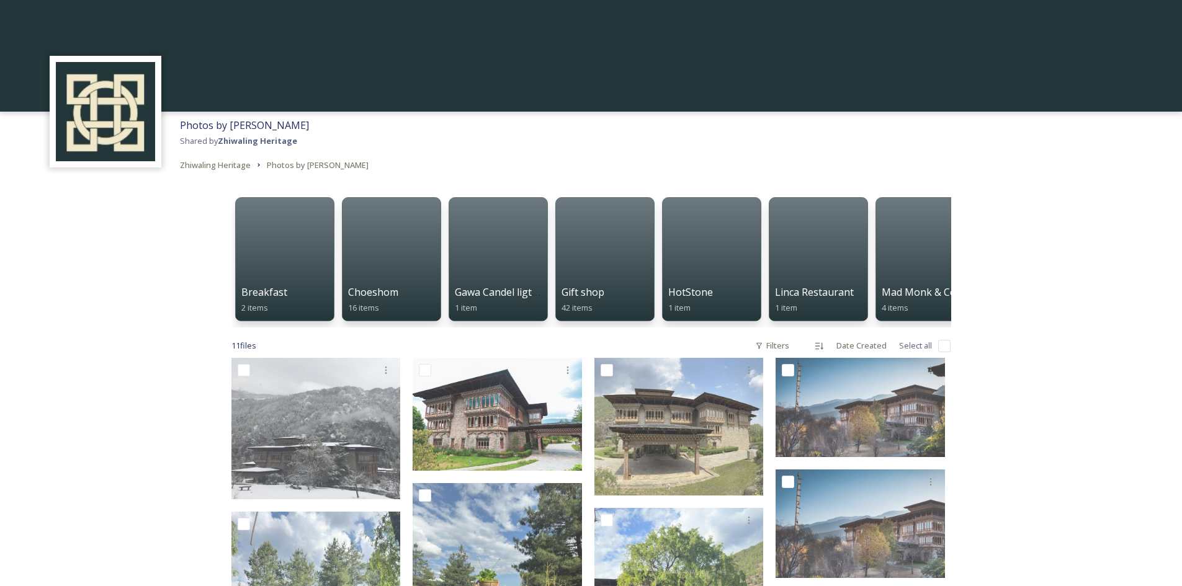
click at [260, 164] on icon at bounding box center [259, 165] width 10 height 10
click at [257, 164] on icon at bounding box center [259, 165] width 10 height 10
click at [198, 164] on span "Zhiwaling Heritage" at bounding box center [215, 164] width 71 height 11
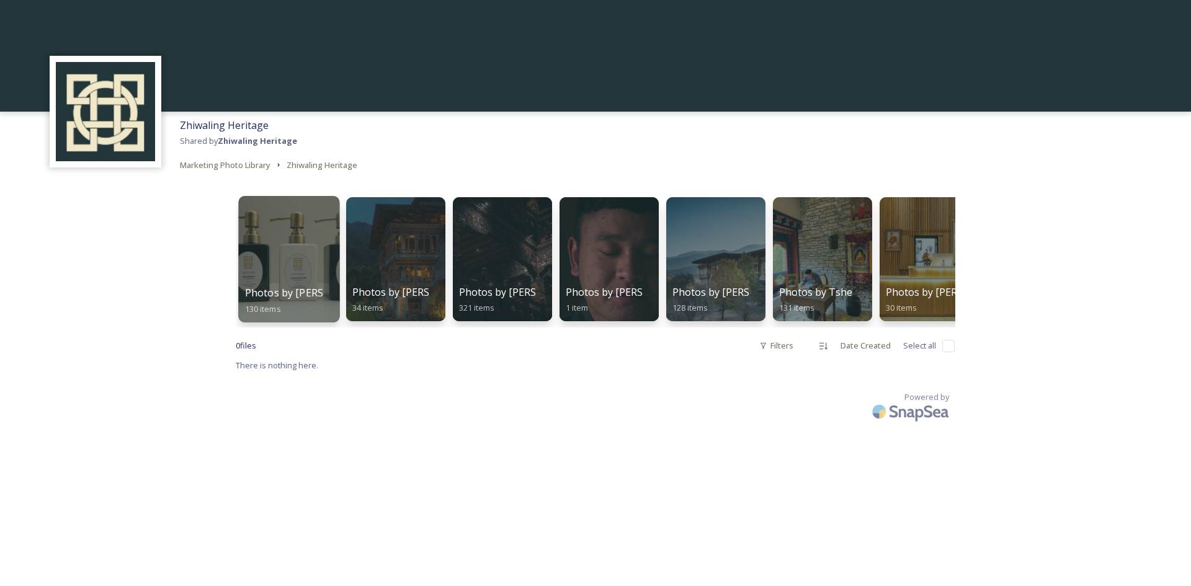
click at [285, 254] on div at bounding box center [288, 259] width 101 height 127
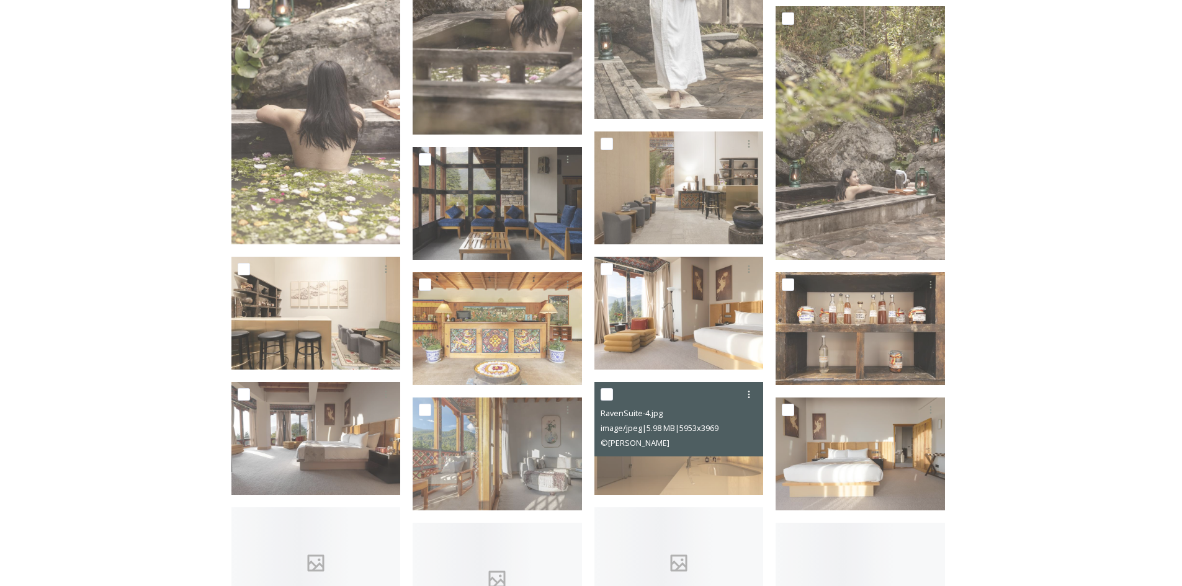
scroll to position [745, 0]
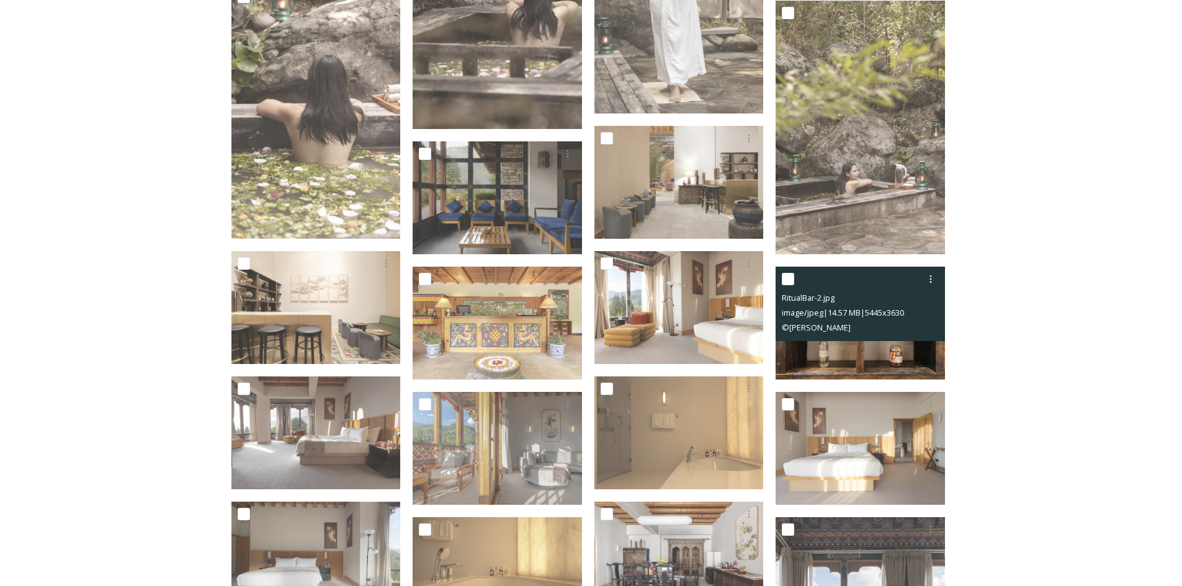
click at [873, 361] on img at bounding box center [860, 323] width 169 height 113
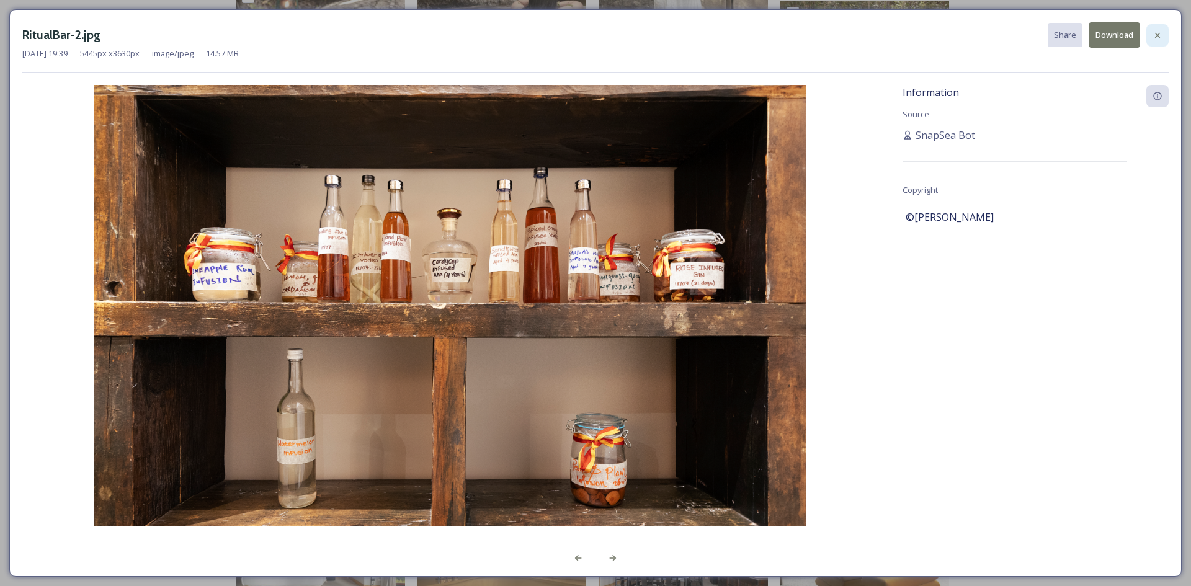
click at [1158, 38] on icon at bounding box center [1158, 35] width 10 height 10
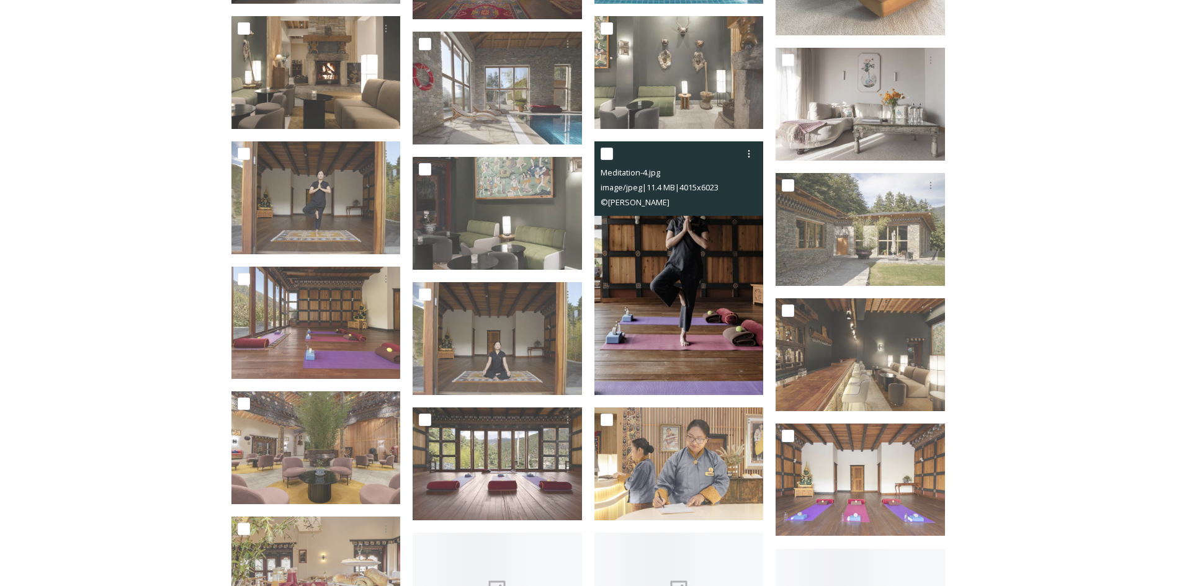
scroll to position [1551, 0]
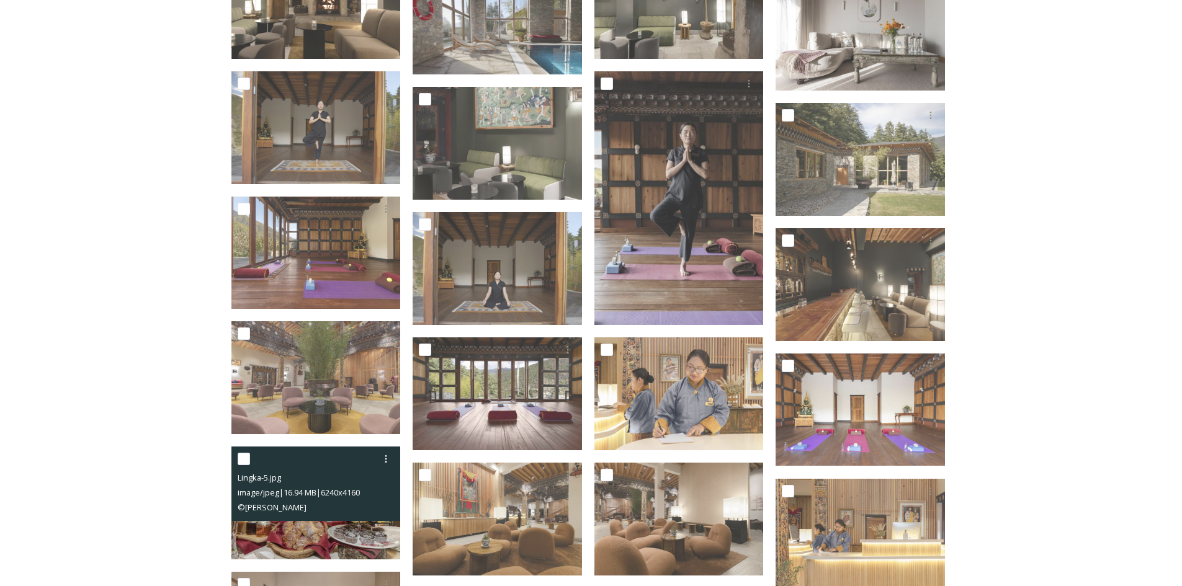
click at [334, 524] on img at bounding box center [315, 503] width 169 height 113
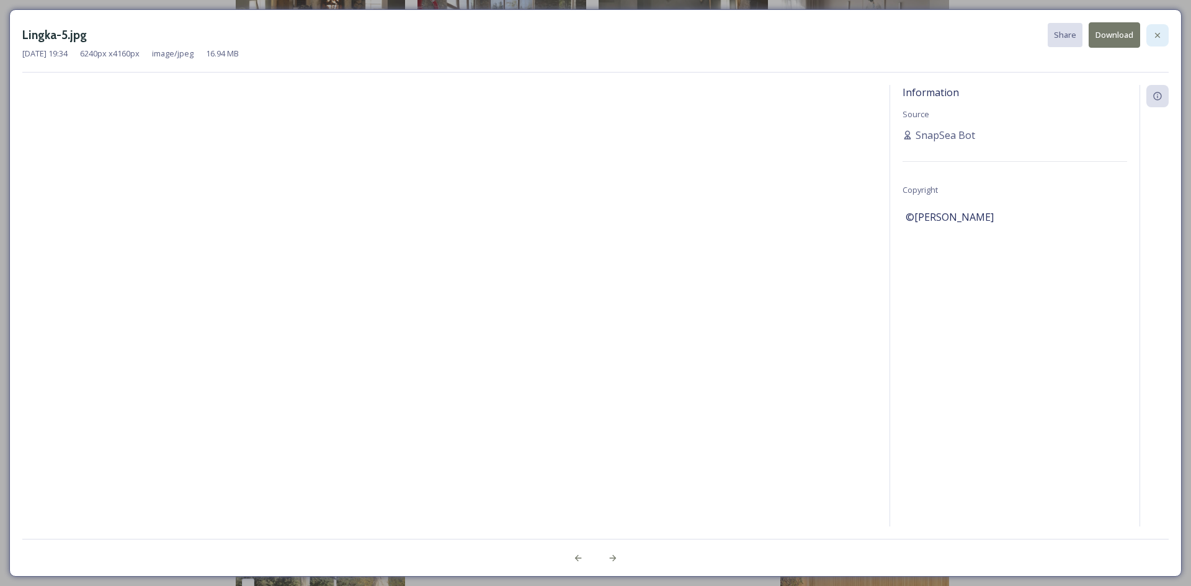
click at [1167, 35] on div at bounding box center [1158, 35] width 22 height 22
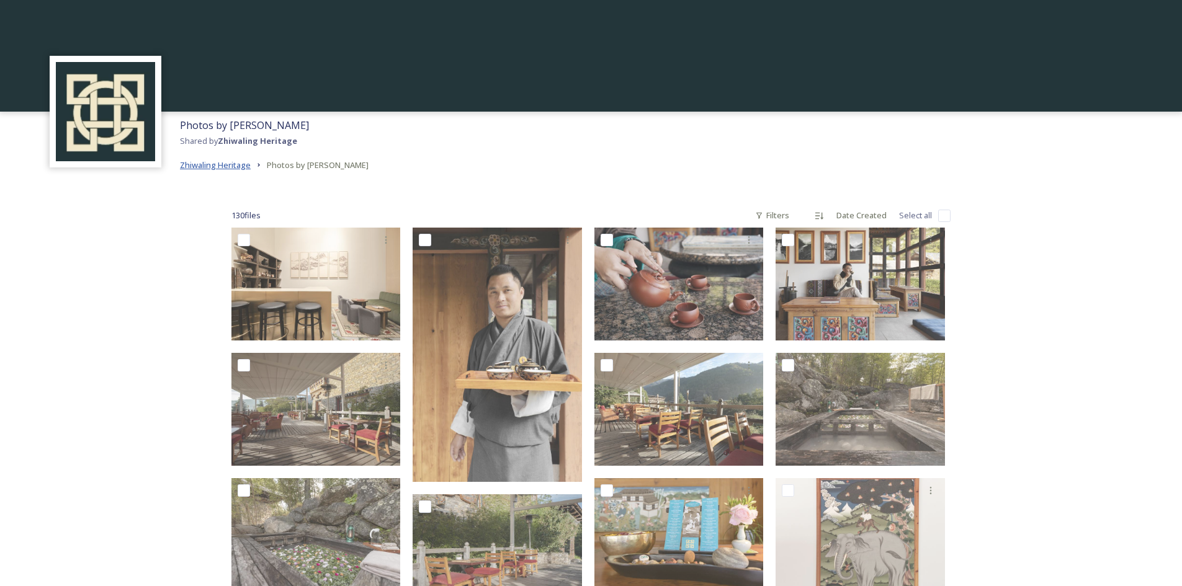
click at [233, 169] on span "Zhiwaling Heritage" at bounding box center [215, 164] width 71 height 11
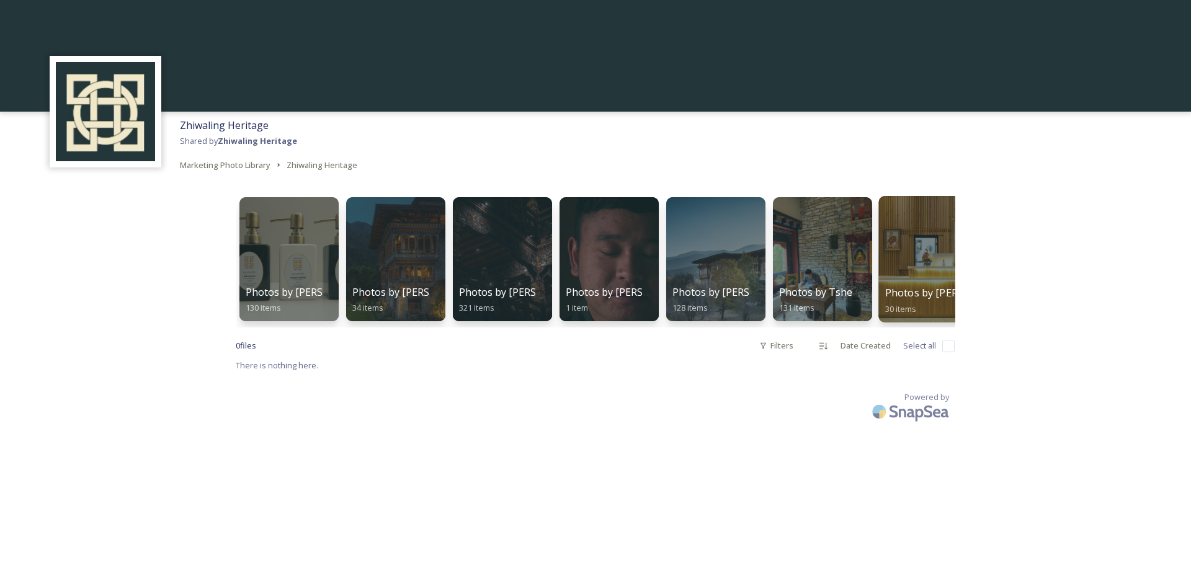
click at [915, 294] on span "Photos by [PERSON_NAME]" at bounding box center [952, 293] width 132 height 14
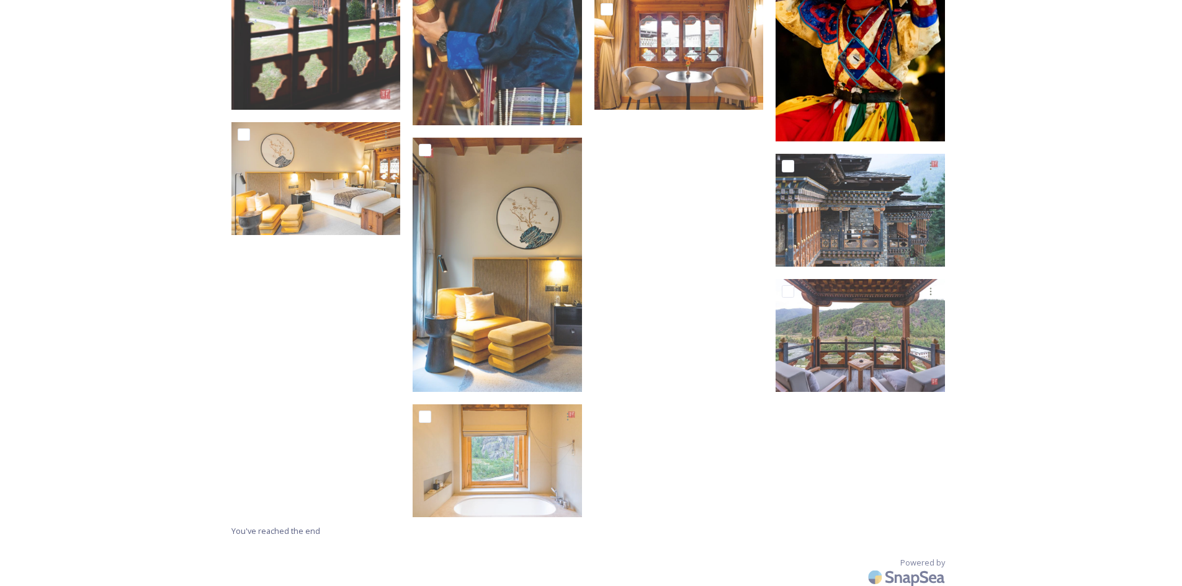
scroll to position [1424, 0]
